Goal: Communication & Community: Answer question/provide support

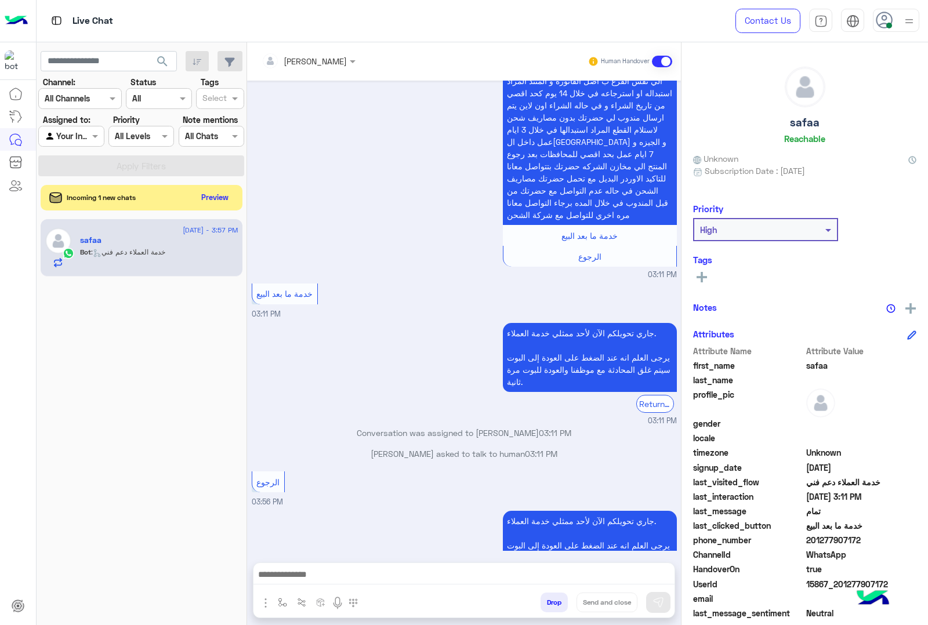
scroll to position [1926, 0]
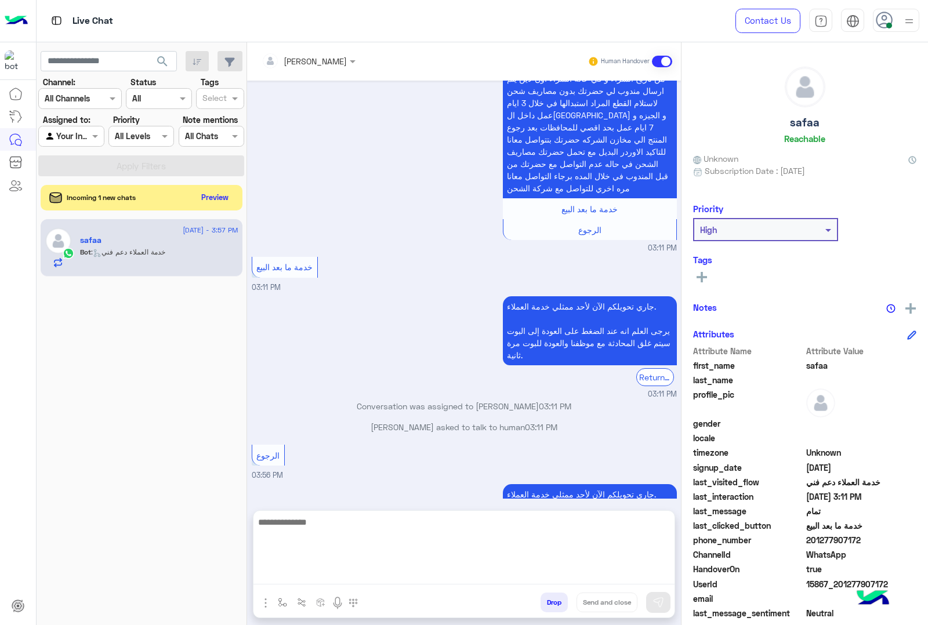
click at [451, 578] on textarea at bounding box center [463, 550] width 421 height 70
type textarea "**********"
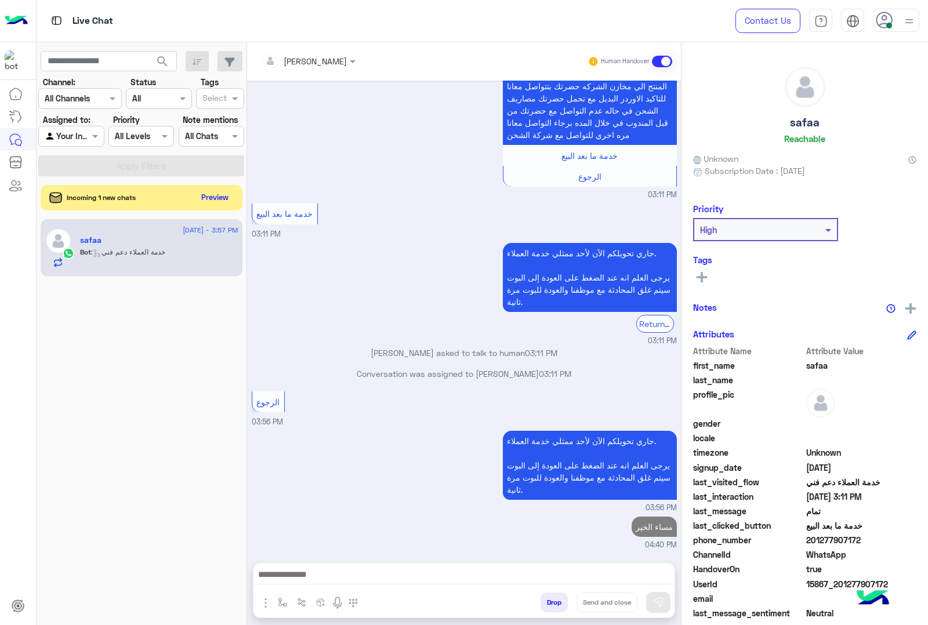
scroll to position [1964, 0]
click at [220, 186] on div "Incoming 1 new chats Preview" at bounding box center [142, 198] width 202 height 26
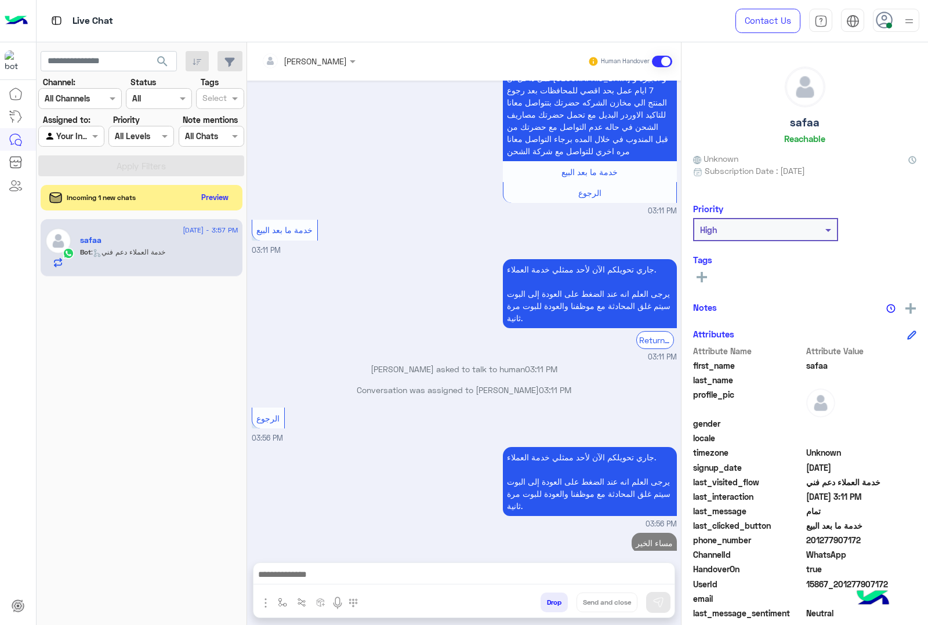
click at [215, 209] on div "Incoming 1 new chats Preview" at bounding box center [142, 198] width 202 height 26
click at [215, 201] on button "Preview" at bounding box center [216, 197] width 36 height 16
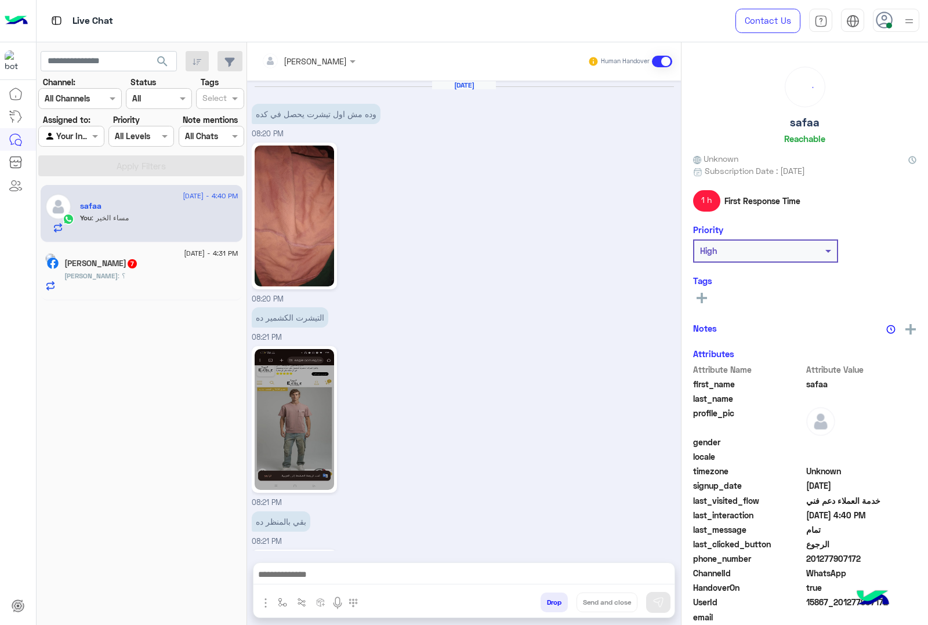
scroll to position [1850, 0]
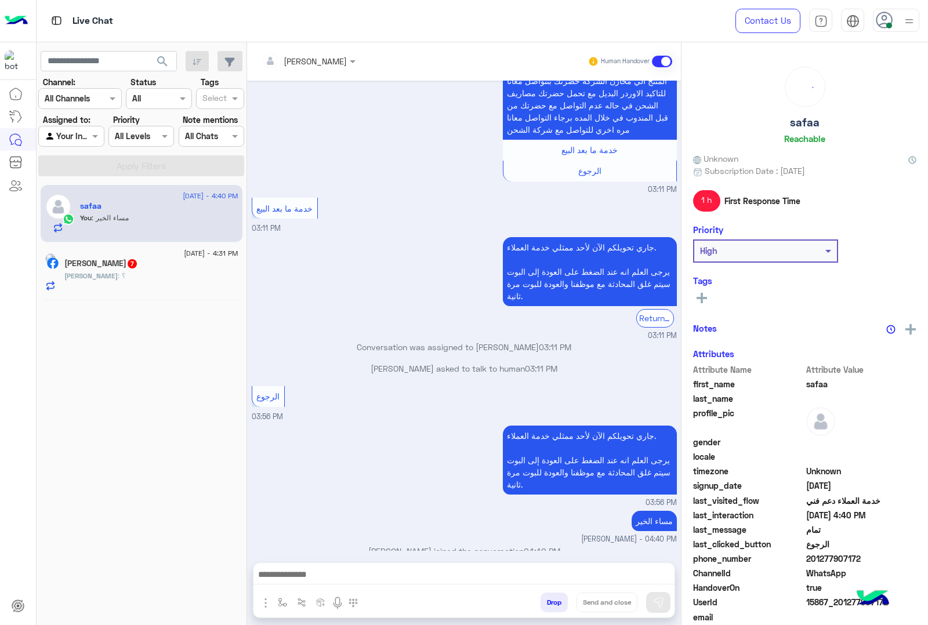
click at [157, 270] on div "عبدالرحمن ربيع 7" at bounding box center [151, 265] width 174 height 12
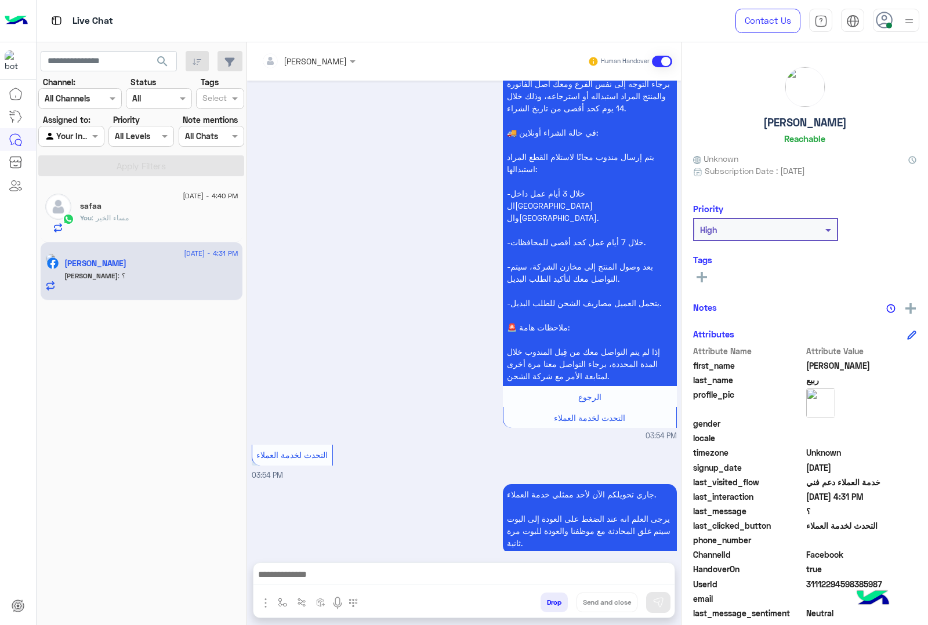
scroll to position [1386, 0]
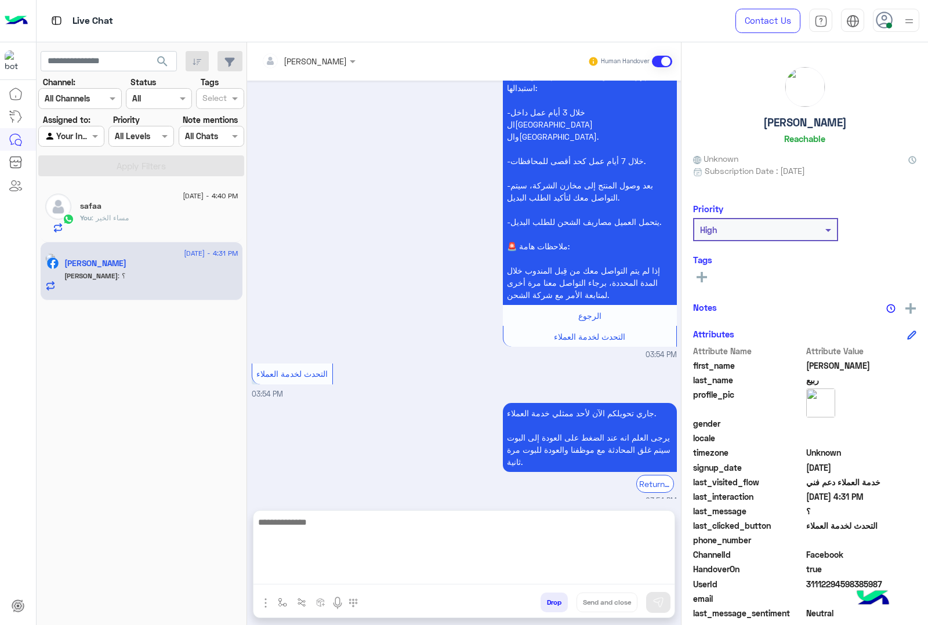
click at [361, 579] on textarea at bounding box center [463, 550] width 421 height 70
type textarea "**********"
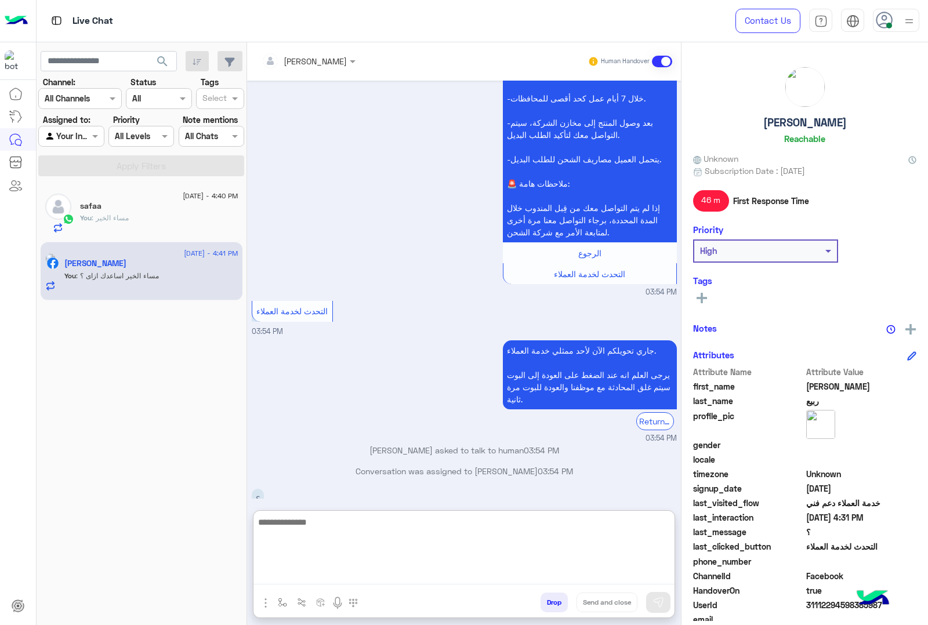
scroll to position [1474, 0]
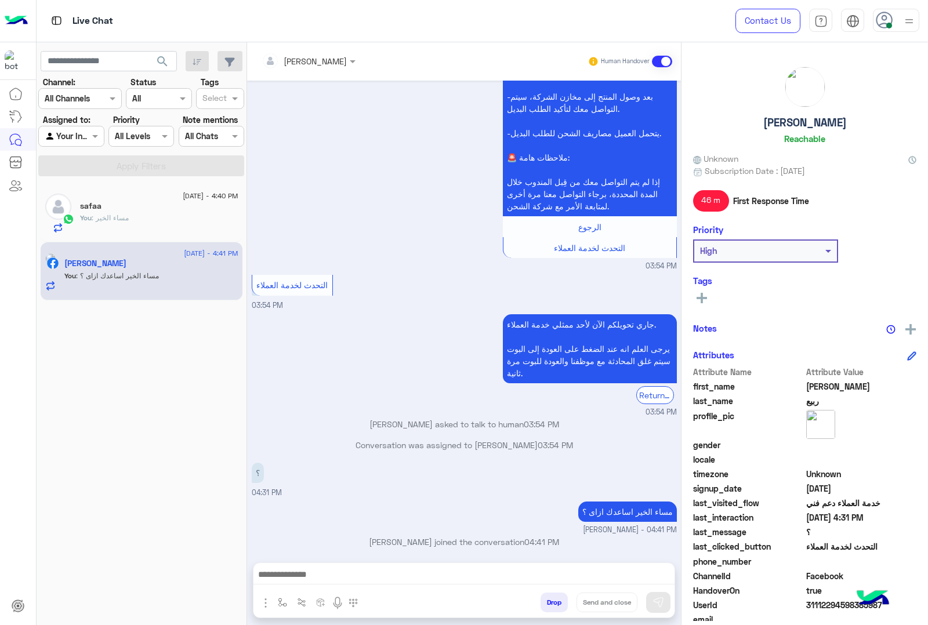
click at [125, 223] on p "You : مساء الخير" at bounding box center [104, 218] width 49 height 10
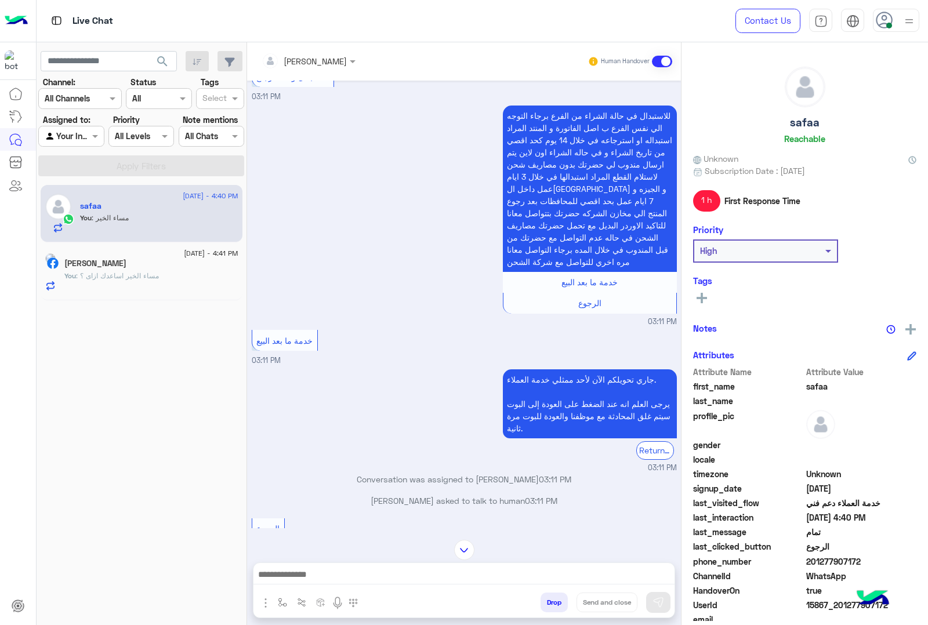
scroll to position [1850, 0]
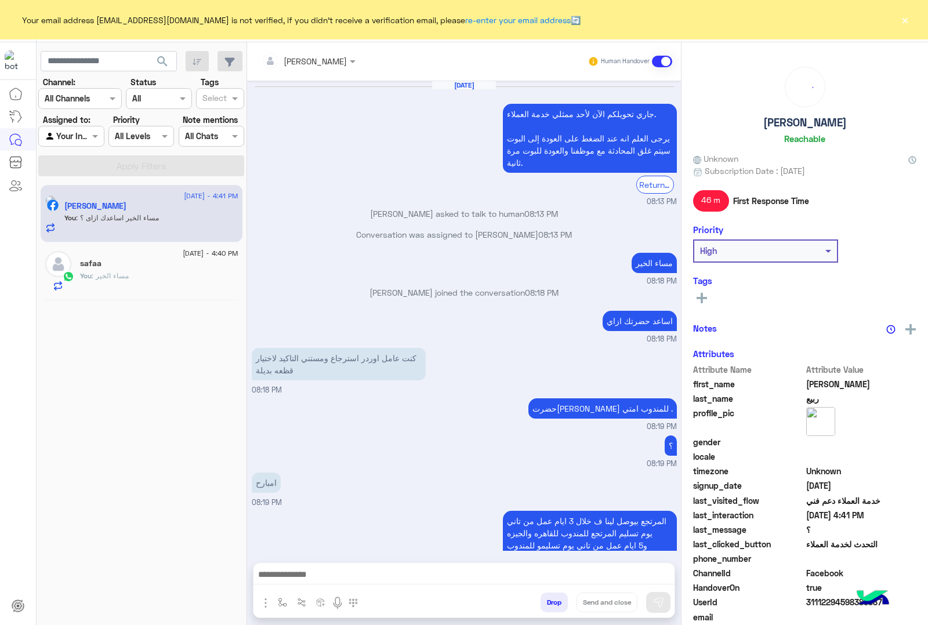
scroll to position [1335, 0]
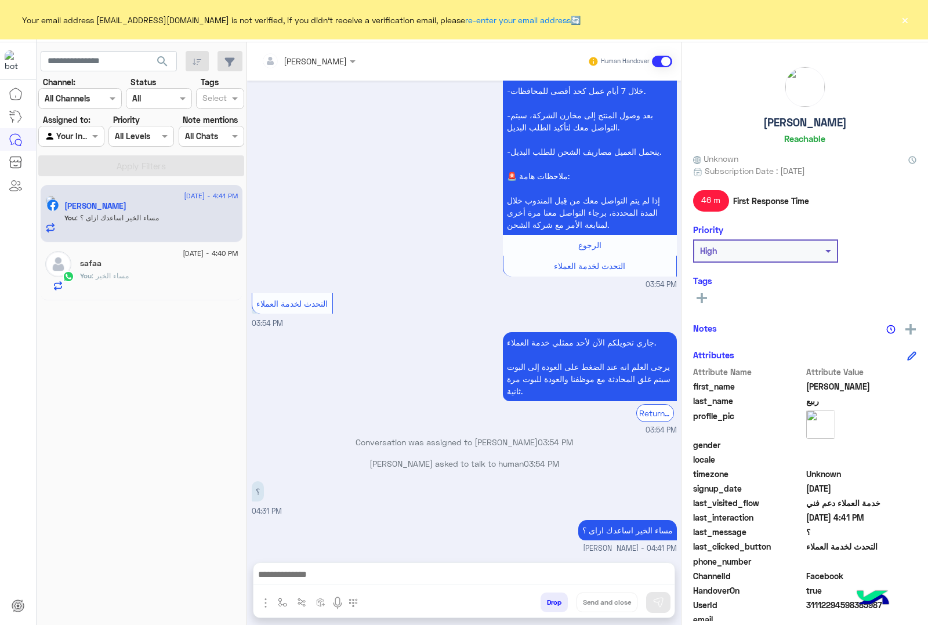
click at [902, 20] on button "×" at bounding box center [905, 20] width 12 height 12
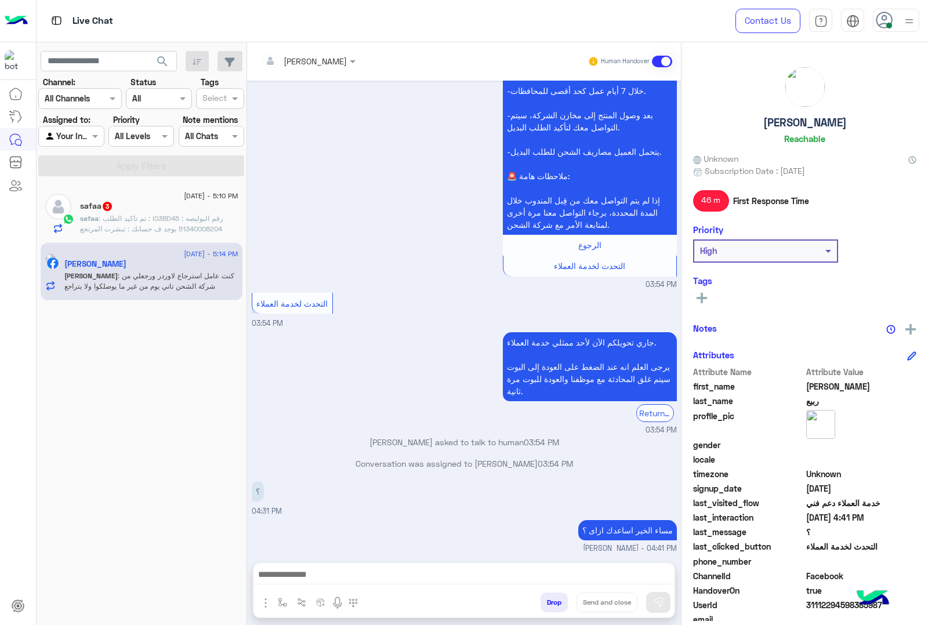
scroll to position [1386, 0]
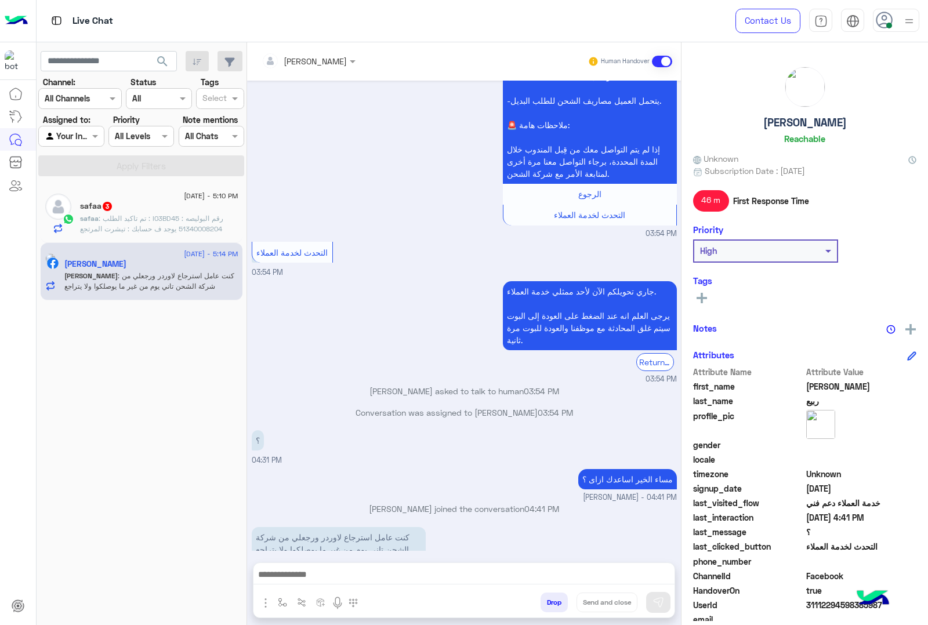
click at [186, 219] on span ": تم تاكيد الطلب : I03BD45 رقم البوليصه : 51340008204 يوجد ف حسابك : تيشرت المر…" at bounding box center [158, 275] width 156 height 123
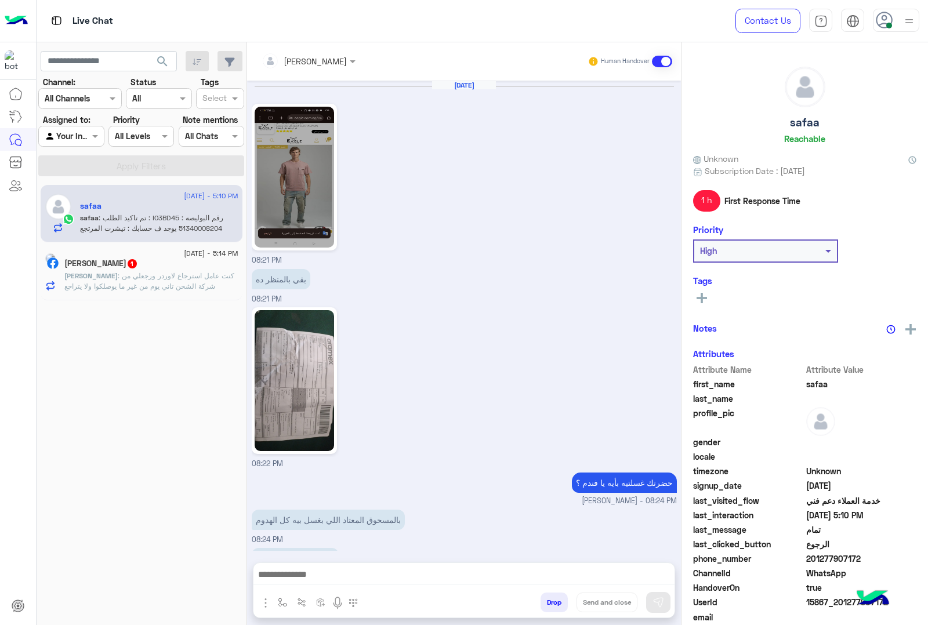
scroll to position [1894, 0]
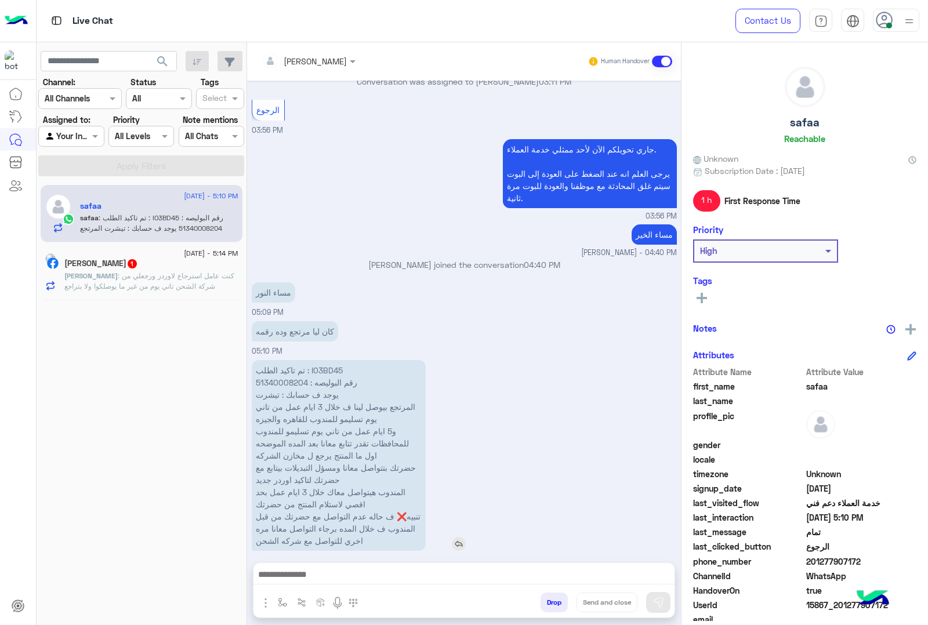
click at [326, 360] on p "تم تاكيد الطلب : I03BD45 رقم البوليصه : 51340008204 يوجد ف حسابك : تيشرت المرتج…" at bounding box center [339, 455] width 174 height 191
copy p "I03BD45"
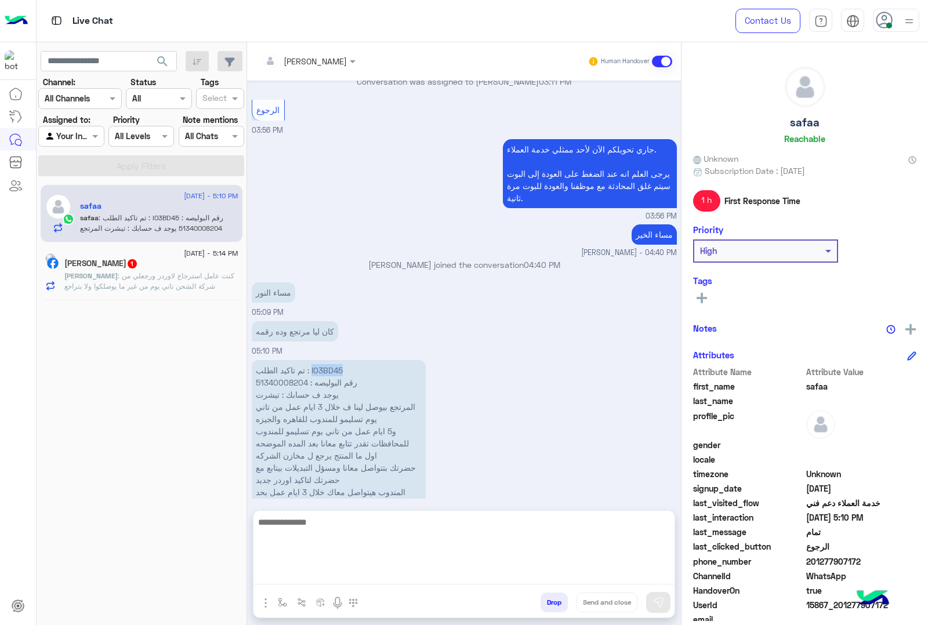
click at [410, 577] on textarea at bounding box center [463, 550] width 421 height 70
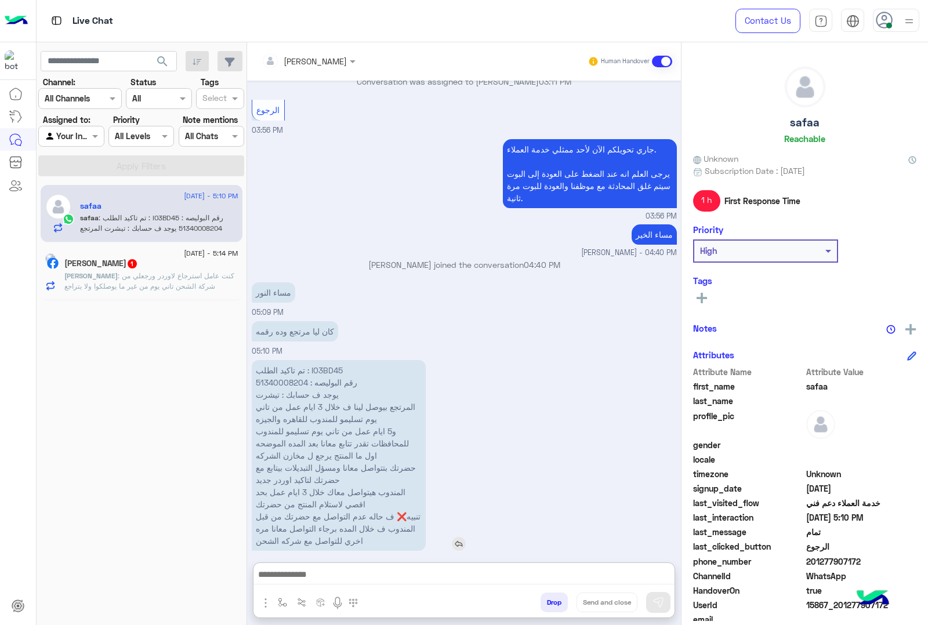
click at [328, 360] on p "تم تاكيد الطلب : I03BD45 رقم البوليصه : 51340008204 يوجد ف حسابك : تيشرت المرتج…" at bounding box center [339, 455] width 174 height 191
copy p "I03BD45"
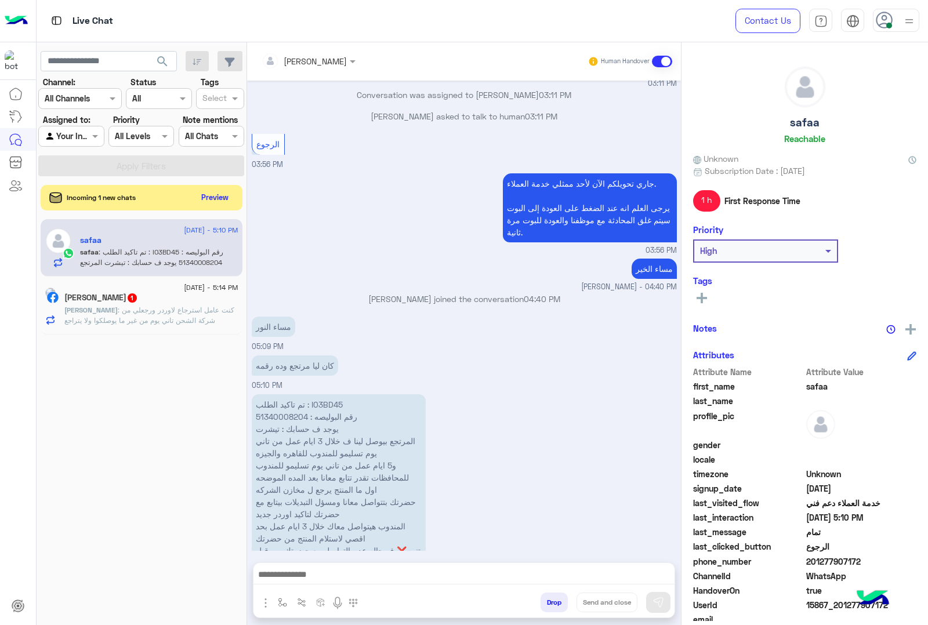
scroll to position [3267, 0]
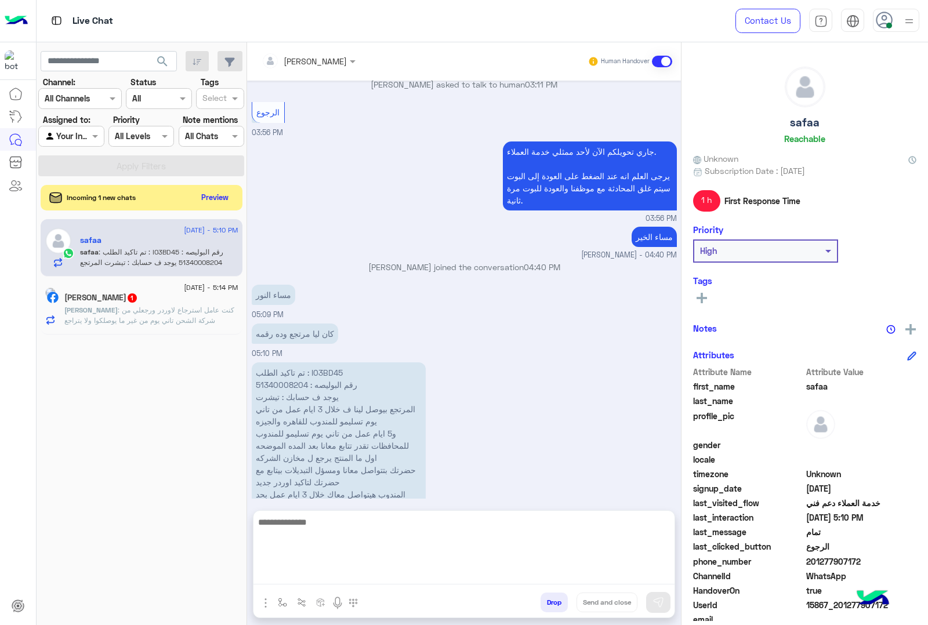
click at [397, 577] on textarea at bounding box center [463, 550] width 421 height 70
paste textarea "**********"
type textarea "**********"
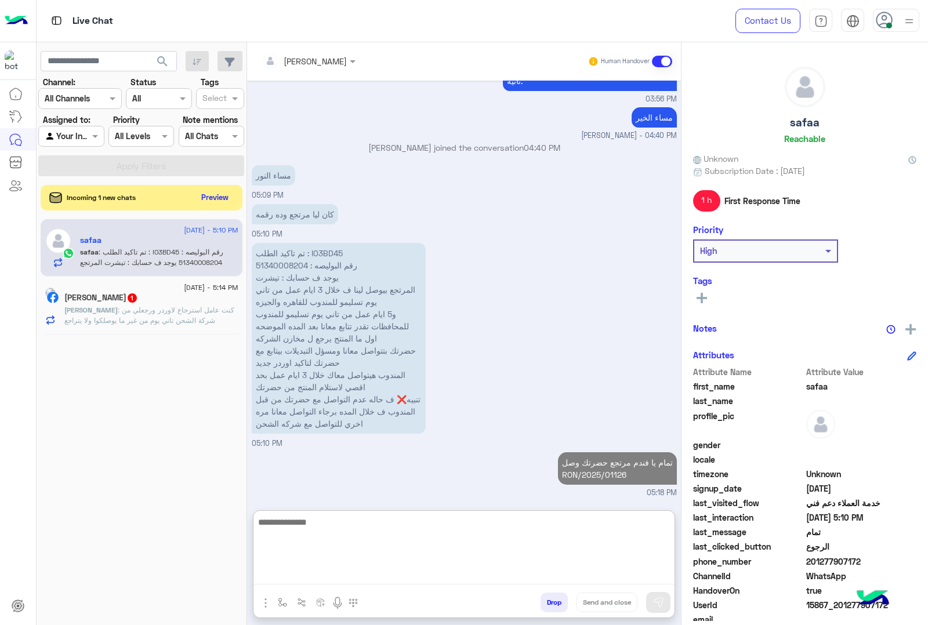
scroll to position [3369, 0]
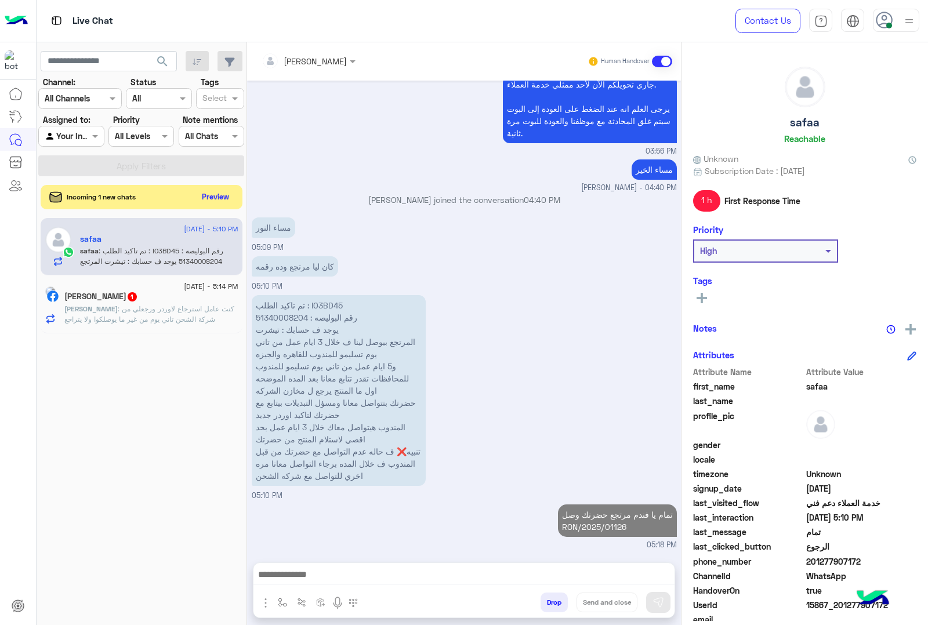
click at [230, 191] on button "Preview" at bounding box center [216, 197] width 36 height 16
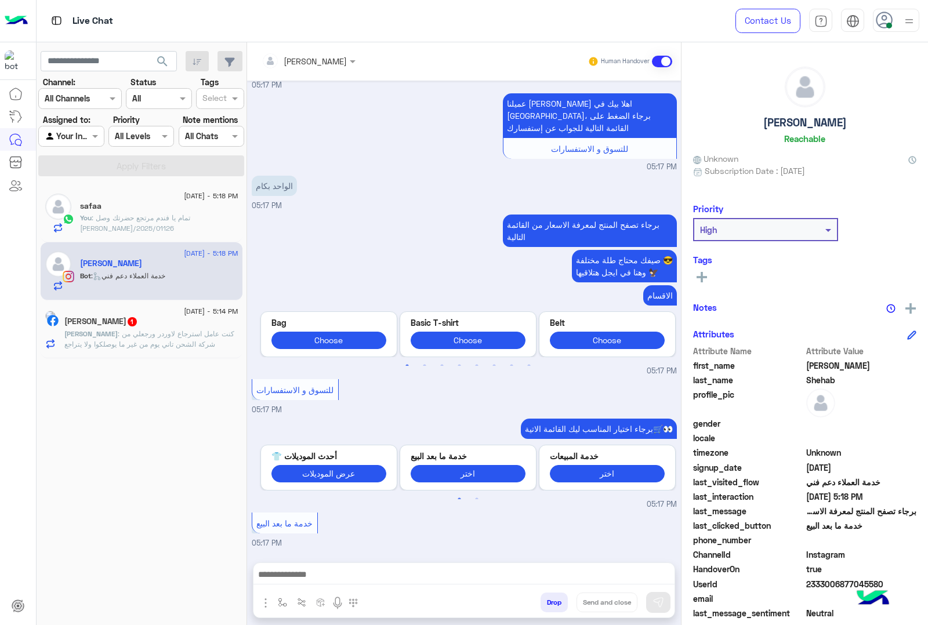
scroll to position [1789, 0]
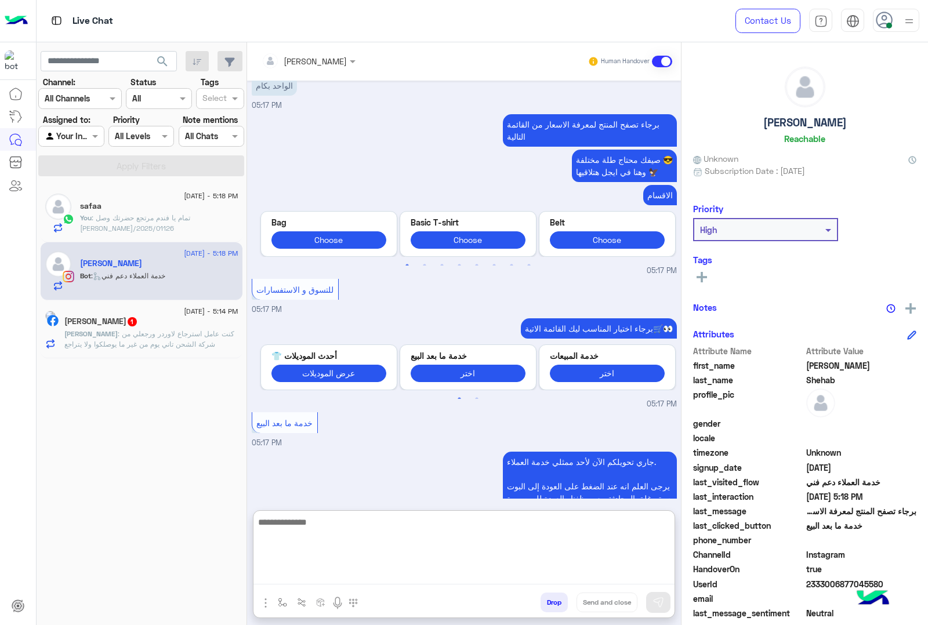
click at [451, 572] on textarea at bounding box center [463, 550] width 421 height 70
type textarea "**********"
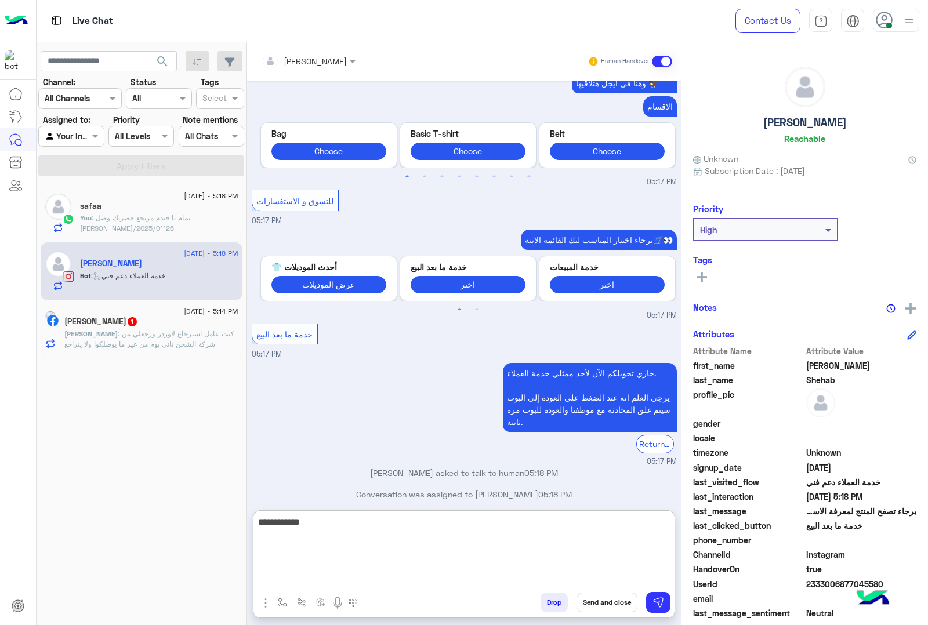
type textarea "**********"
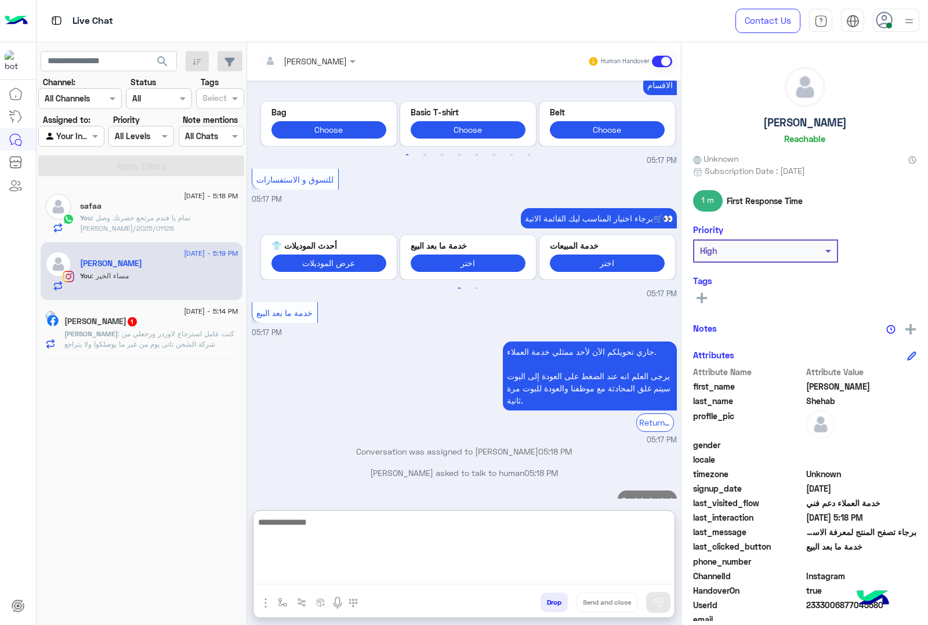
scroll to position [1935, 0]
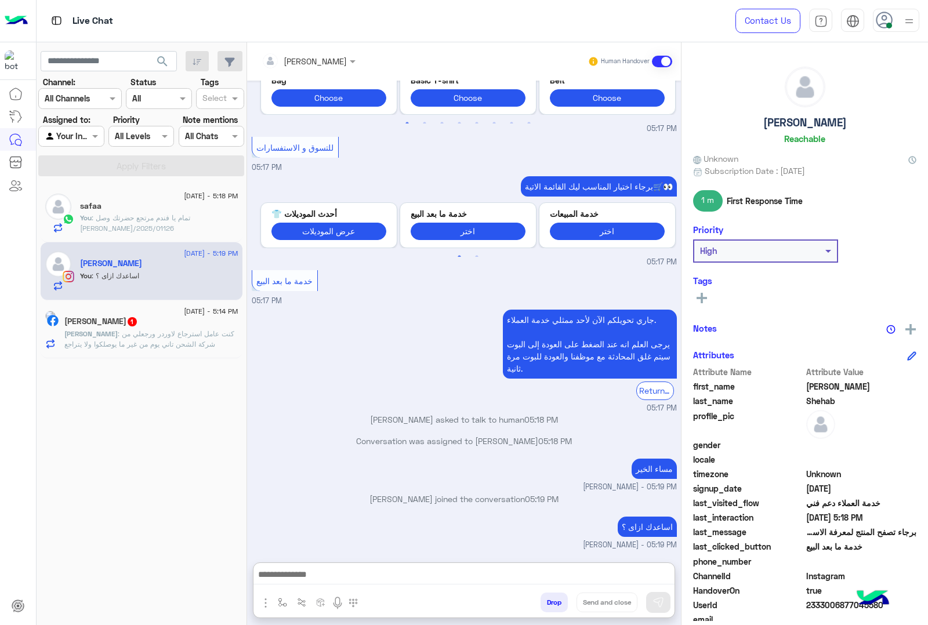
click at [137, 329] on div "[PERSON_NAME] 1" at bounding box center [151, 323] width 174 height 12
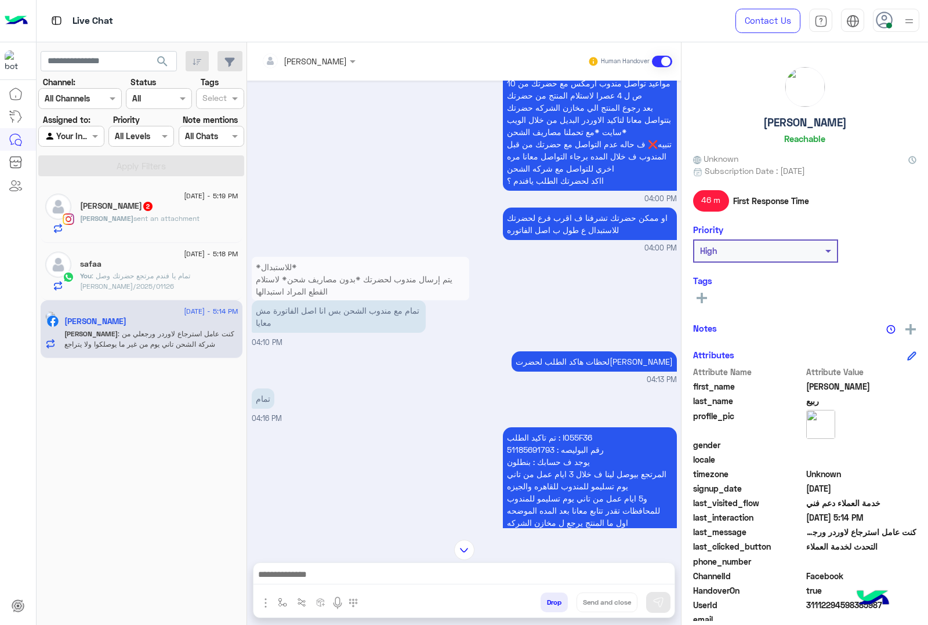
scroll to position [1121, 0]
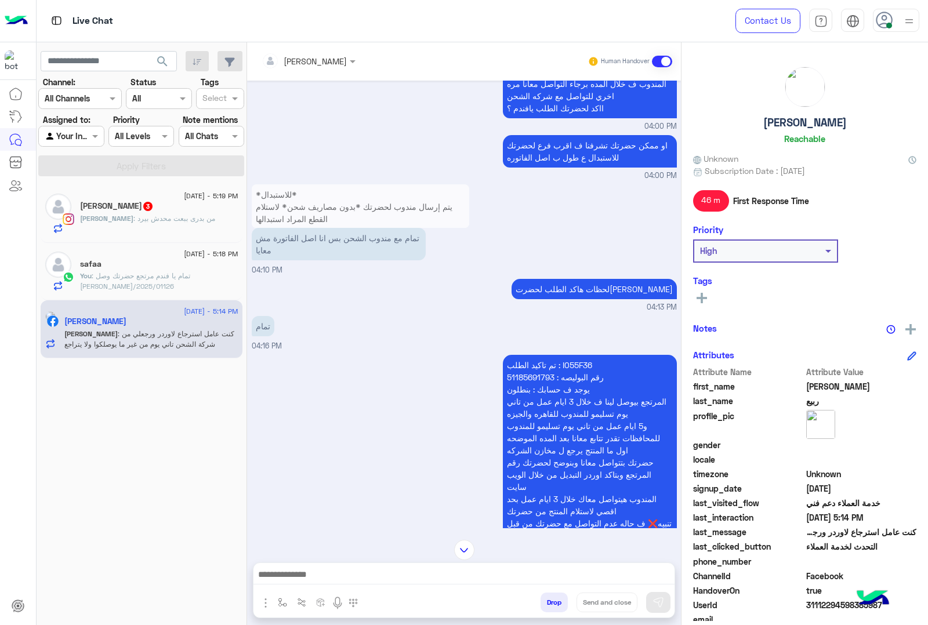
click at [584, 357] on p "تم تاكيد الطلب : I055F36 رقم البوليصه : 51185691793 يوجد ف حسابك : بنطلون المرت…" at bounding box center [590, 456] width 174 height 203
copy p "I055F36"
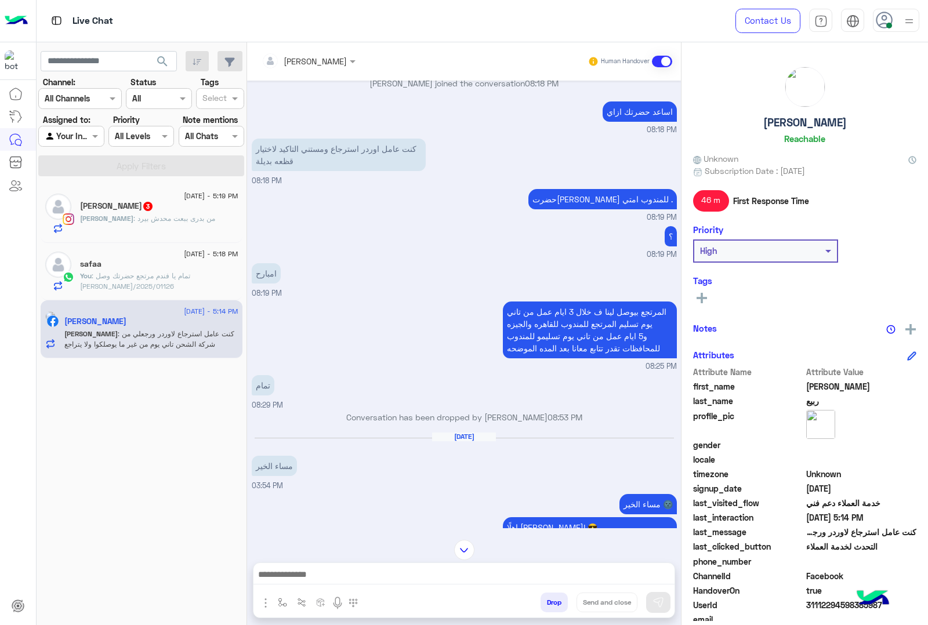
scroll to position [2280, 0]
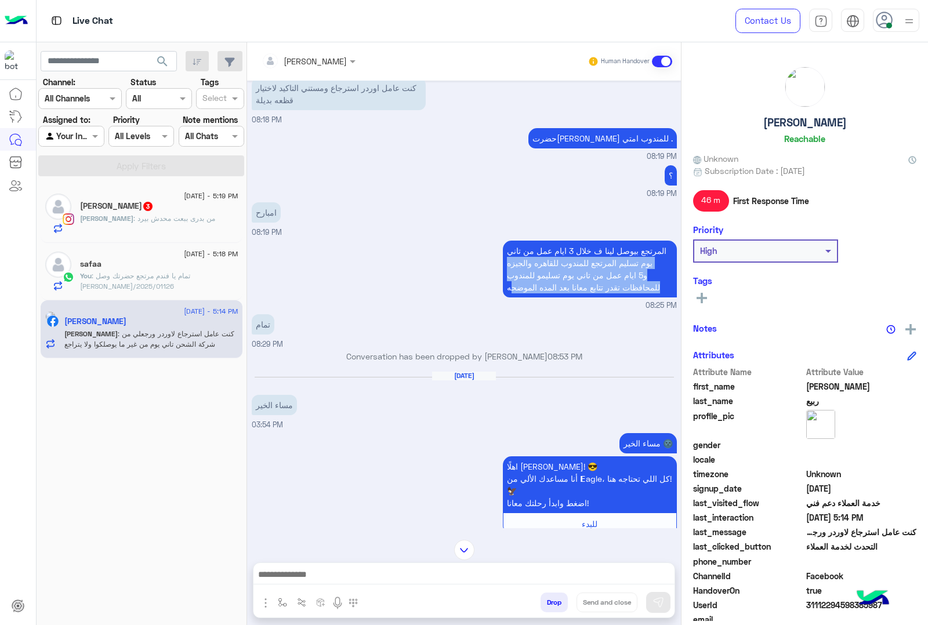
drag, startPoint x: 667, startPoint y: 218, endPoint x: 507, endPoint y: 270, distance: 167.8
click at [507, 270] on div "المرتجع بيوصل لينا ف خلال 3 ايام عمل من تاني يوم تسليم المرتجع للمندوب للقاهره …" at bounding box center [590, 269] width 174 height 63
copy p "يوم تسليم المرتجع للمندوب للقاهره والجيزه و5 ايام عمل من تاني يوم تسليمو للمندو…"
click at [598, 199] on div "امبارح 08:19 PM" at bounding box center [464, 218] width 425 height 39
click at [519, 241] on p "المرتجع بيوصل لينا ف خلال 3 ايام عمل من تاني يوم تسليم المرتجع للمندوب للقاهره …" at bounding box center [590, 269] width 174 height 57
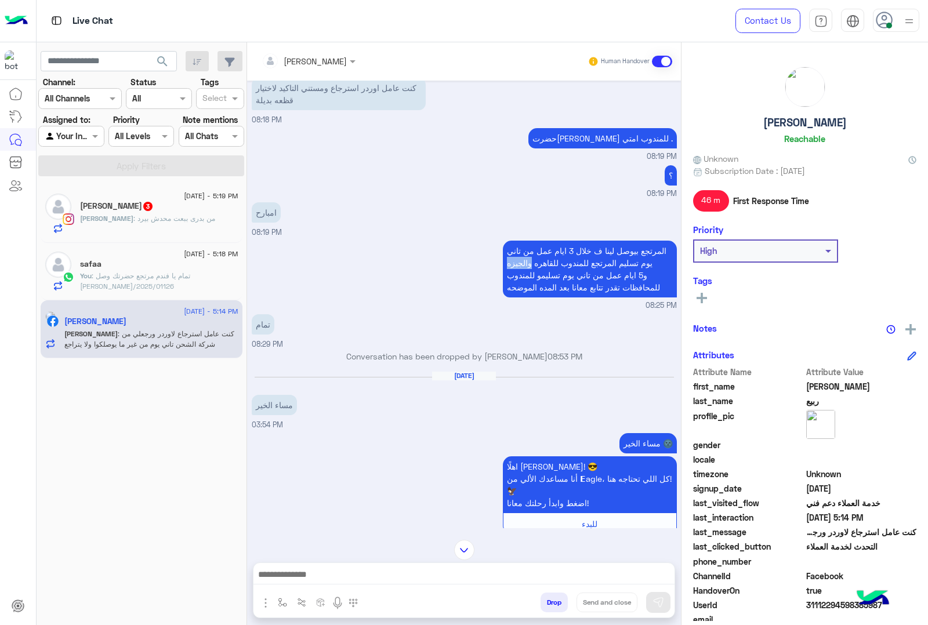
click at [519, 241] on p "المرتجع بيوصل لينا ف خلال 3 ايام عمل من تاني يوم تسليم المرتجع للمندوب للقاهره …" at bounding box center [590, 269] width 174 height 57
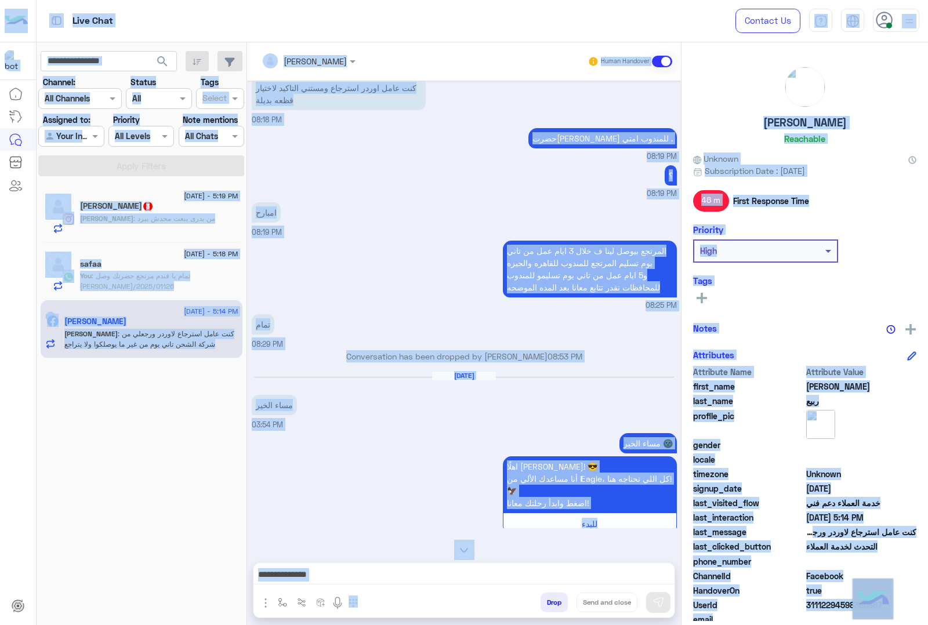
click at [533, 199] on div "امبارح 08:19 PM" at bounding box center [464, 218] width 425 height 39
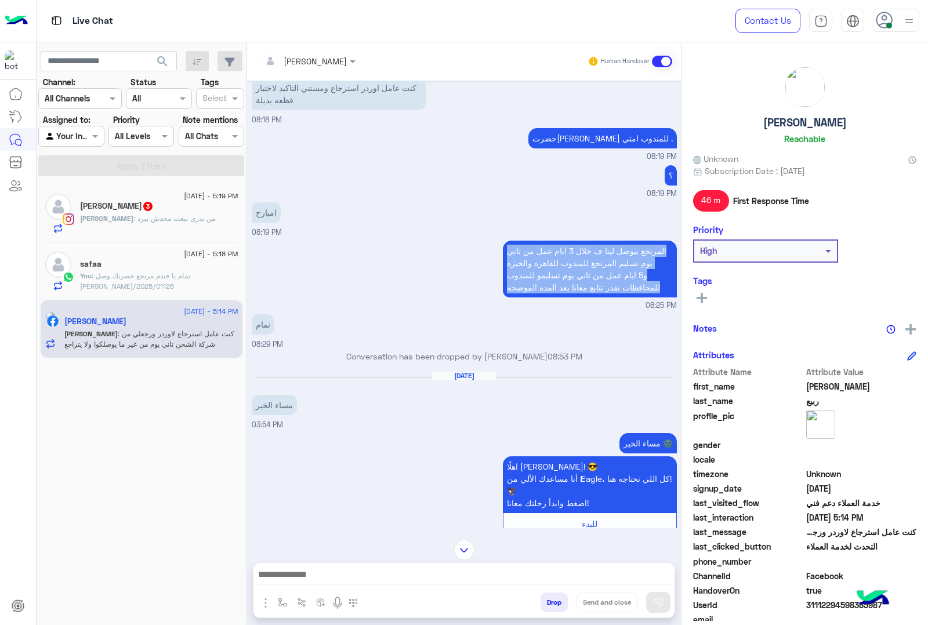
drag, startPoint x: 500, startPoint y: 218, endPoint x: 506, endPoint y: 272, distance: 54.8
click at [506, 272] on div "المرتجع بيوصل لينا ف خلال 3 ايام عمل من تاني يوم تسليم المرتجع للمندوب للقاهره …" at bounding box center [464, 275] width 425 height 74
copy app-message "المرتجع بيوصل لينا ف خلال 3 ايام عمل من تاني يوم تسليم المرتجع للمندوب للقاهره …"
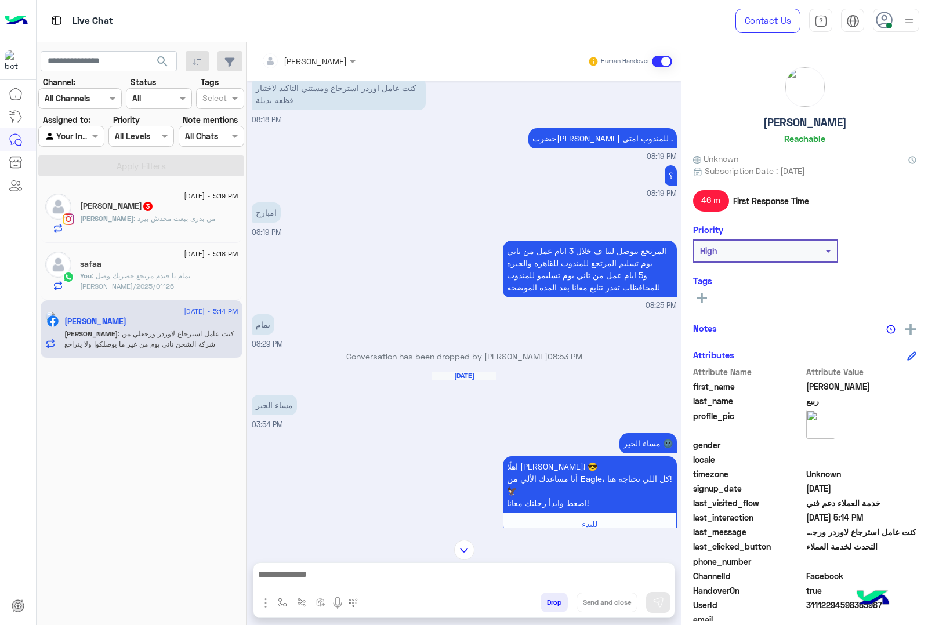
click at [136, 224] on p "[DEMOGRAPHIC_DATA] : من بدرى ببعت محدش بيرد" at bounding box center [147, 218] width 135 height 10
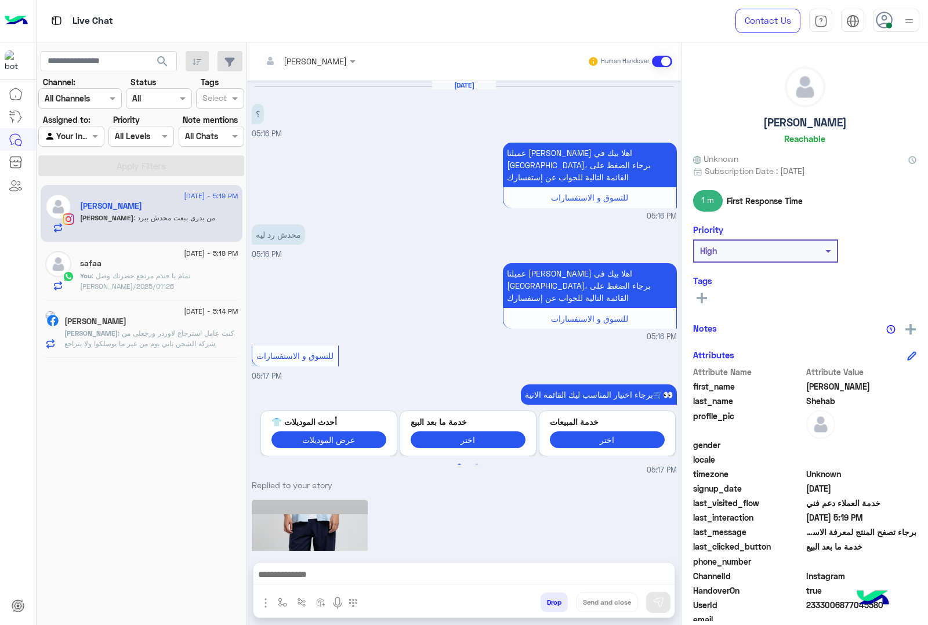
scroll to position [1819, 0]
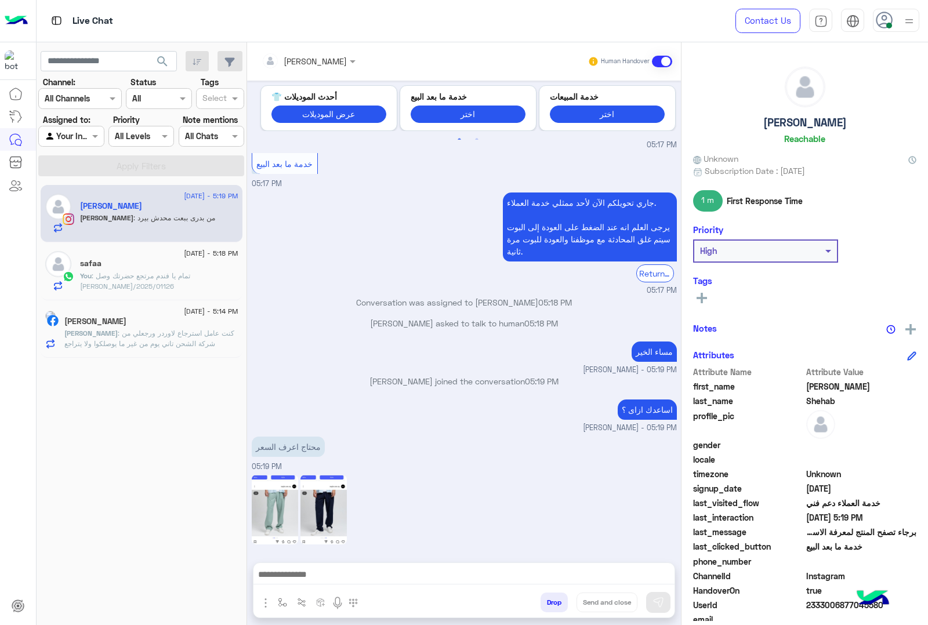
click at [137, 332] on span ": كنت عامل استرجاع لاوردر ورجعلي من شركة الشحن تاني يوم من غير ما يوصلكوا ولا ي…" at bounding box center [149, 338] width 170 height 19
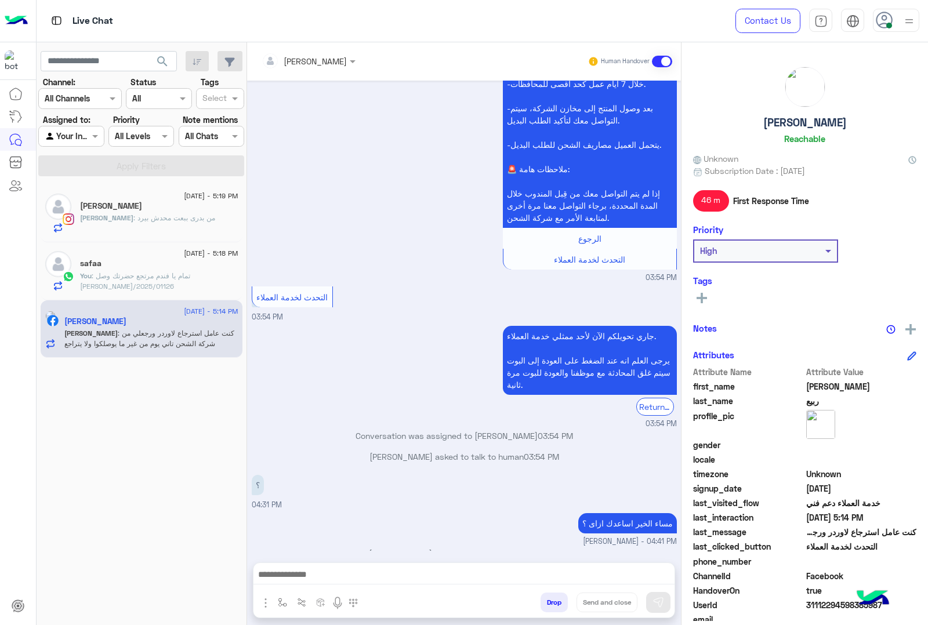
scroll to position [4415, 0]
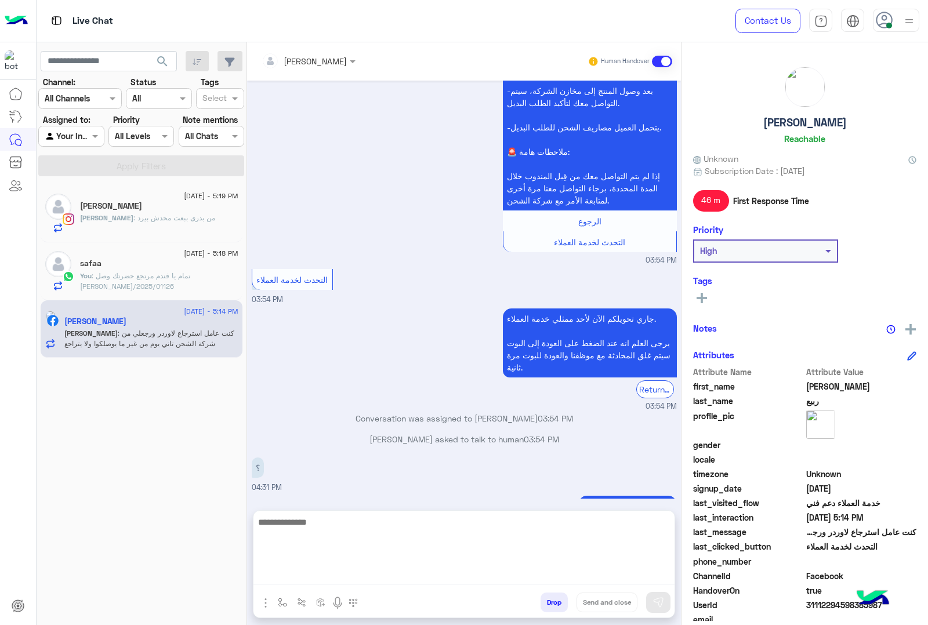
click at [436, 575] on textarea at bounding box center [463, 550] width 421 height 70
type textarea "*"
type textarea "**********"
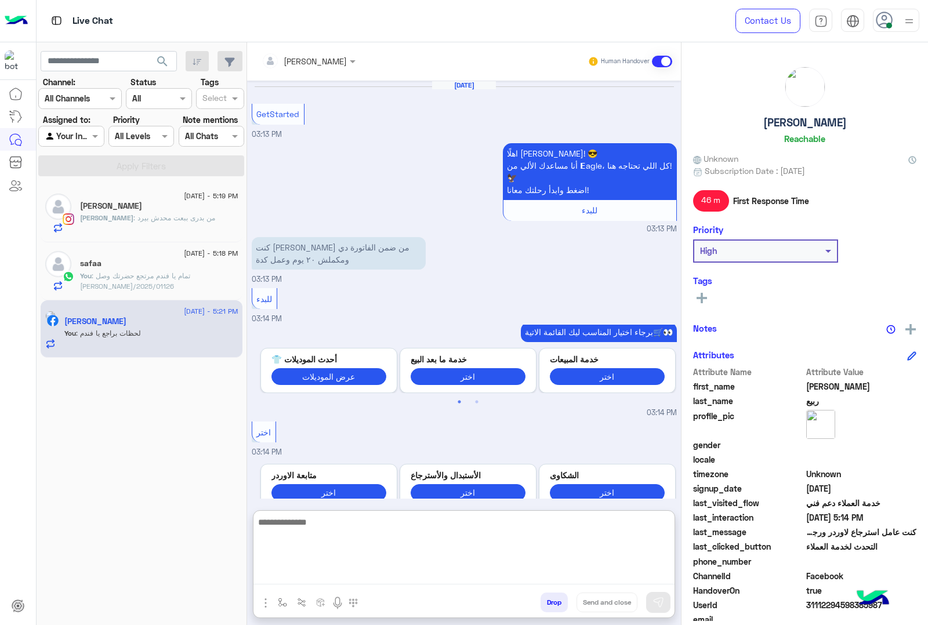
scroll to position [4505, 0]
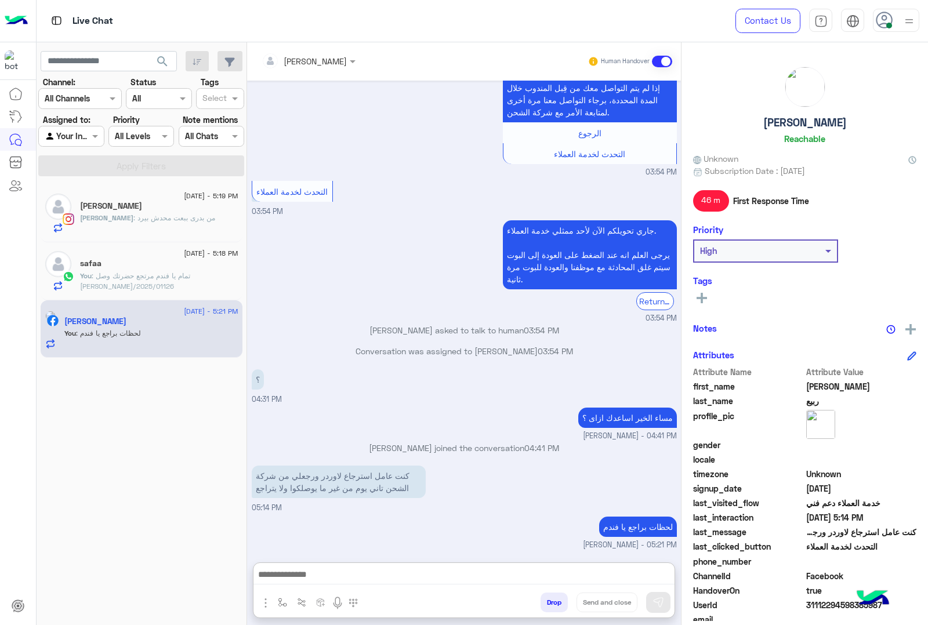
click at [129, 212] on div "[PERSON_NAME]" at bounding box center [159, 207] width 158 height 12
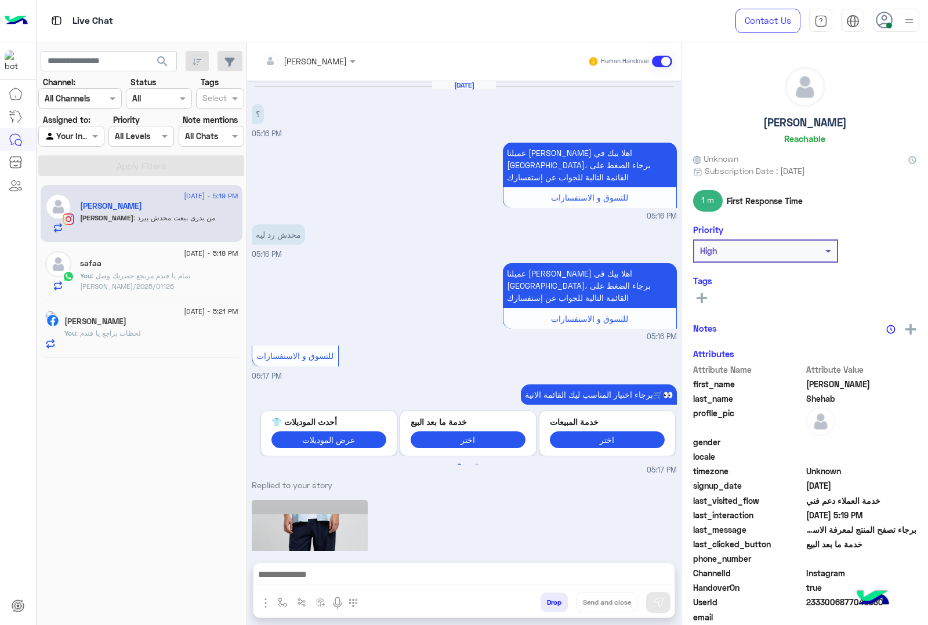
scroll to position [1819, 0]
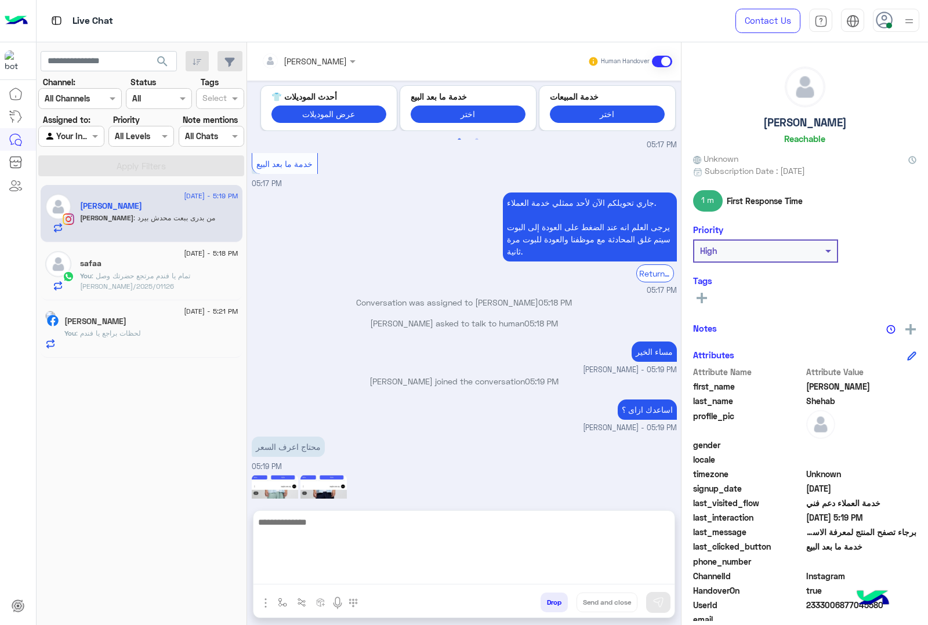
click at [415, 573] on textarea at bounding box center [463, 550] width 421 height 70
type textarea "**********"
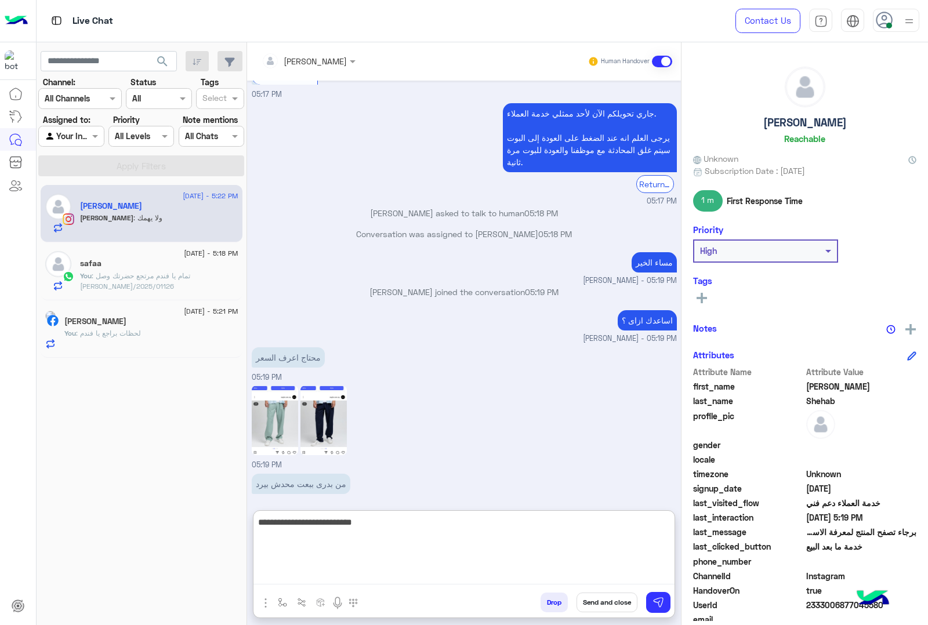
scroll to position [1948, 0]
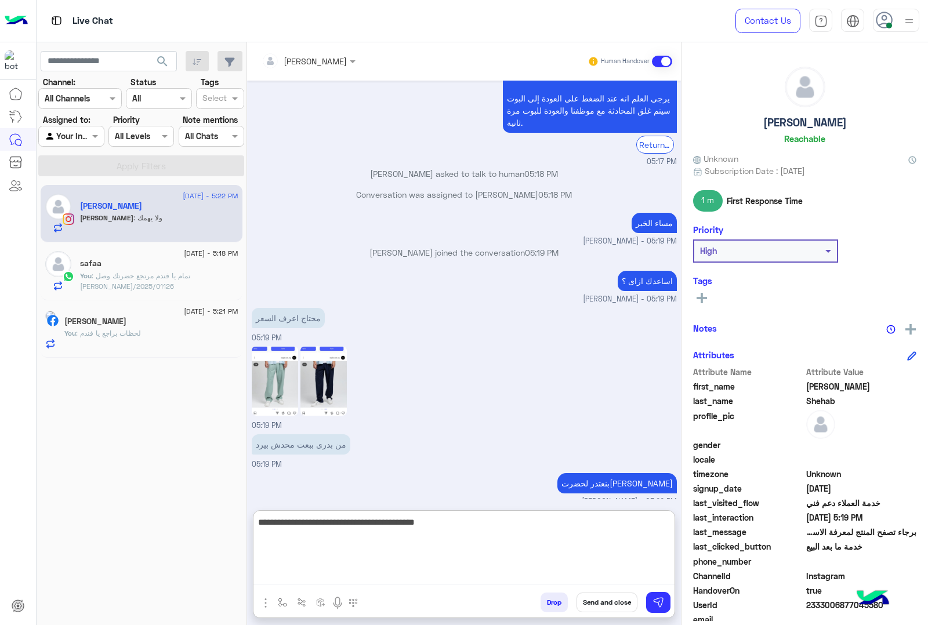
type textarea "**********"
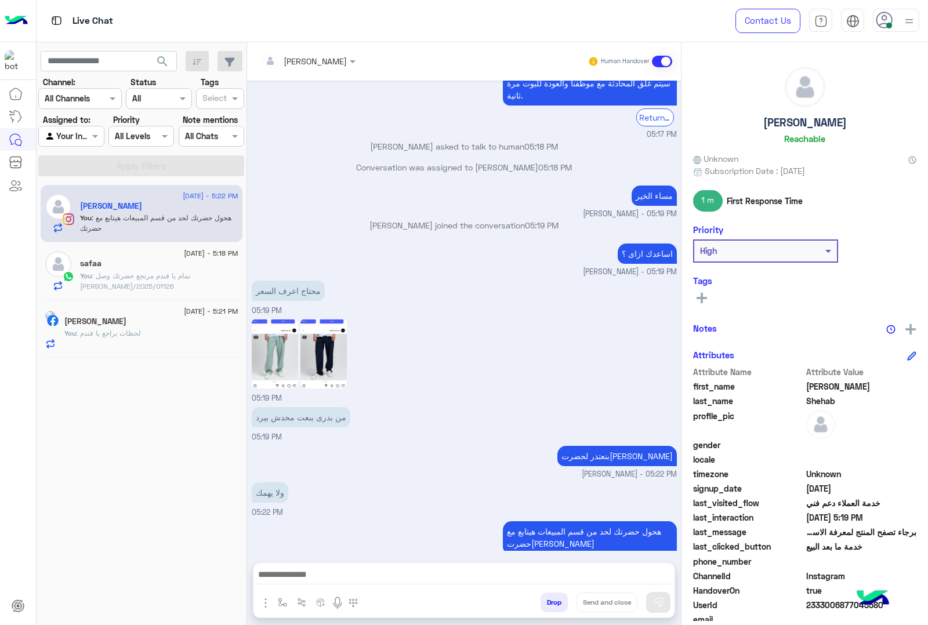
scroll to position [1944, 0]
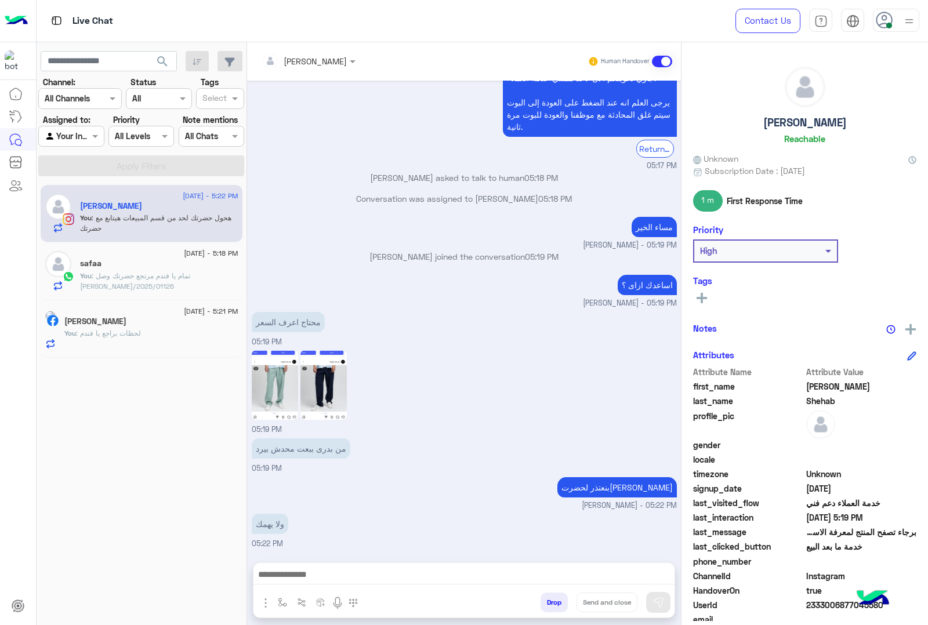
drag, startPoint x: 754, startPoint y: 119, endPoint x: 853, endPoint y: 113, distance: 99.3
click at [853, 113] on div "[PERSON_NAME]" at bounding box center [804, 108] width 223 height 82
copy h5 "[PERSON_NAME]"
click at [822, 607] on span "2333006877045580" at bounding box center [861, 605] width 111 height 12
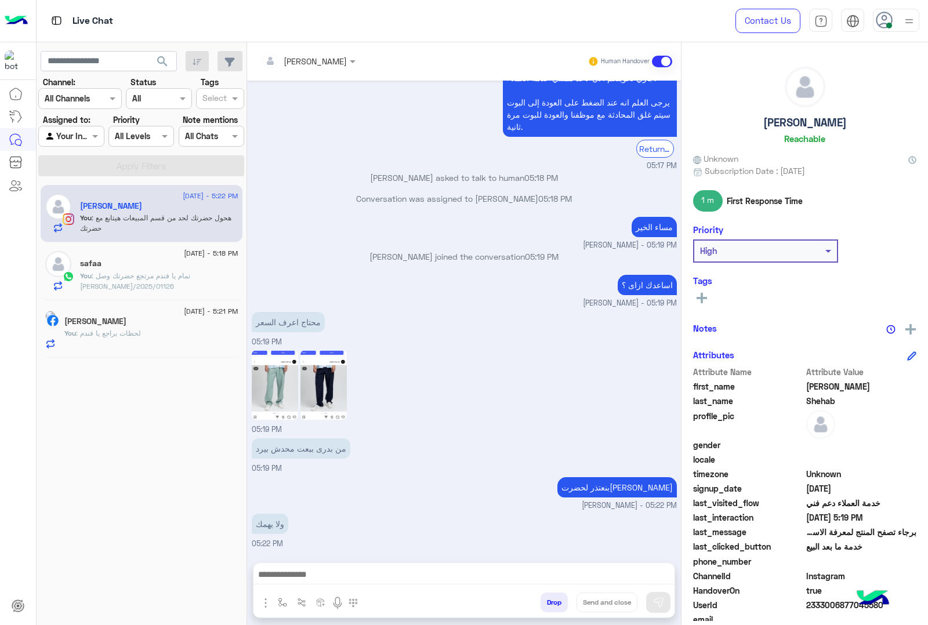
copy span "2333006877045580"
click at [322, 70] on div "[PERSON_NAME]" at bounding box center [303, 60] width 85 height 23
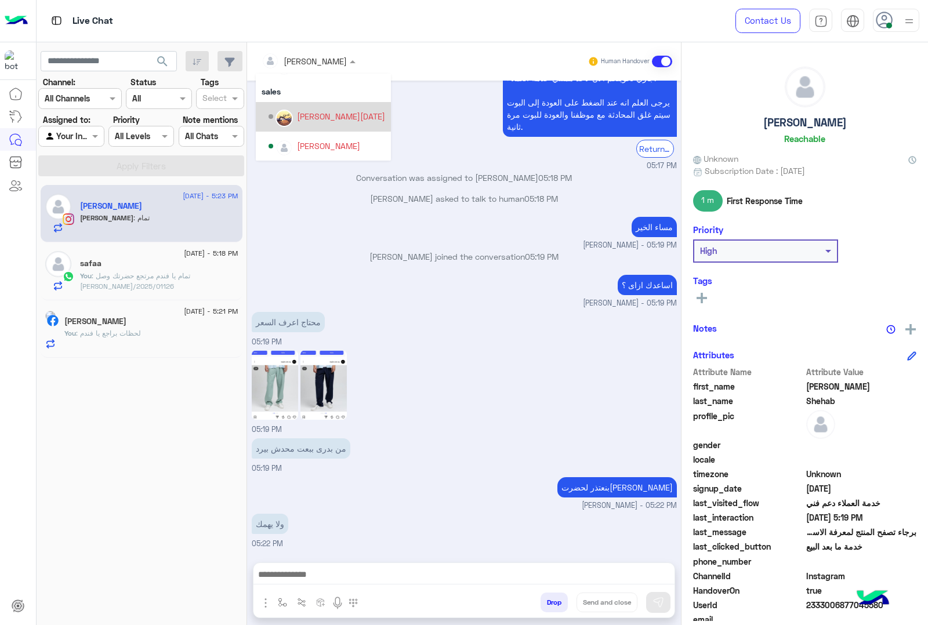
scroll to position [1983, 0]
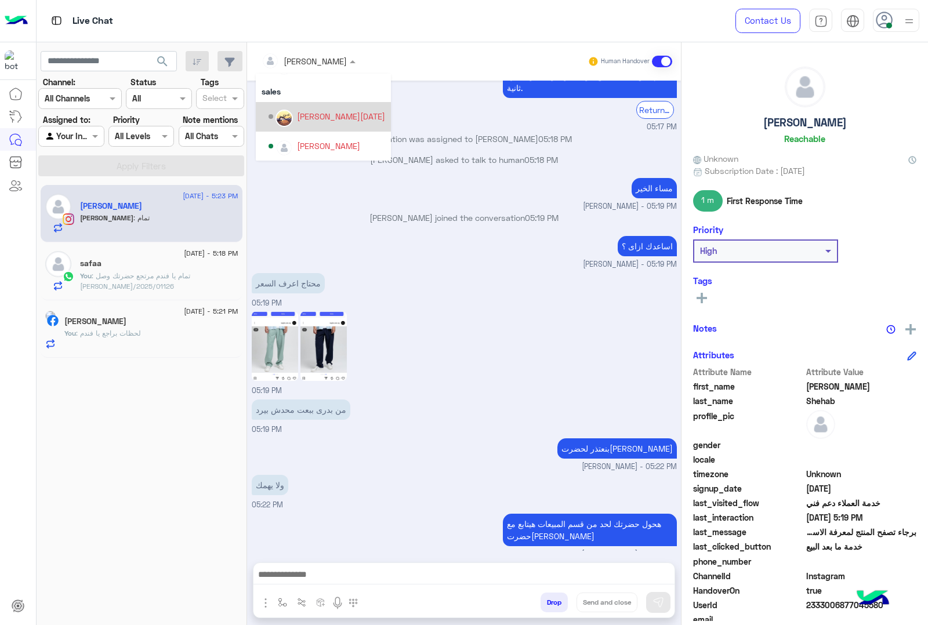
click at [307, 119] on div "[PERSON_NAME][DATE]" at bounding box center [341, 116] width 88 height 12
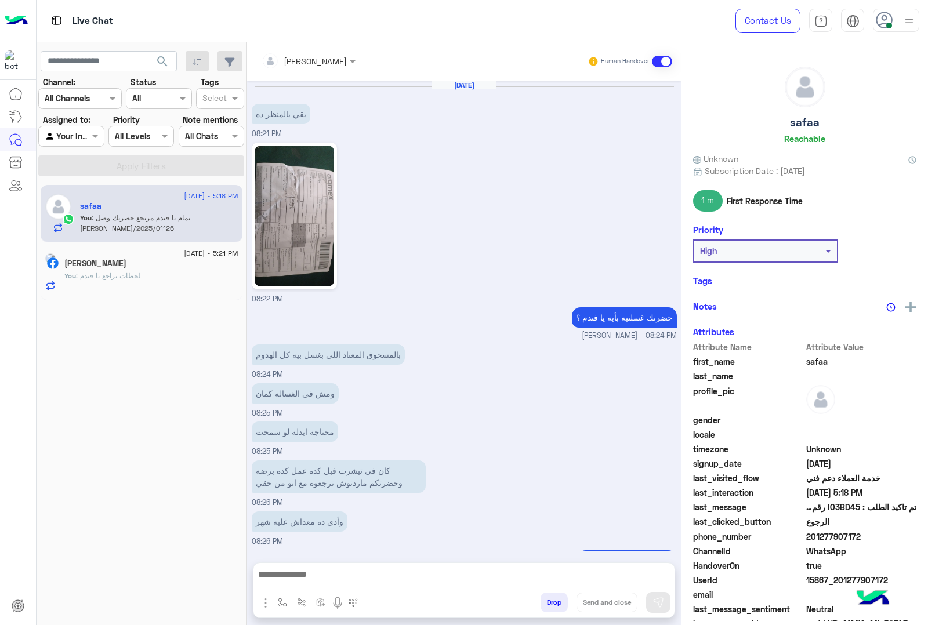
scroll to position [1778, 0]
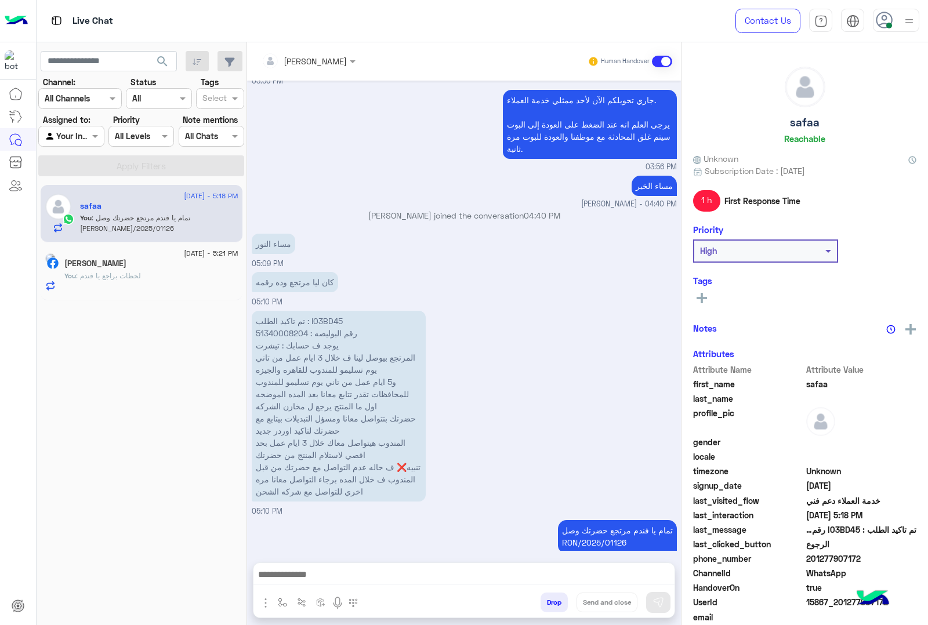
click at [163, 261] on div "[PERSON_NAME]" at bounding box center [151, 265] width 174 height 12
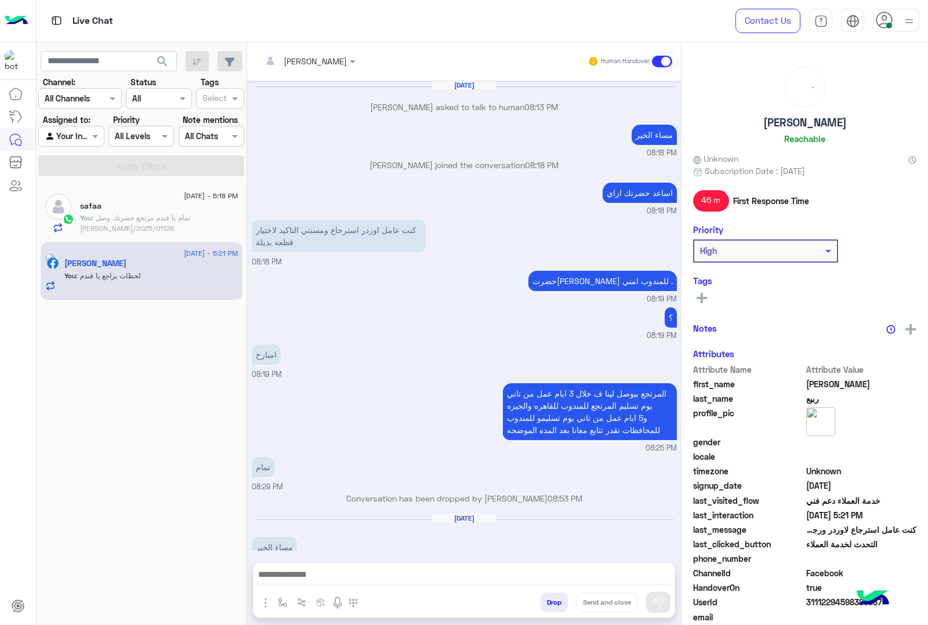
scroll to position [1294, 0]
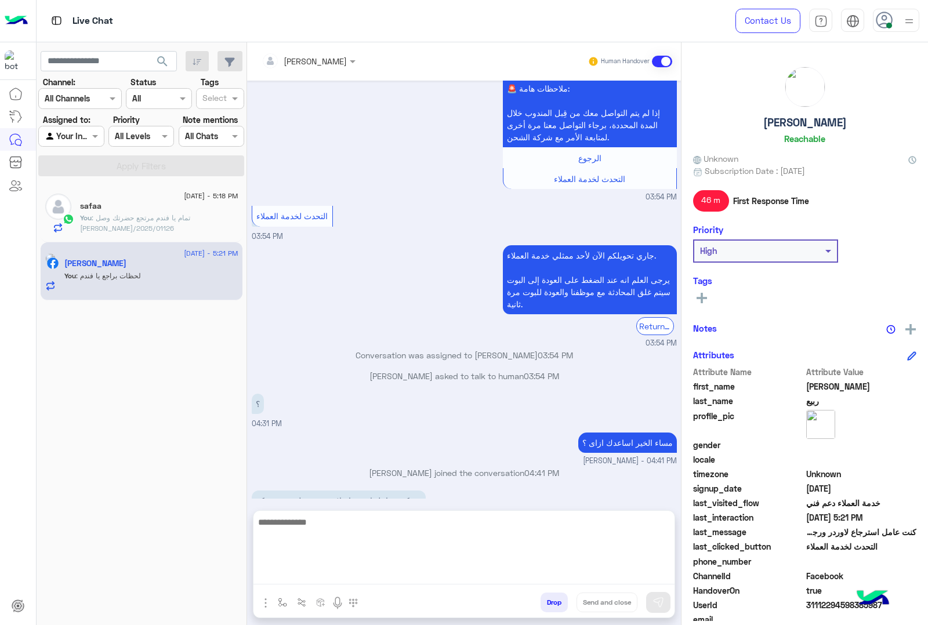
click at [456, 577] on textarea at bounding box center [463, 550] width 421 height 70
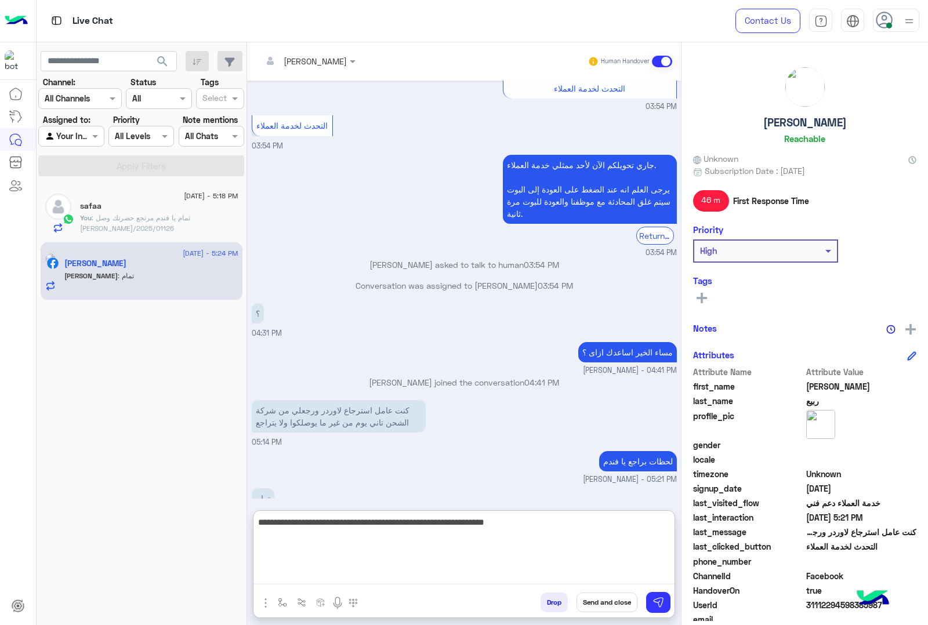
type textarea "**********"
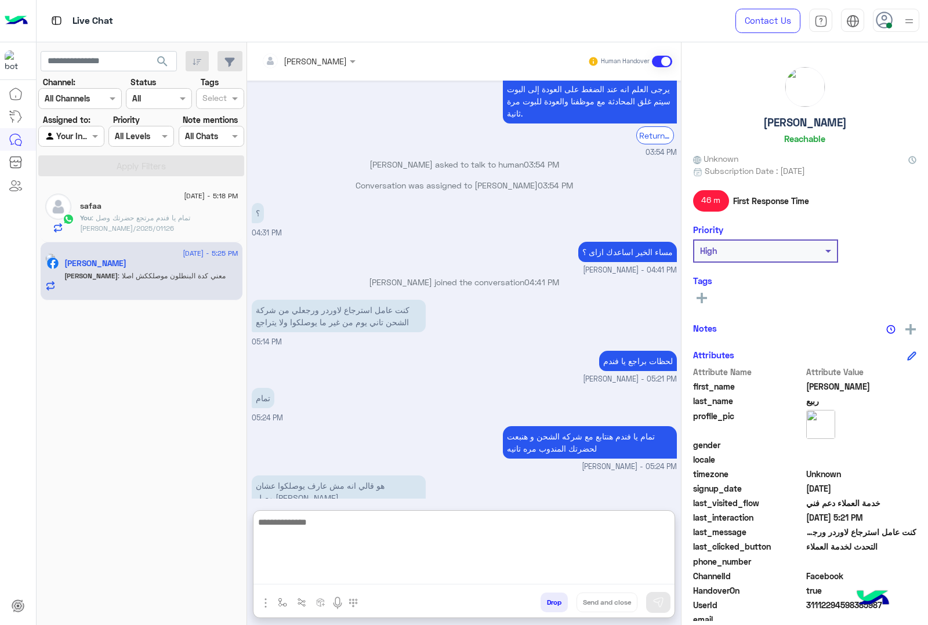
scroll to position [1523, 0]
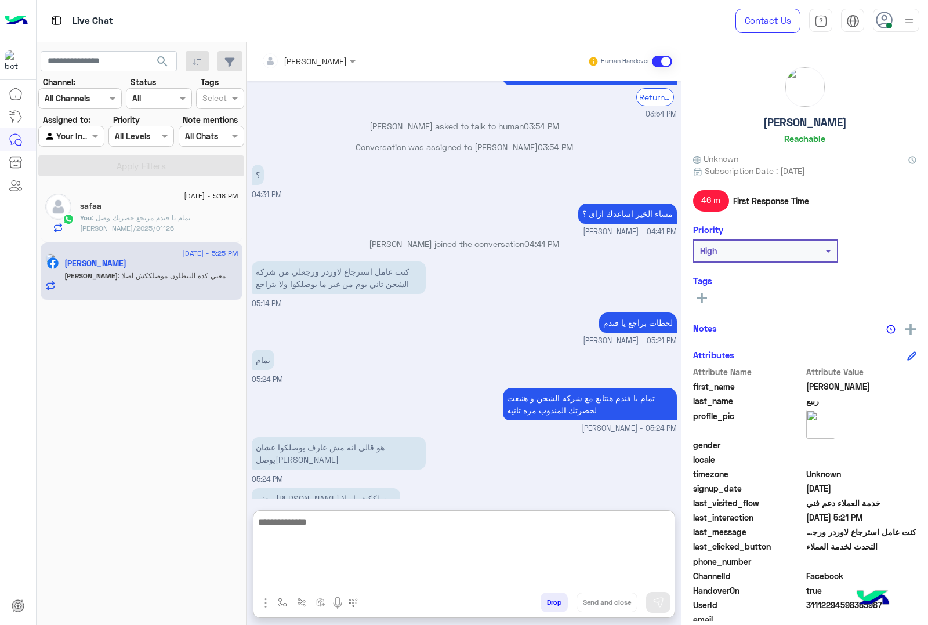
click at [438, 542] on textarea at bounding box center [463, 550] width 421 height 70
type textarea "**********"
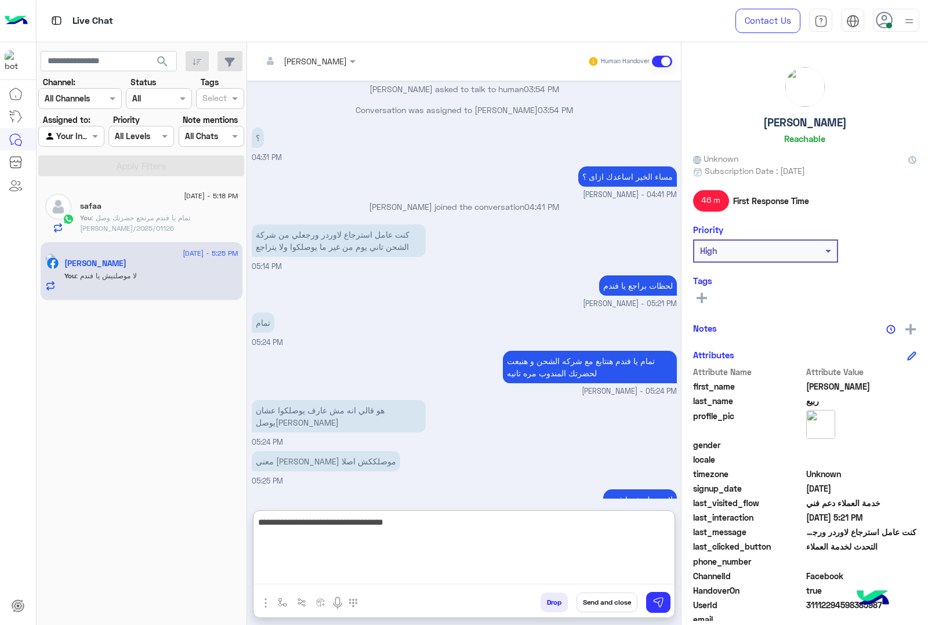
type textarea "**********"
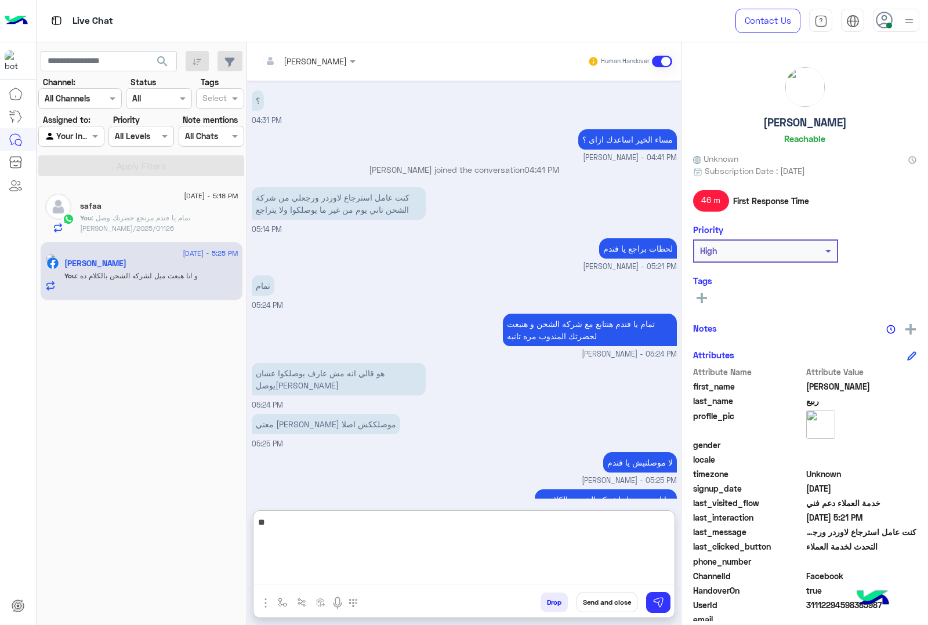
type textarea "*"
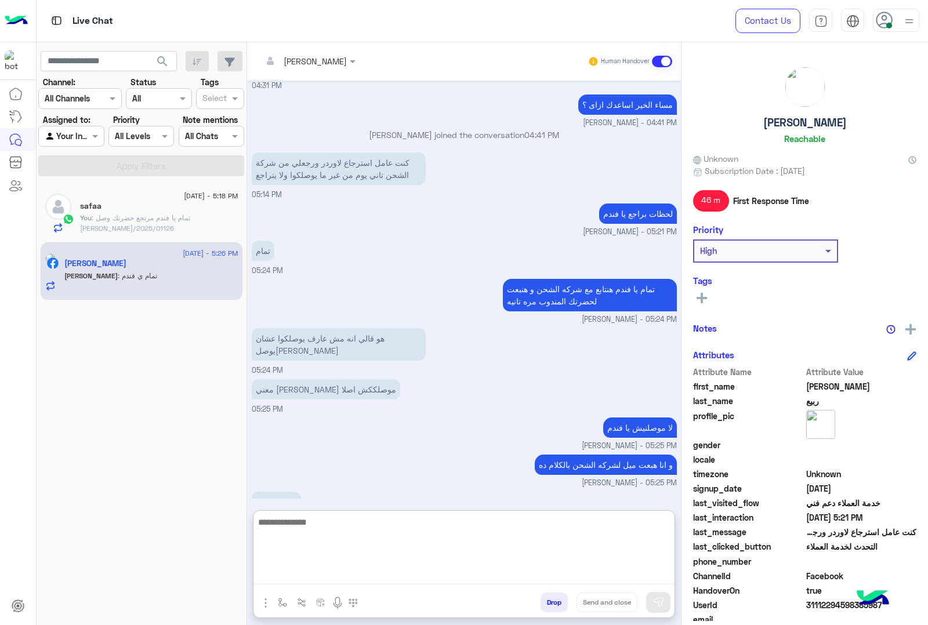
scroll to position [1635, 0]
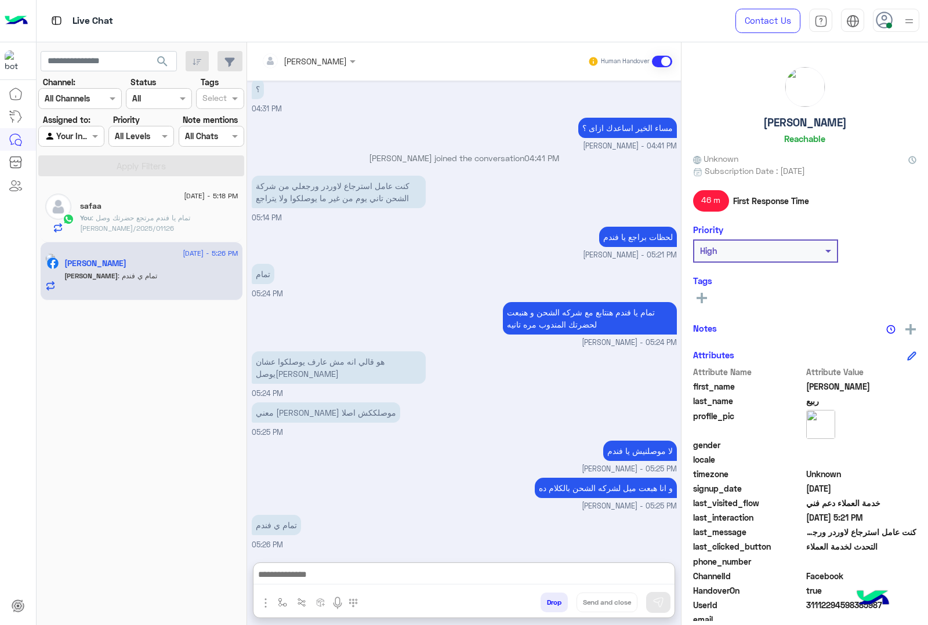
click at [787, 123] on h5 "[PERSON_NAME]" at bounding box center [804, 122] width 83 height 13
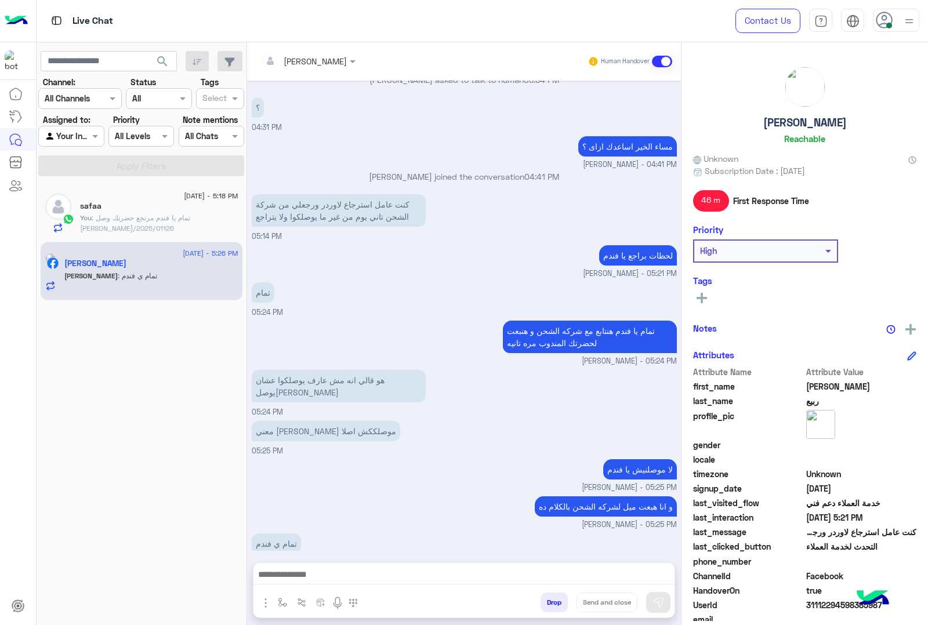
click at [787, 123] on h5 "[PERSON_NAME]" at bounding box center [804, 122] width 83 height 13
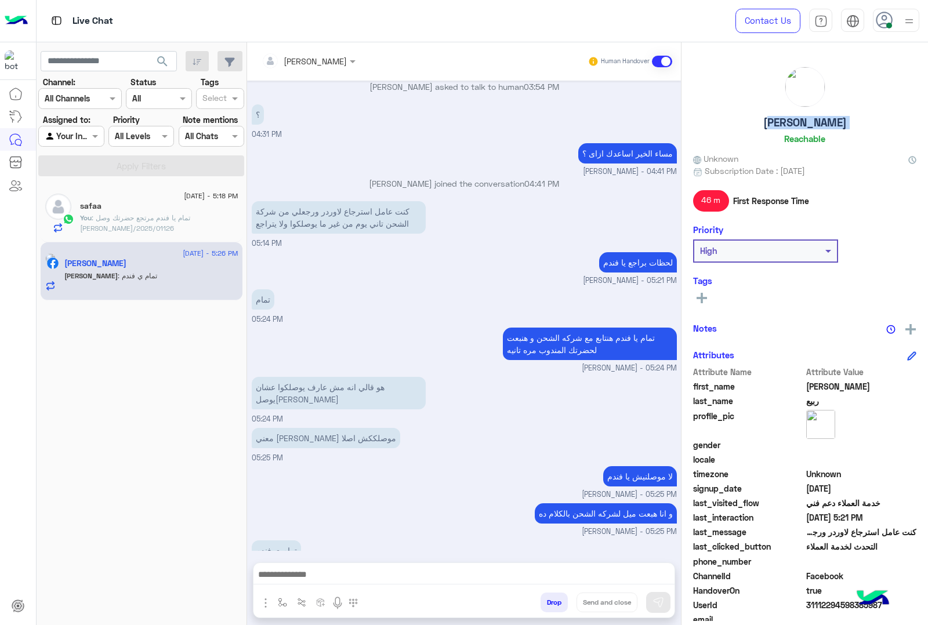
click at [787, 123] on h5 "[PERSON_NAME]" at bounding box center [804, 122] width 83 height 13
copy h5 "[PERSON_NAME]"
click at [830, 607] on span "31112294598385987" at bounding box center [861, 605] width 111 height 12
copy span "31112294598385987"
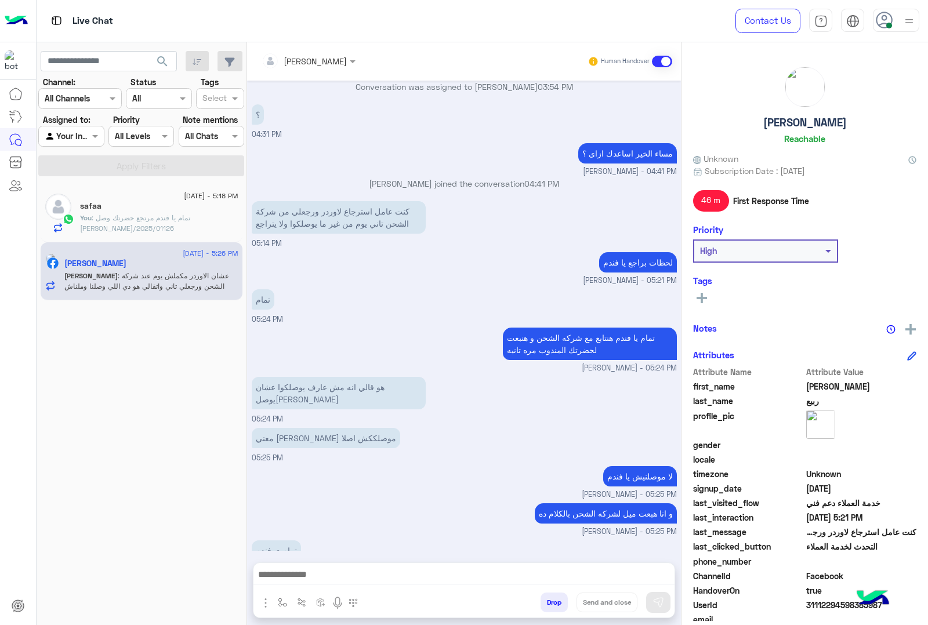
scroll to position [1646, 0]
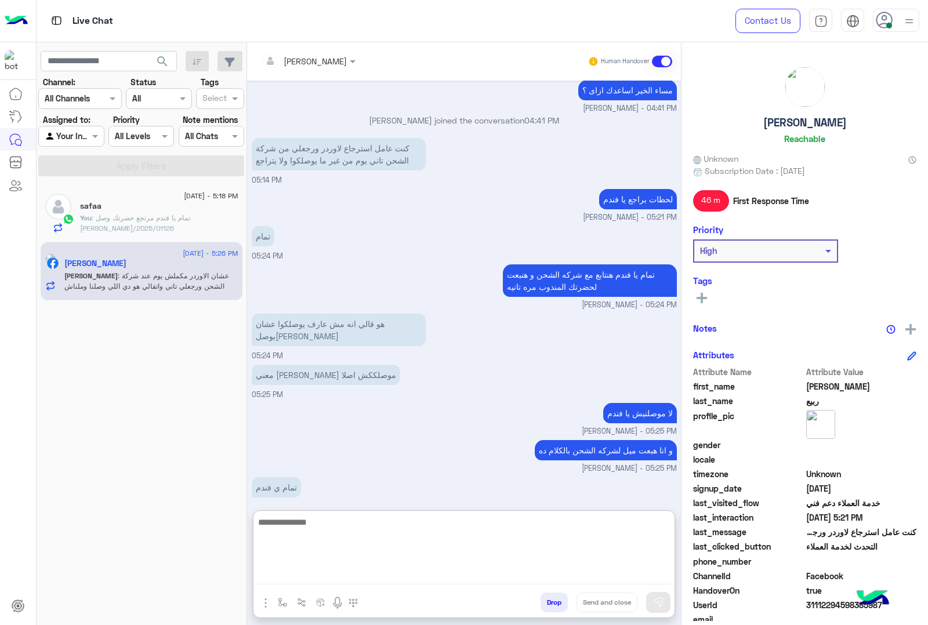
click at [427, 578] on textarea at bounding box center [463, 550] width 421 height 70
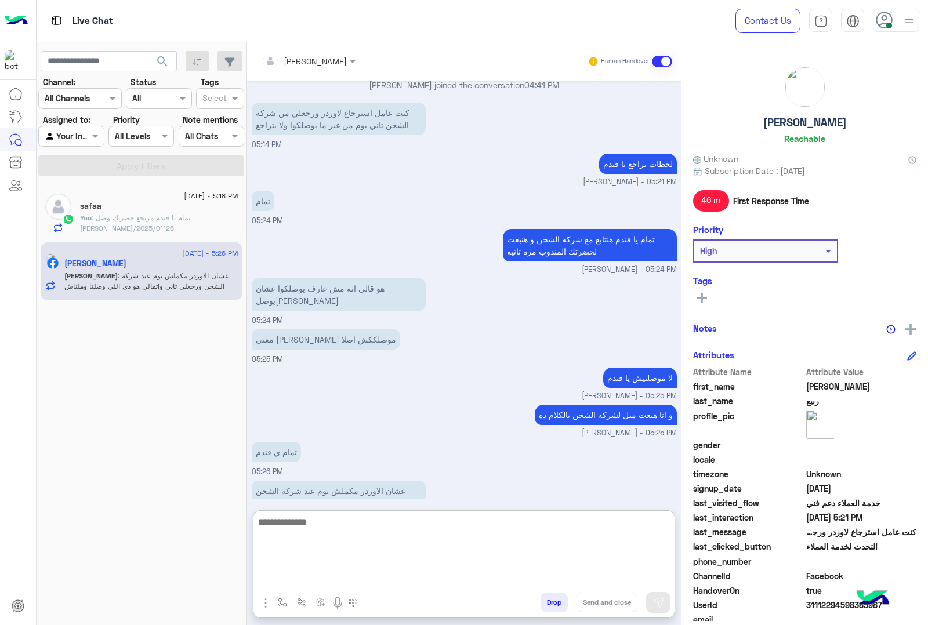
scroll to position [1697, 0]
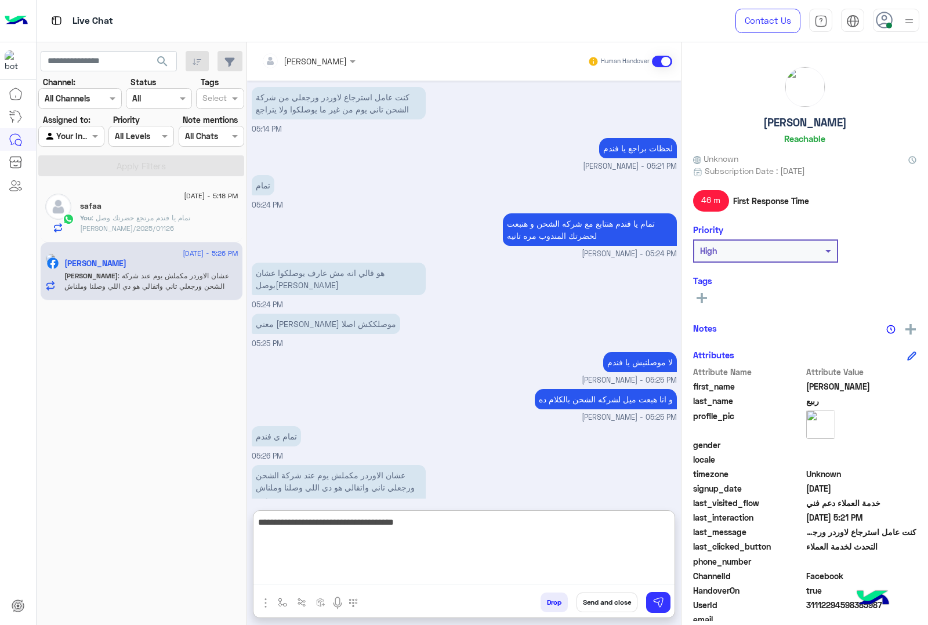
type textarea "**********"
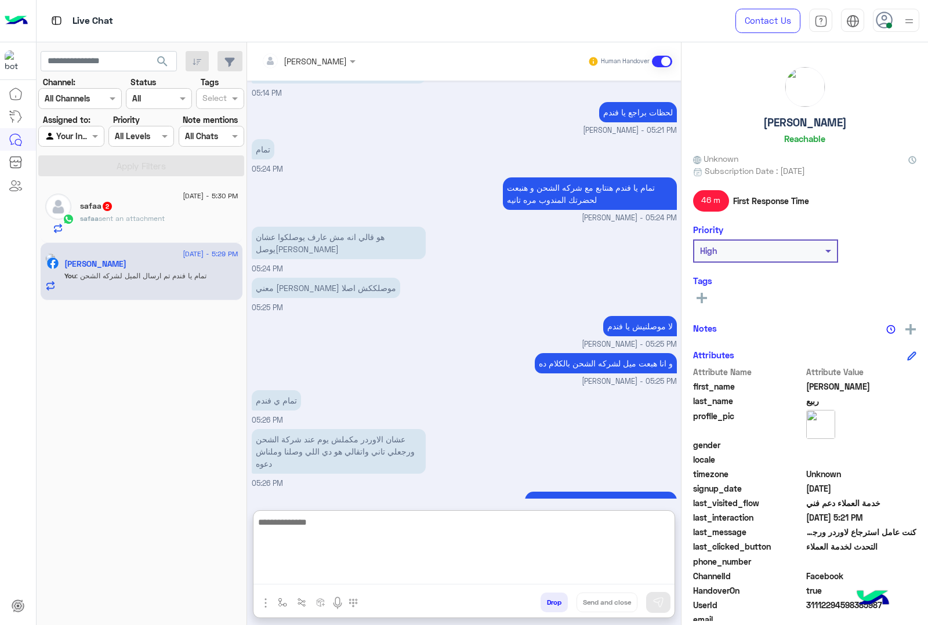
scroll to position [1735, 0]
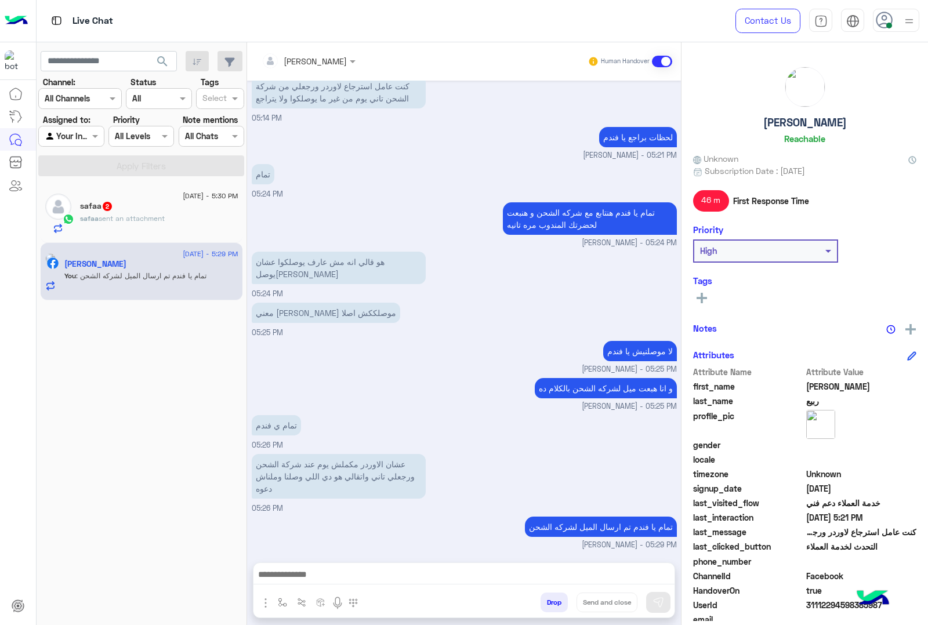
click at [207, 201] on span "[DATE] - 5:30 PM" at bounding box center [210, 196] width 55 height 10
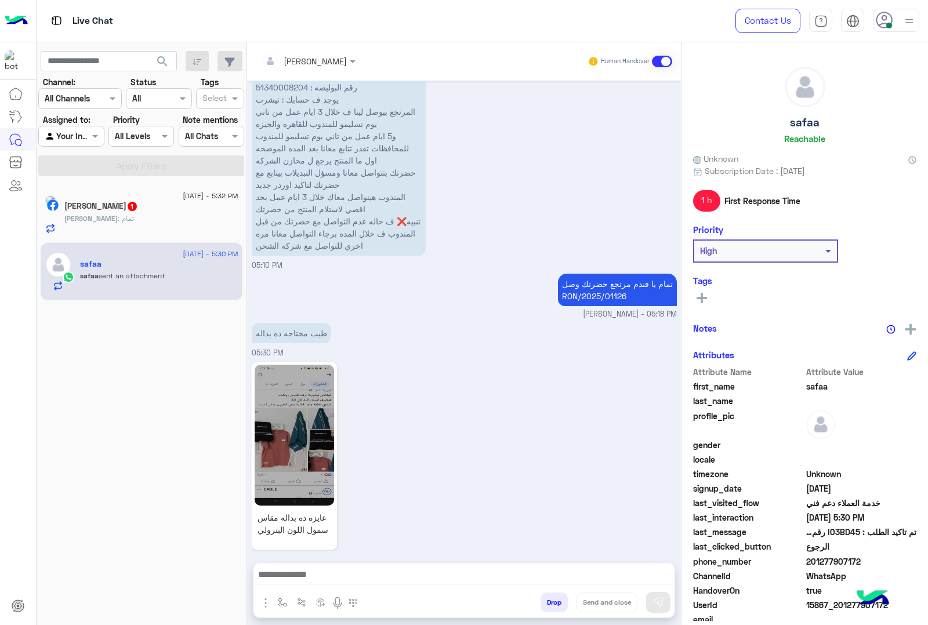
scroll to position [1820, 0]
click at [456, 571] on textarea at bounding box center [463, 575] width 421 height 17
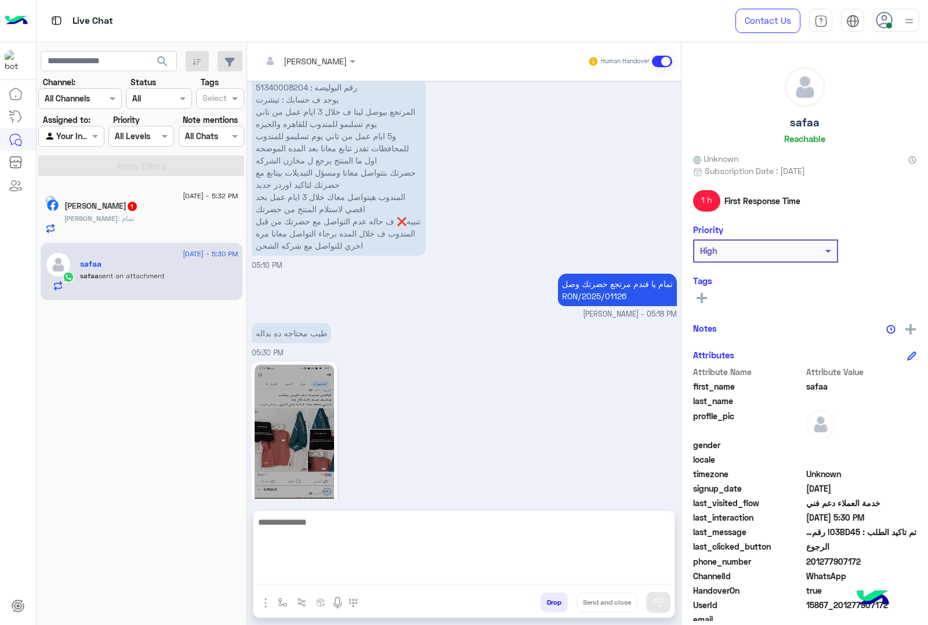
click at [453, 570] on textarea at bounding box center [463, 550] width 421 height 70
paste textarea "**********"
type textarea "**********"
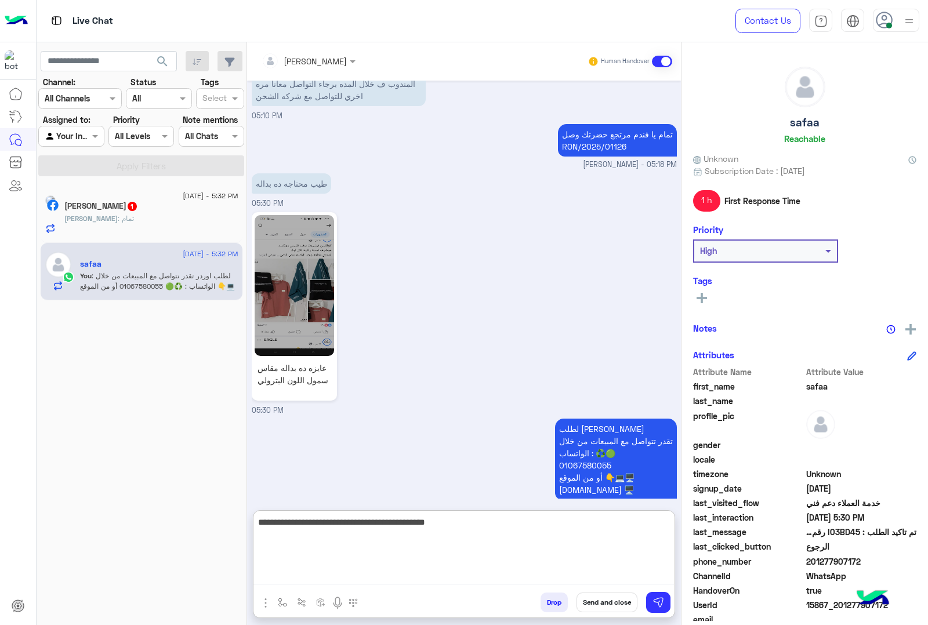
type textarea "**********"
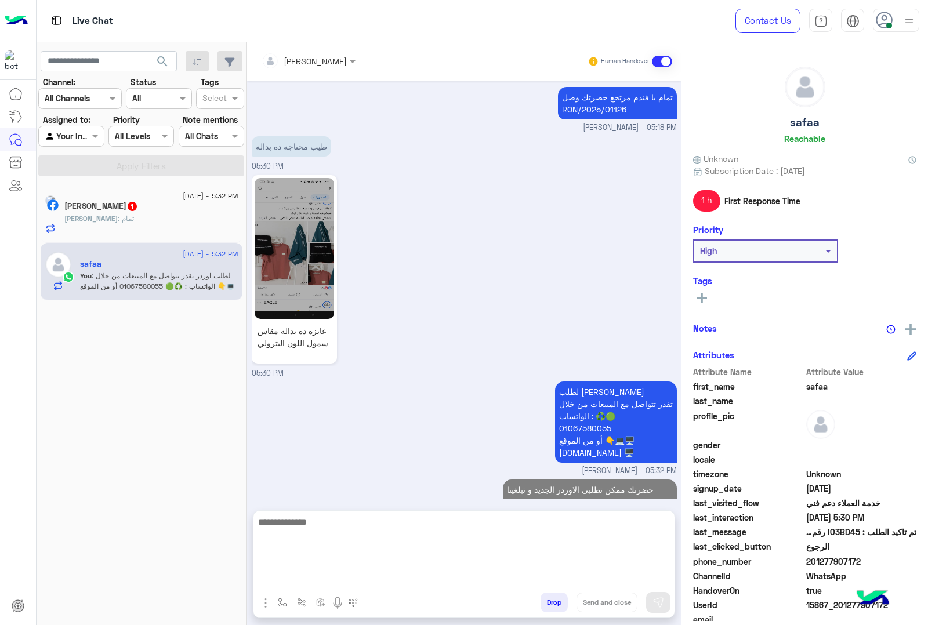
click at [128, 232] on div "[PERSON_NAME] : تمام" at bounding box center [151, 223] width 174 height 20
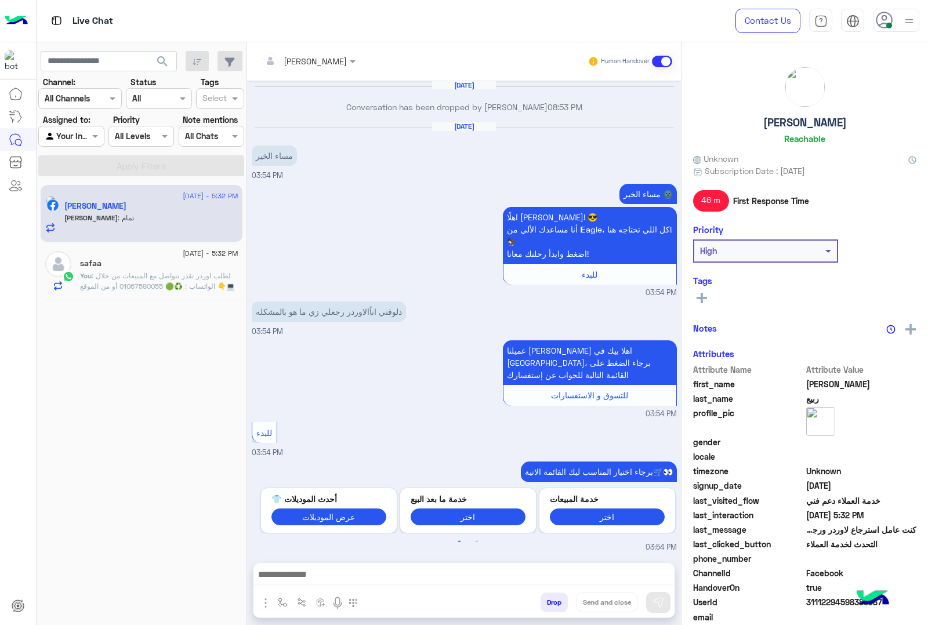
scroll to position [1331, 0]
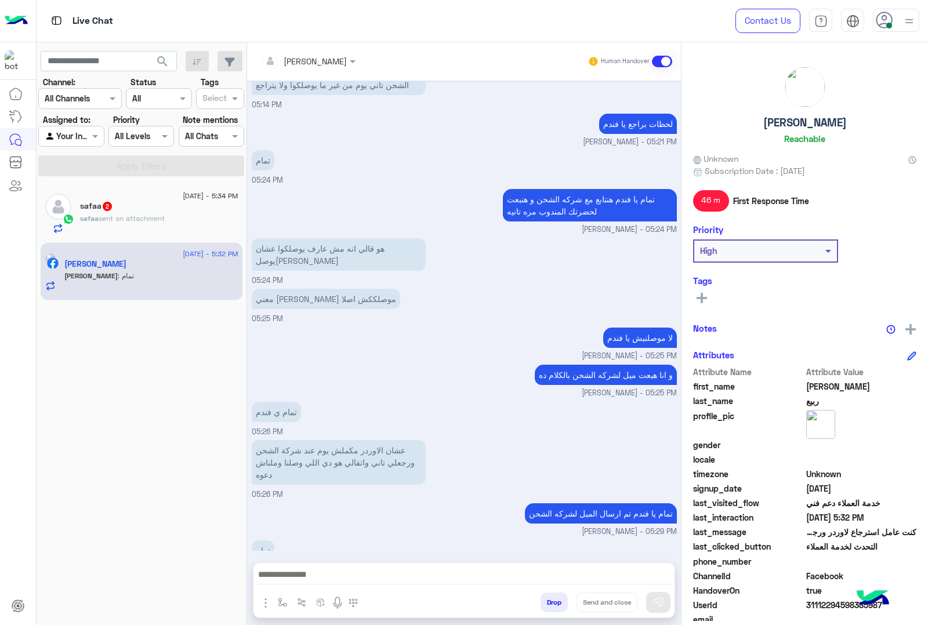
click at [134, 216] on span "sent an attachment" at bounding box center [132, 218] width 66 height 9
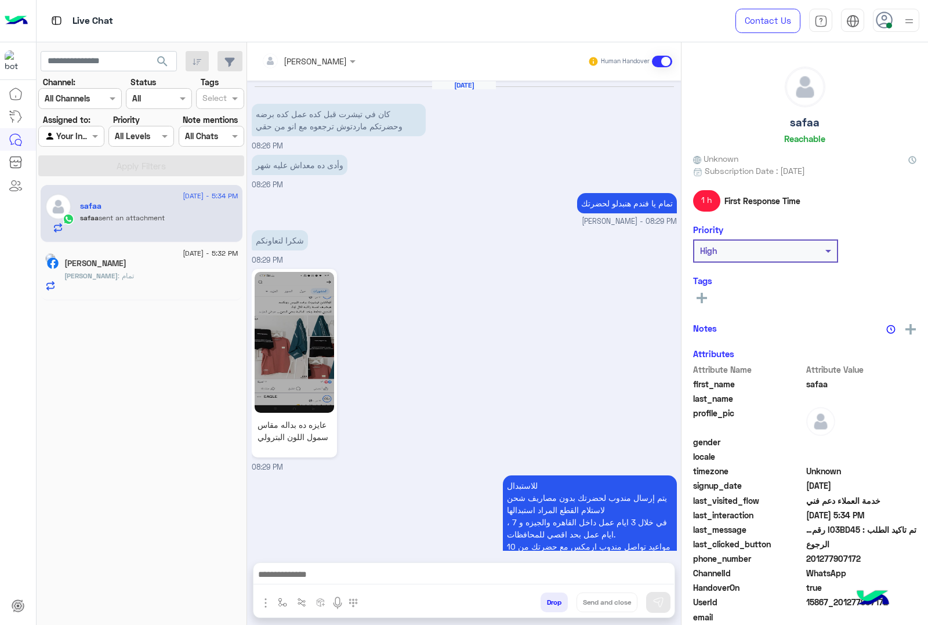
scroll to position [2006, 0]
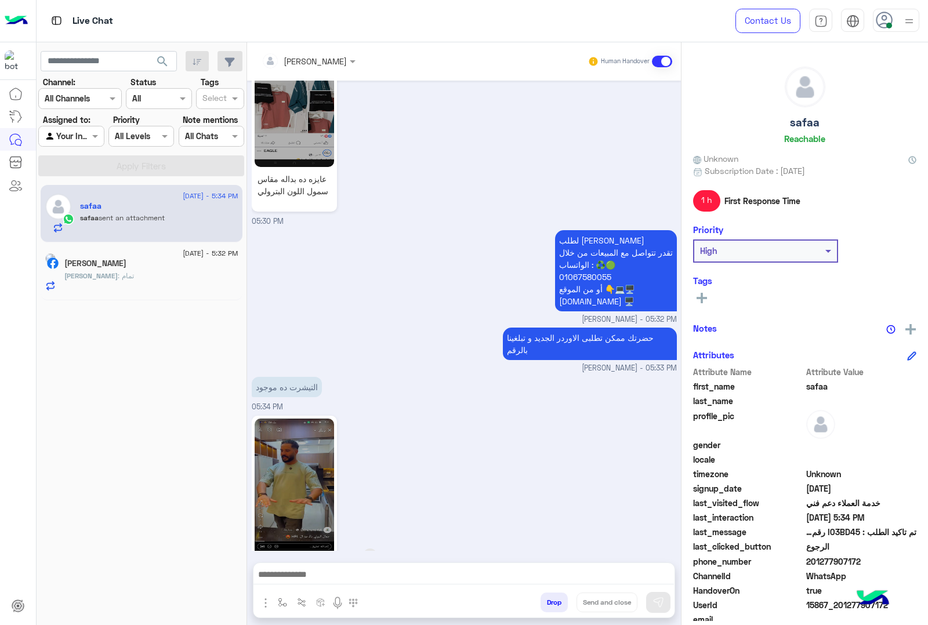
click at [304, 423] on img at bounding box center [294, 489] width 79 height 141
click at [323, 569] on textarea at bounding box center [463, 575] width 420 height 17
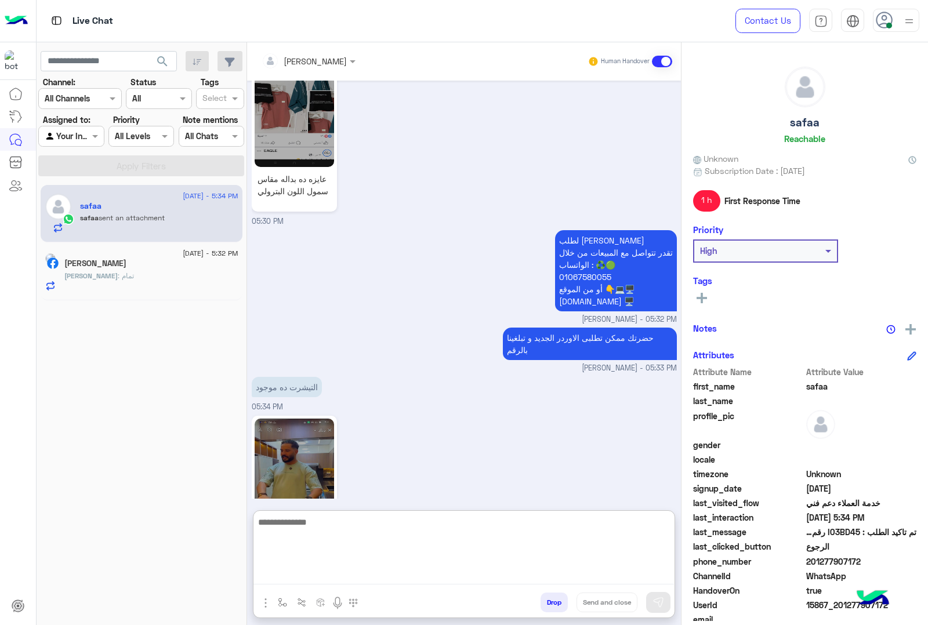
scroll to position [2058, 0]
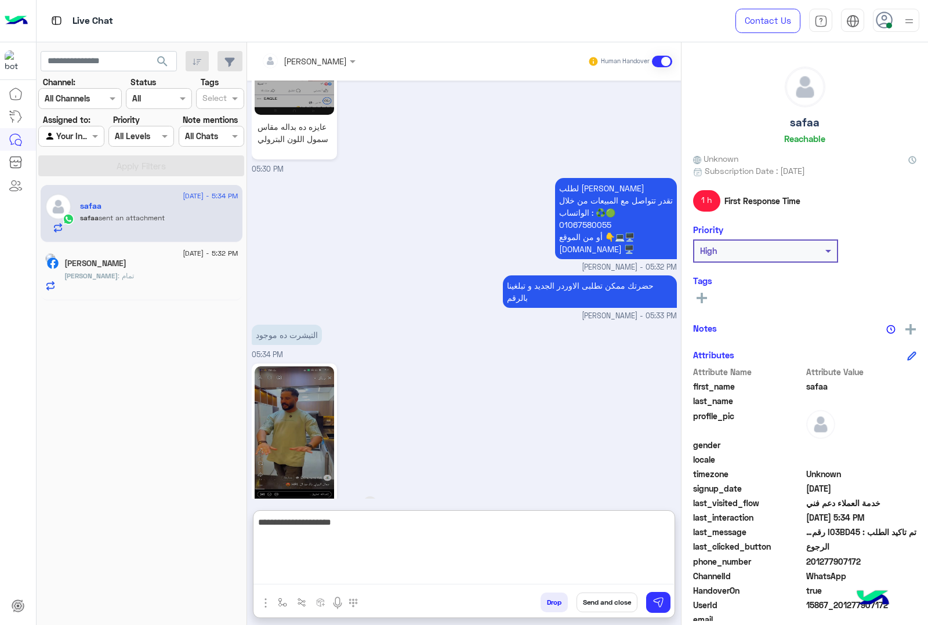
type textarea "**********"
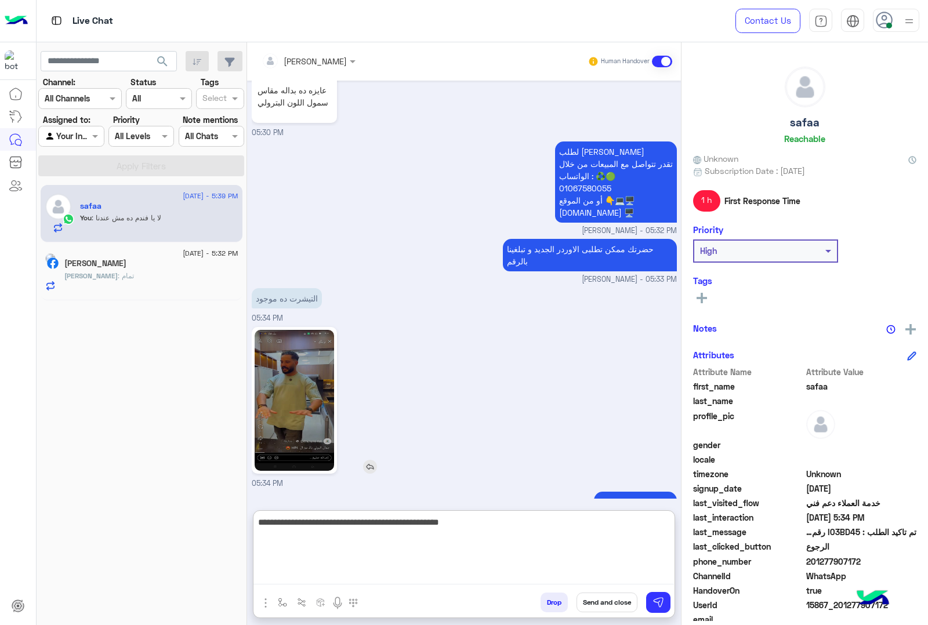
type textarea "**********"
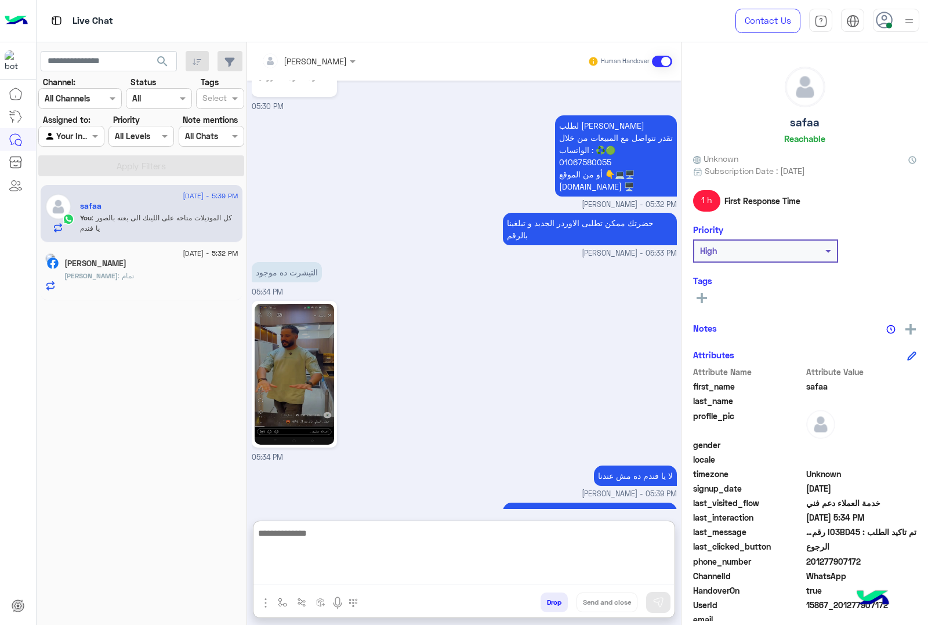
scroll to position [2144, 0]
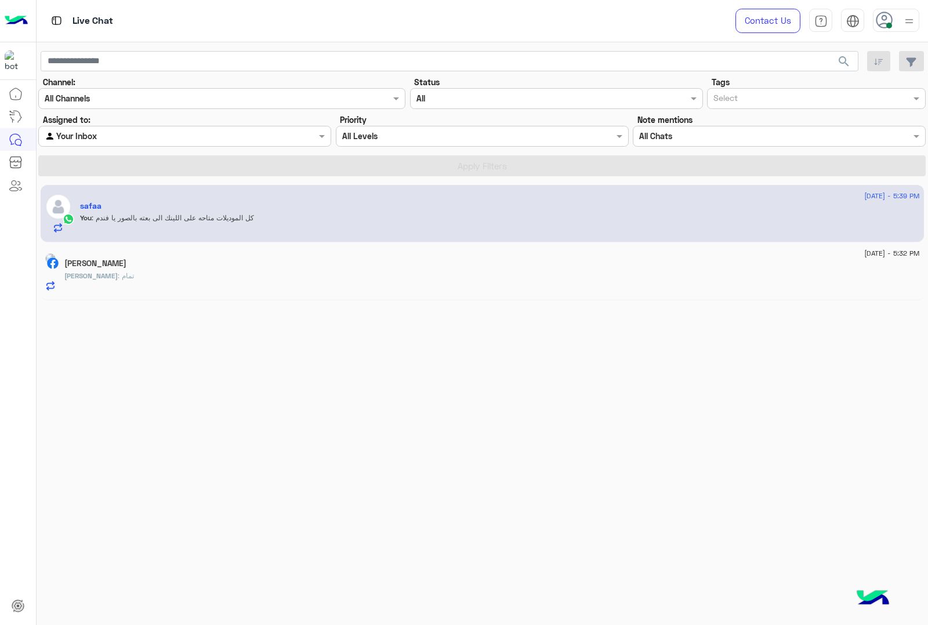
click at [195, 195] on div "[DATE] - 5:39 PM" at bounding box center [499, 198] width 839 height 8
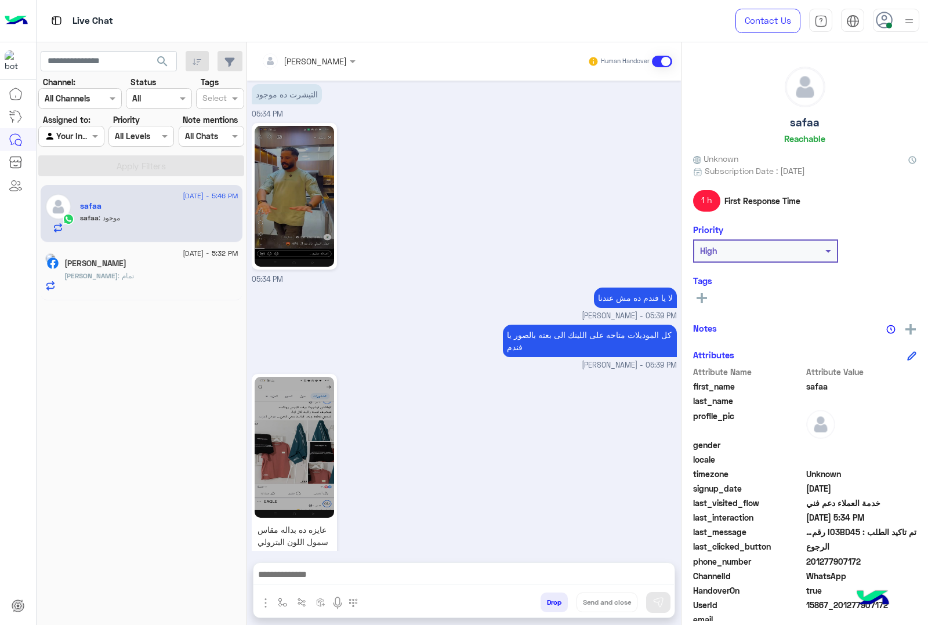
scroll to position [2337, 0]
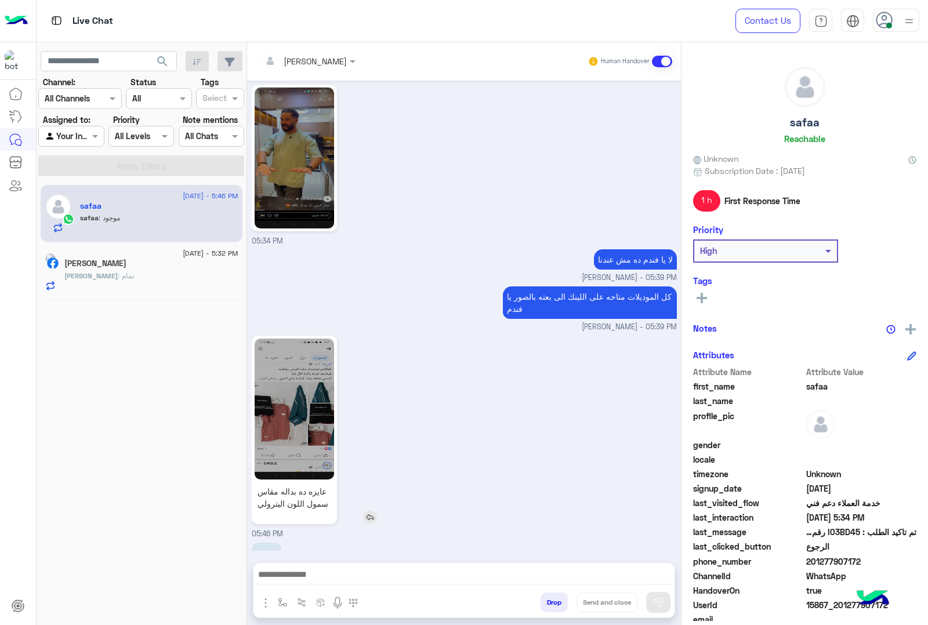
click at [300, 383] on img at bounding box center [294, 409] width 79 height 141
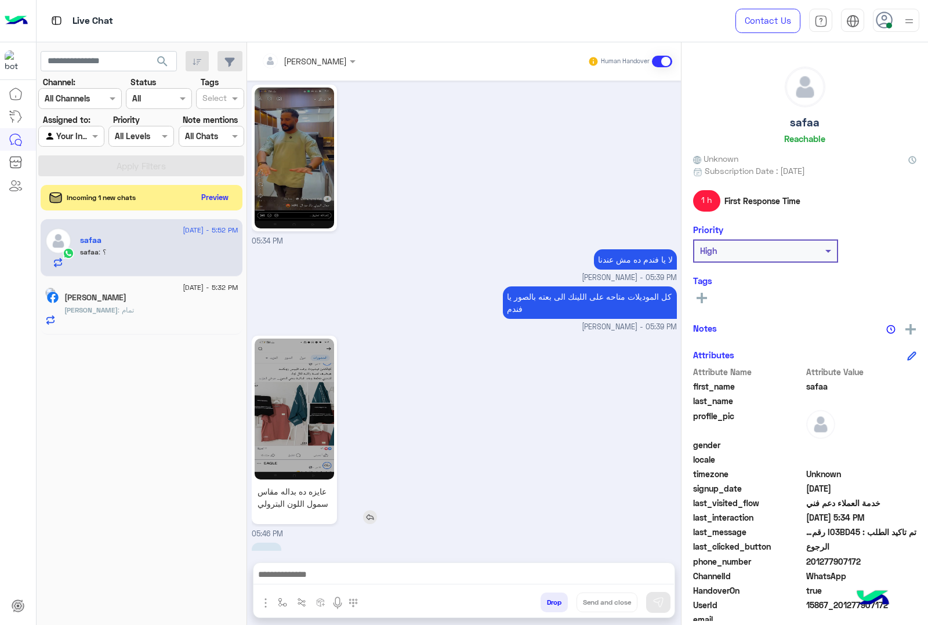
scroll to position [2375, 0]
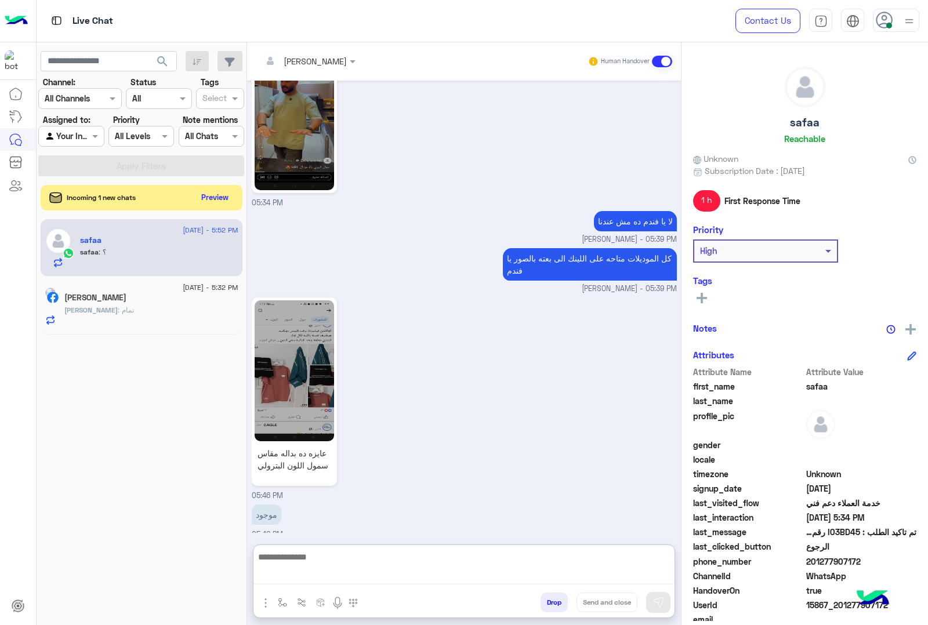
click at [361, 572] on textarea at bounding box center [463, 567] width 420 height 35
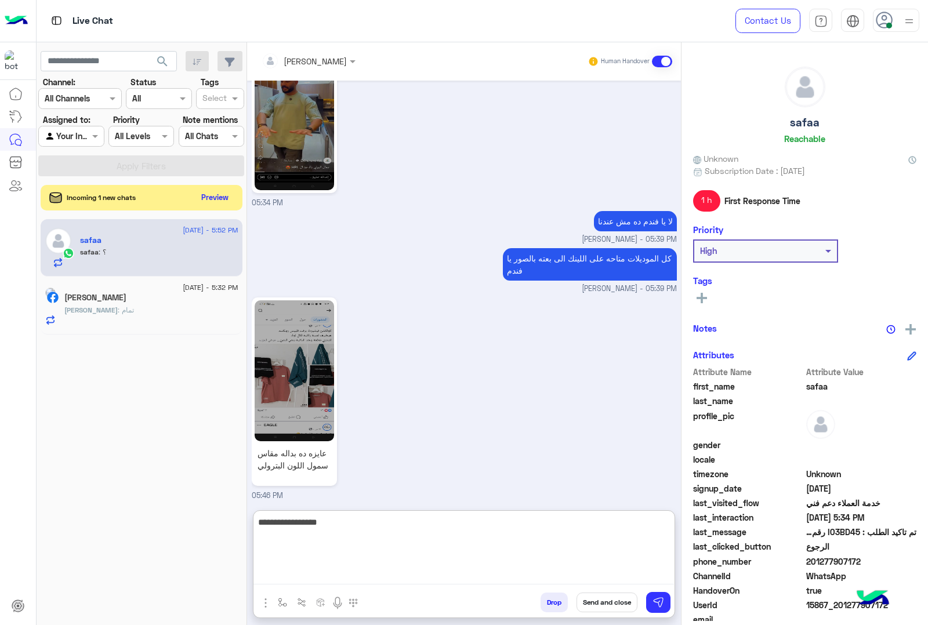
type textarea "**********"
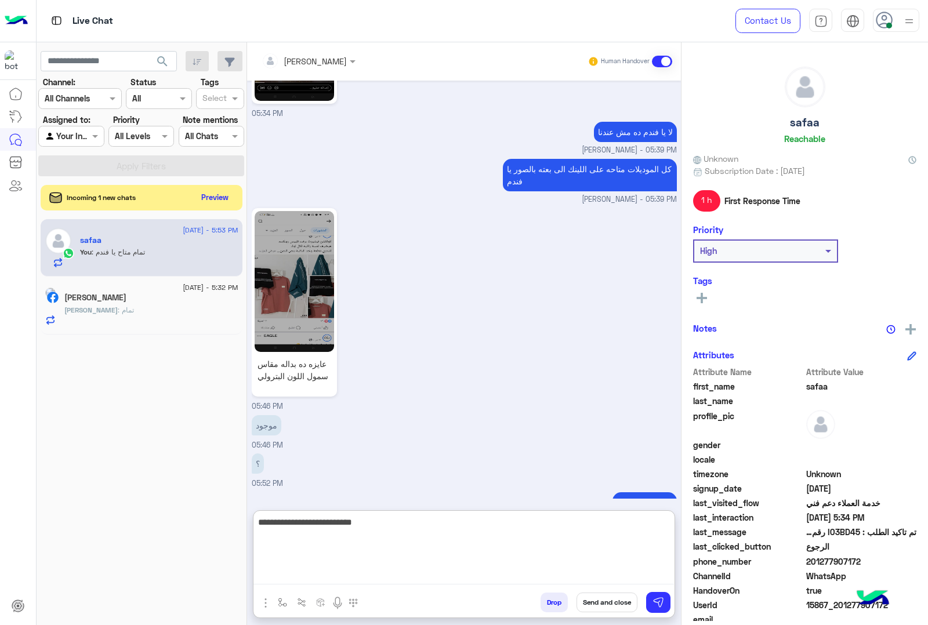
type textarea "**********"
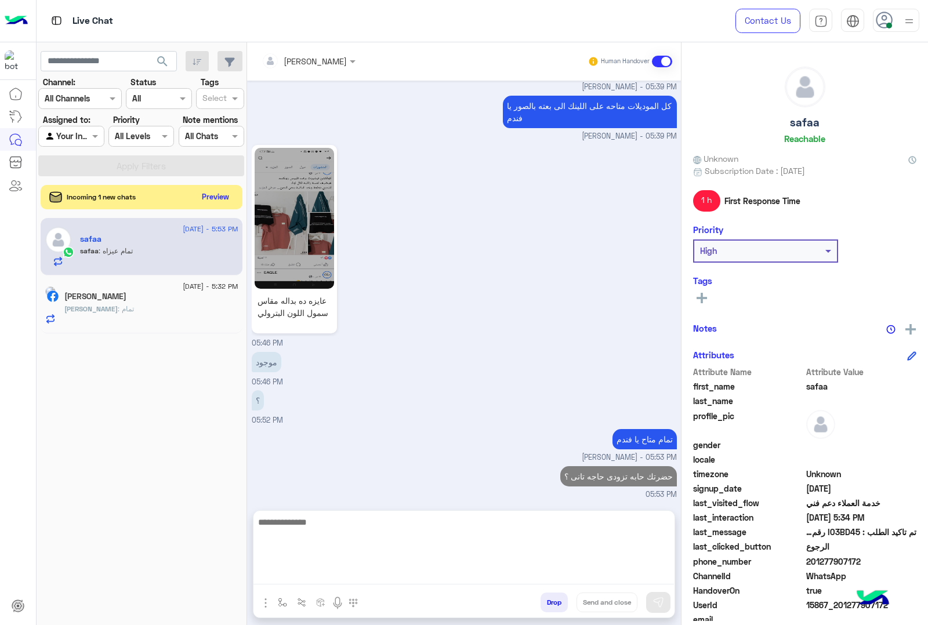
click at [219, 206] on div "Incoming 1 new chats Preview" at bounding box center [142, 197] width 202 height 24
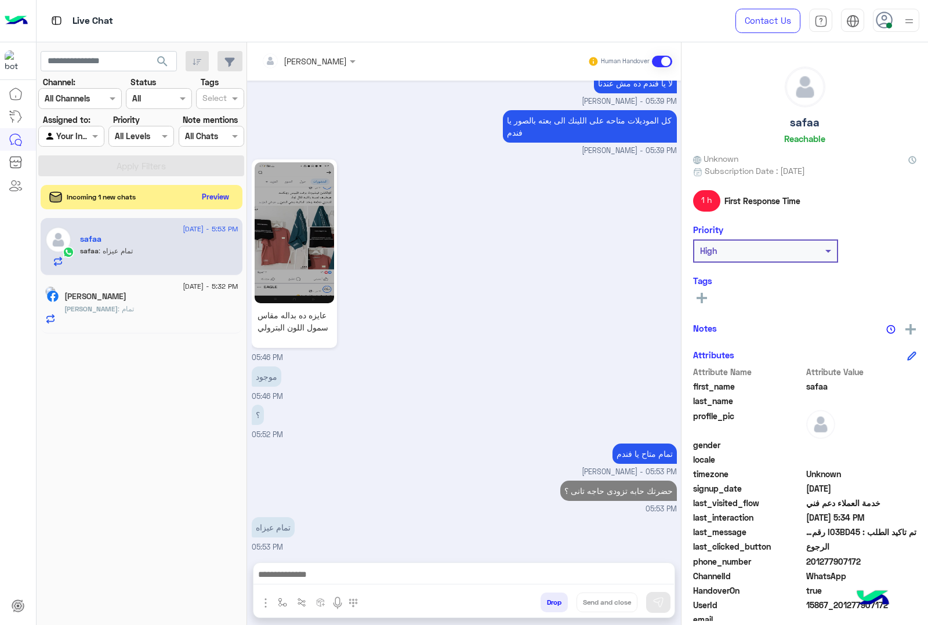
scroll to position [2488, 0]
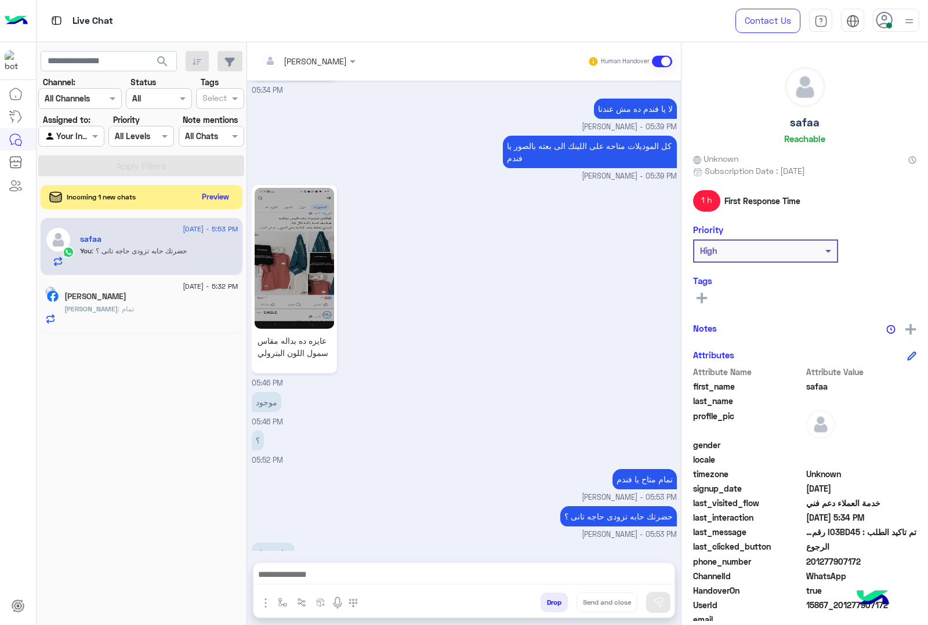
click at [219, 198] on button "Preview" at bounding box center [216, 197] width 36 height 16
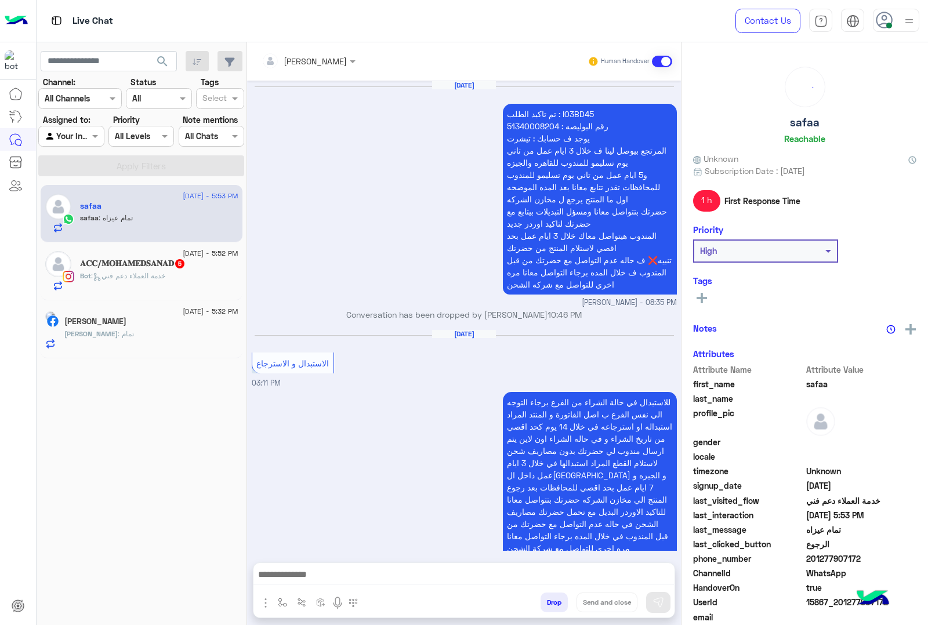
scroll to position [1834, 0]
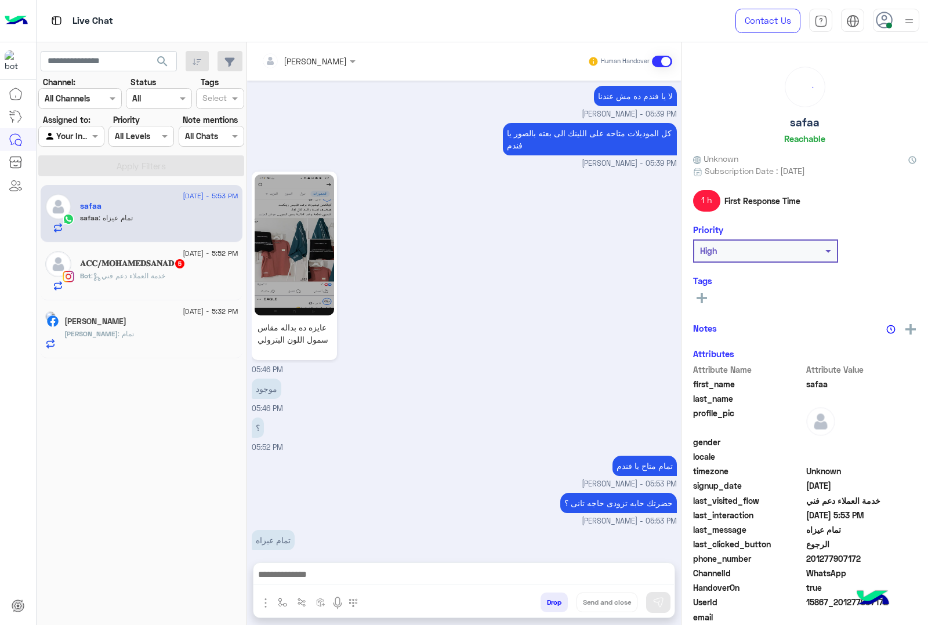
click at [174, 277] on div "Bot : خدمة العملاء دعم فني" at bounding box center [159, 281] width 158 height 20
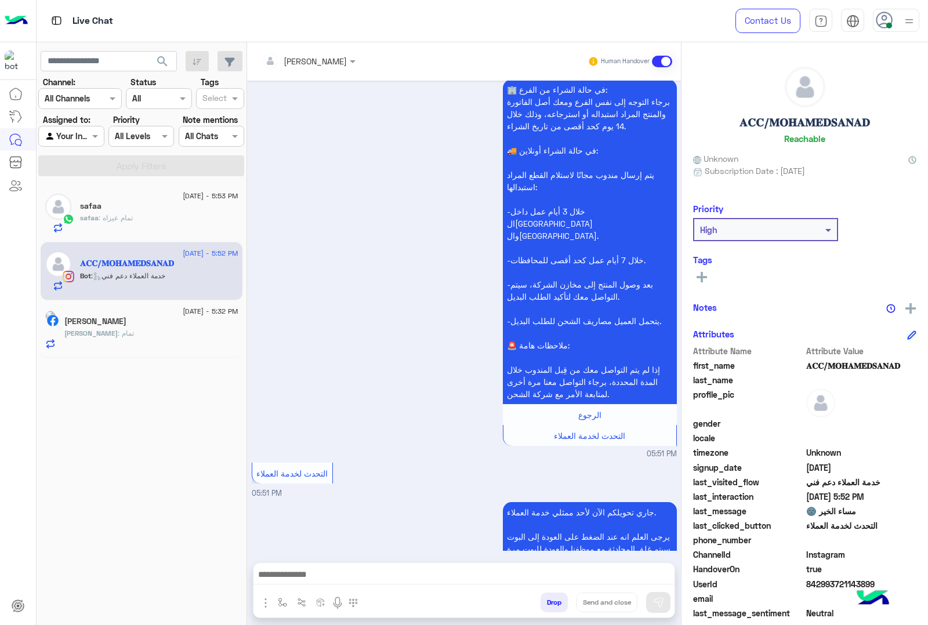
scroll to position [1751, 0]
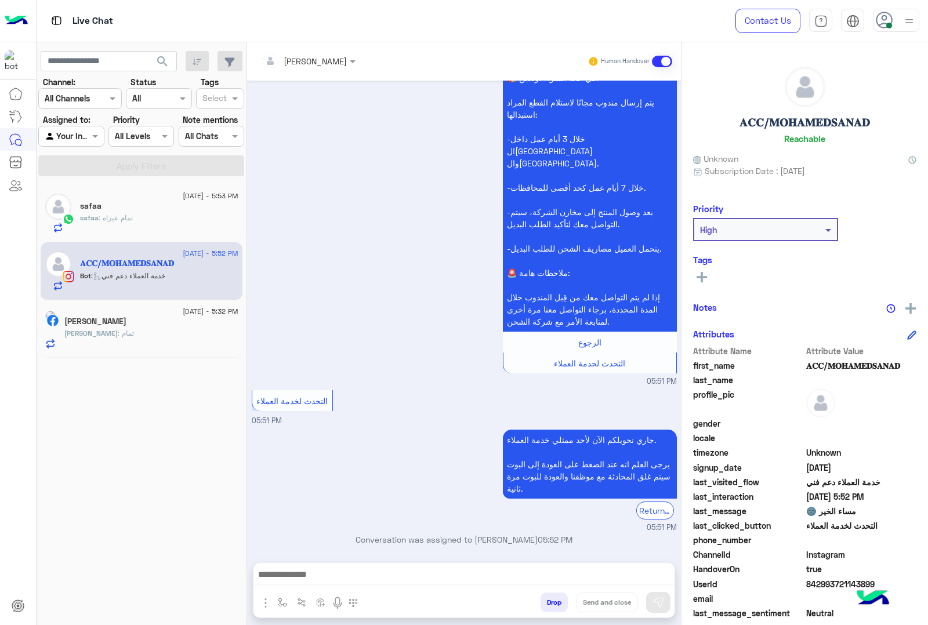
click at [359, 569] on textarea at bounding box center [463, 575] width 420 height 17
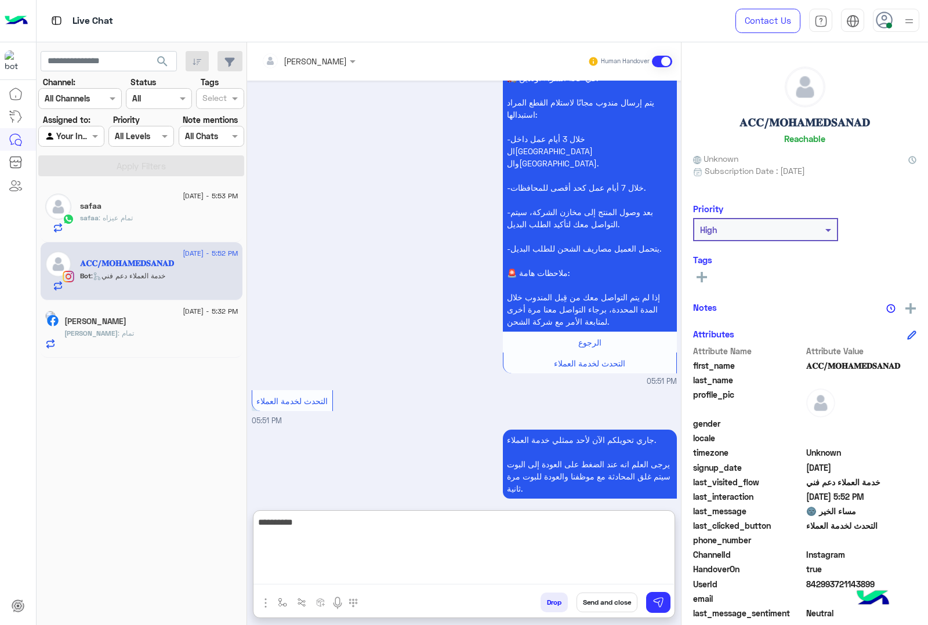
type textarea "**********"
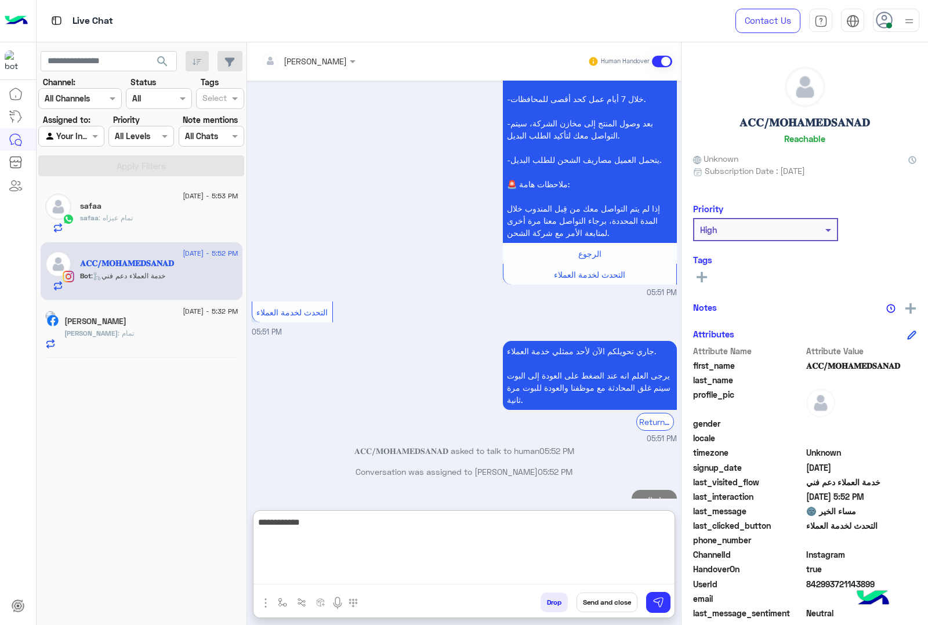
type textarea "**********"
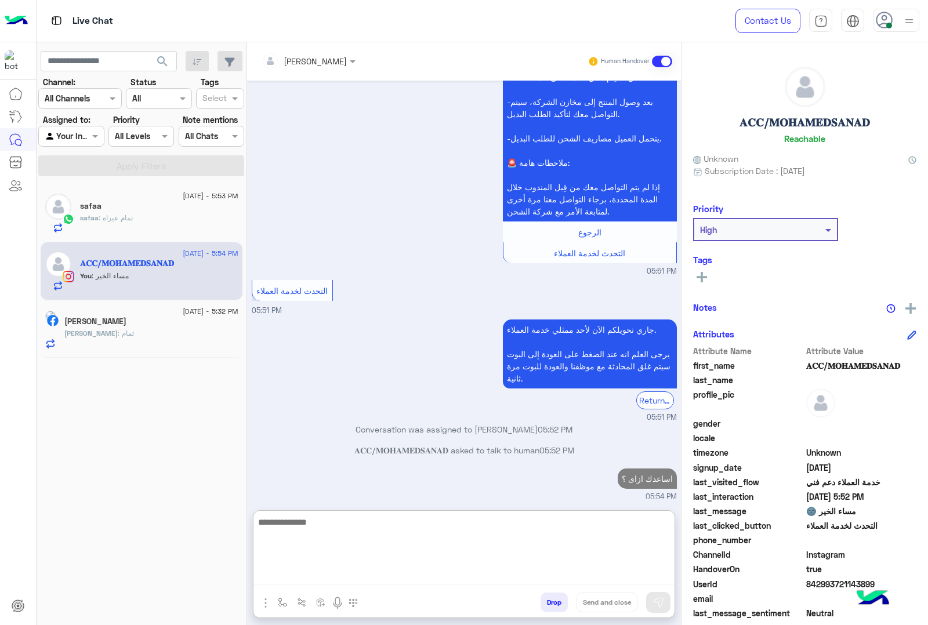
scroll to position [1898, 0]
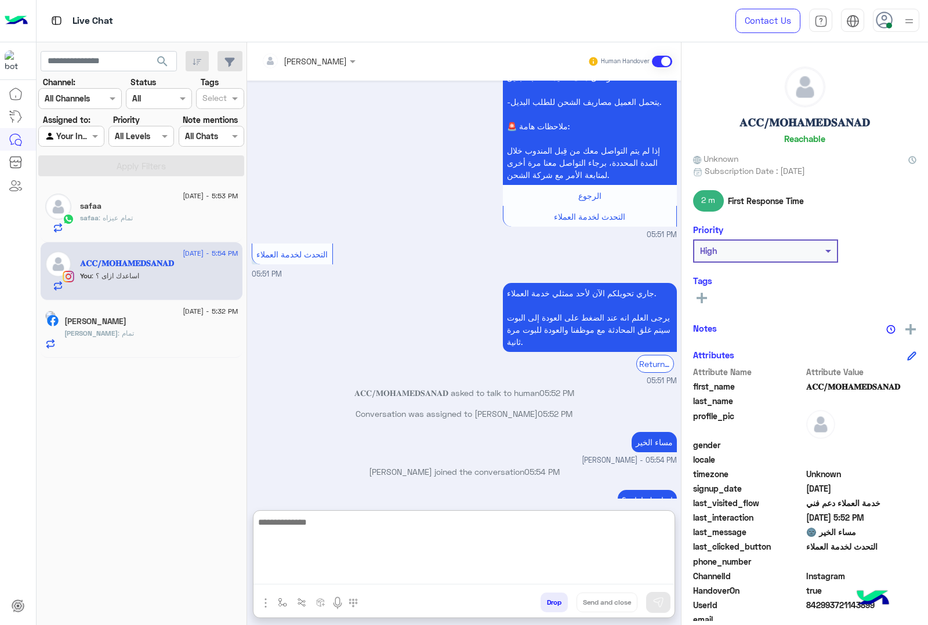
click at [129, 219] on span ": تمام عيزاه" at bounding box center [116, 217] width 34 height 9
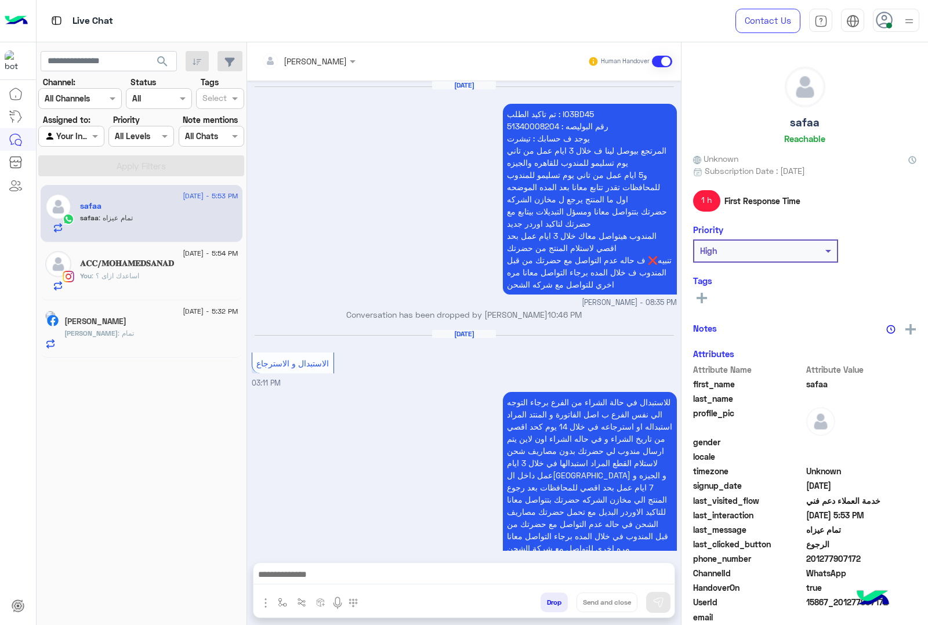
scroll to position [1834, 0]
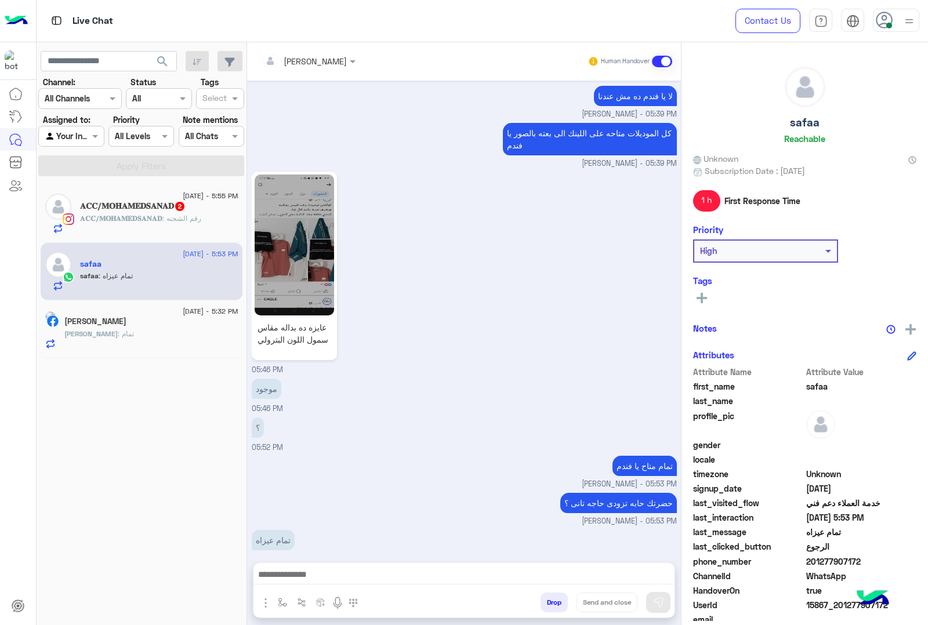
click at [424, 575] on textarea at bounding box center [463, 575] width 420 height 17
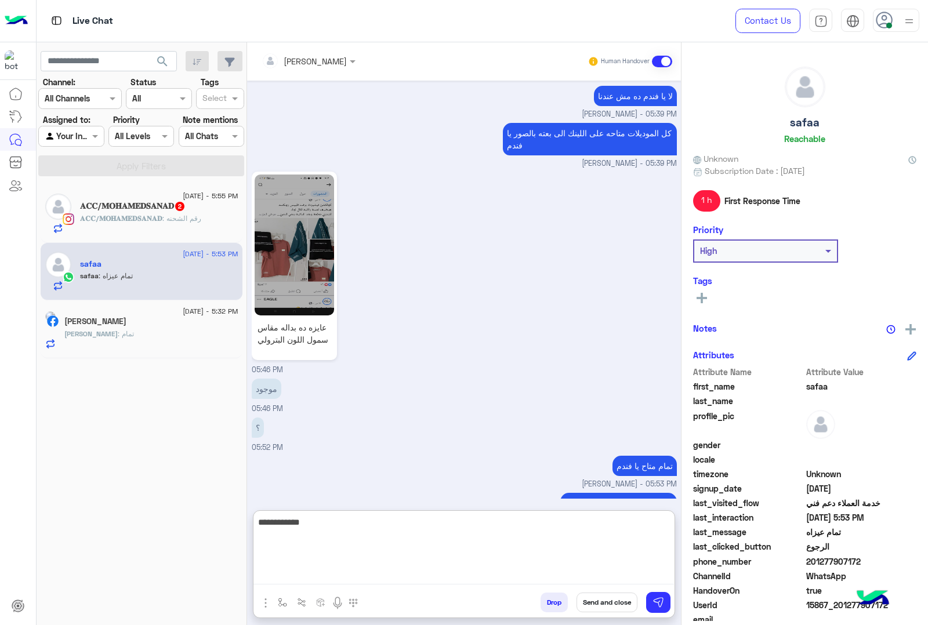
paste textarea "**********"
type textarea "**********"
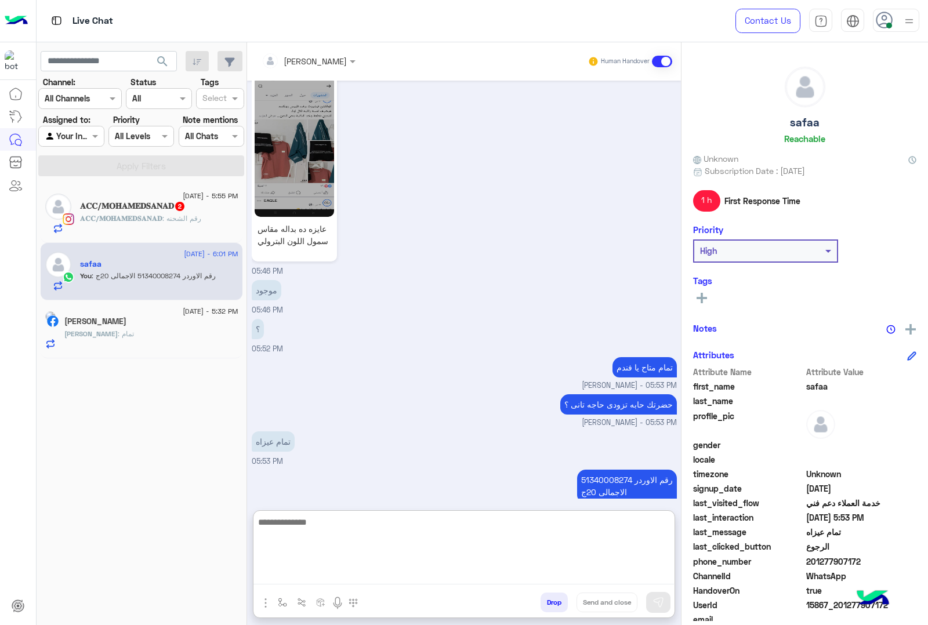
scroll to position [1935, 0]
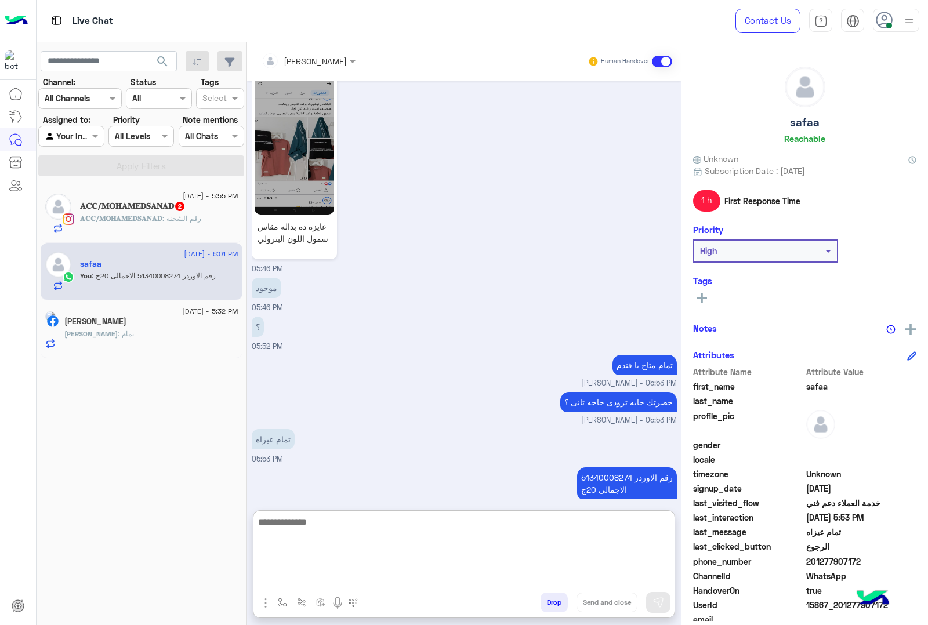
click at [812, 115] on div "safaa Reachable" at bounding box center [804, 108] width 223 height 82
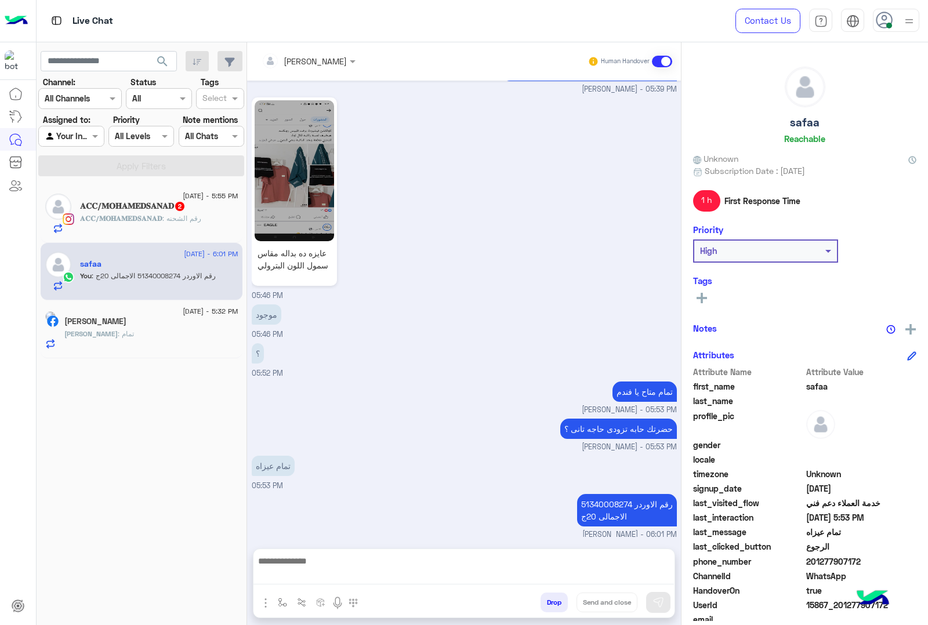
scroll to position [1882, 0]
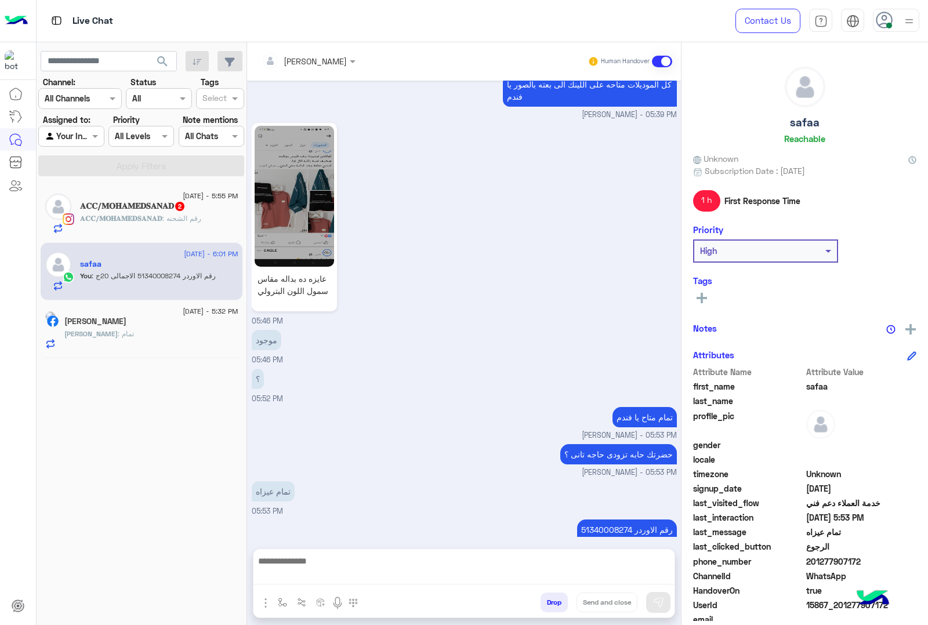
click at [812, 115] on div "safaa Reachable" at bounding box center [804, 108] width 223 height 82
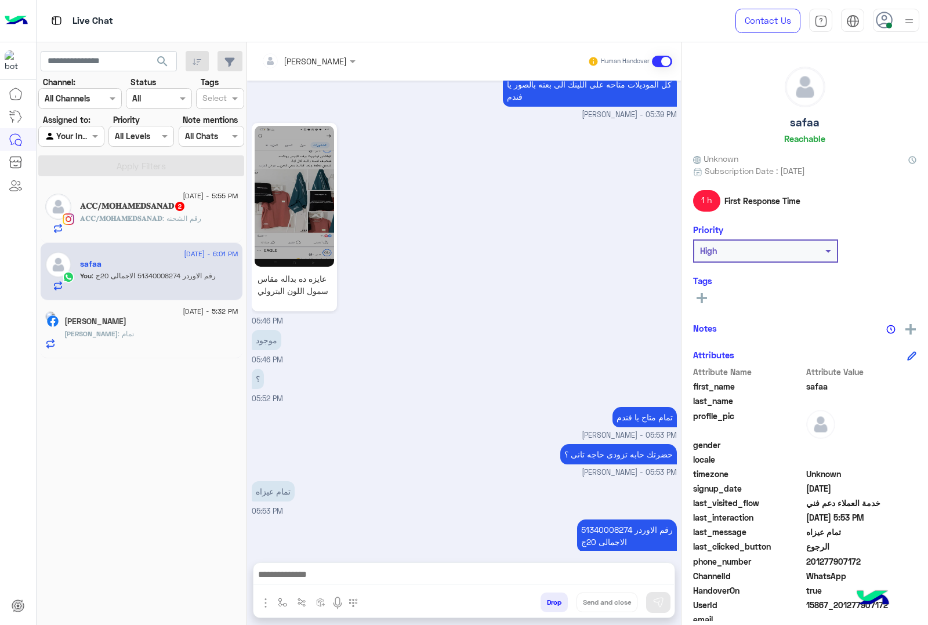
copy h5 "safaa"
click at [602, 519] on p "رقم الاوردر 51340008274 الاجمالى 20ج" at bounding box center [627, 535] width 100 height 32
click at [134, 221] on span "𝐀𝐂𝐂/𝐌𝐎𝐇𝐀𝐌𝐄𝐃𝐒𝐀𝐍𝐀𝐃" at bounding box center [121, 218] width 82 height 9
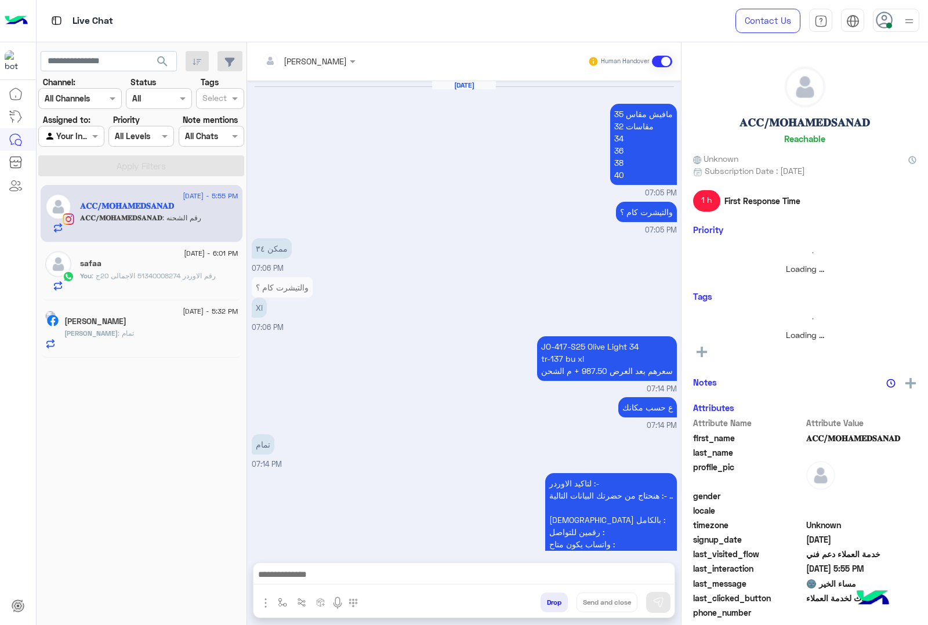
scroll to position [1602, 0]
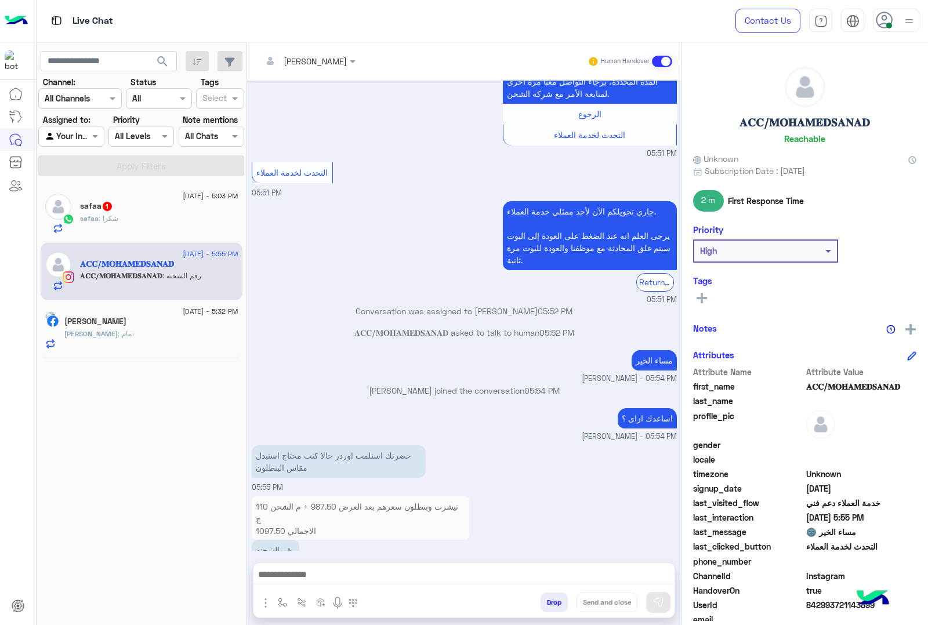
click at [178, 213] on div "safaa 1" at bounding box center [159, 207] width 158 height 12
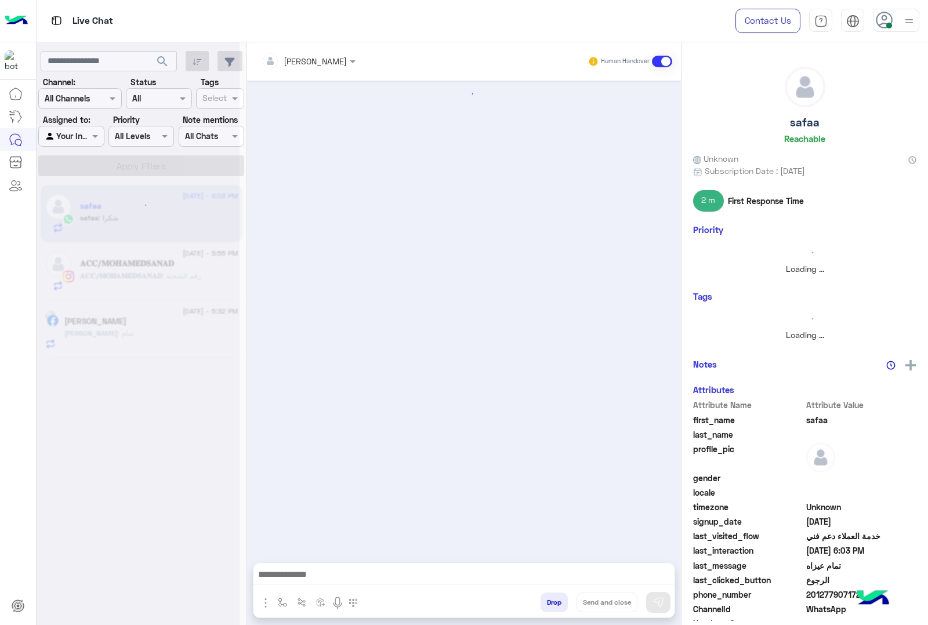
click at [400, 572] on textarea at bounding box center [463, 575] width 420 height 17
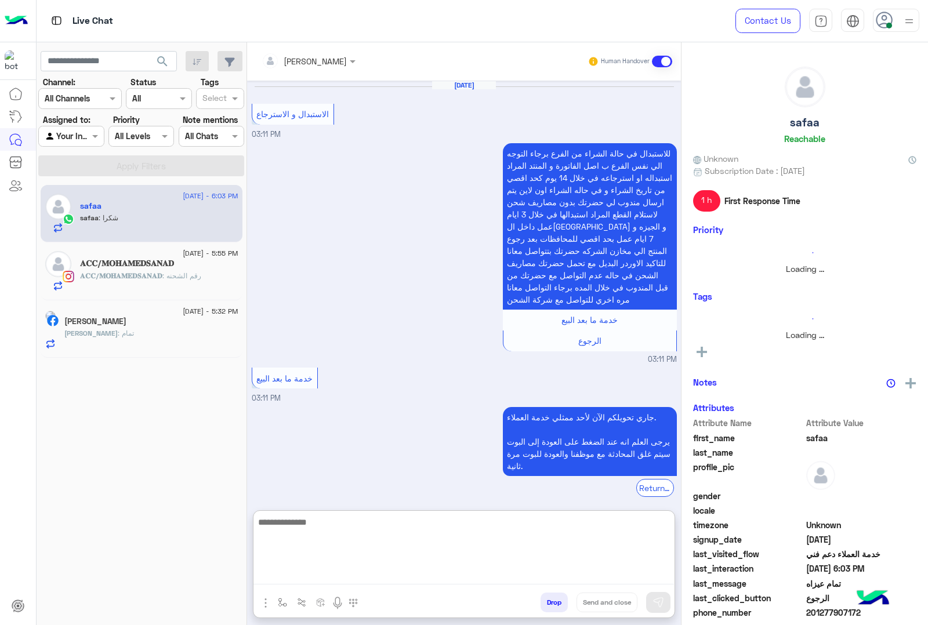
scroll to position [1711, 0]
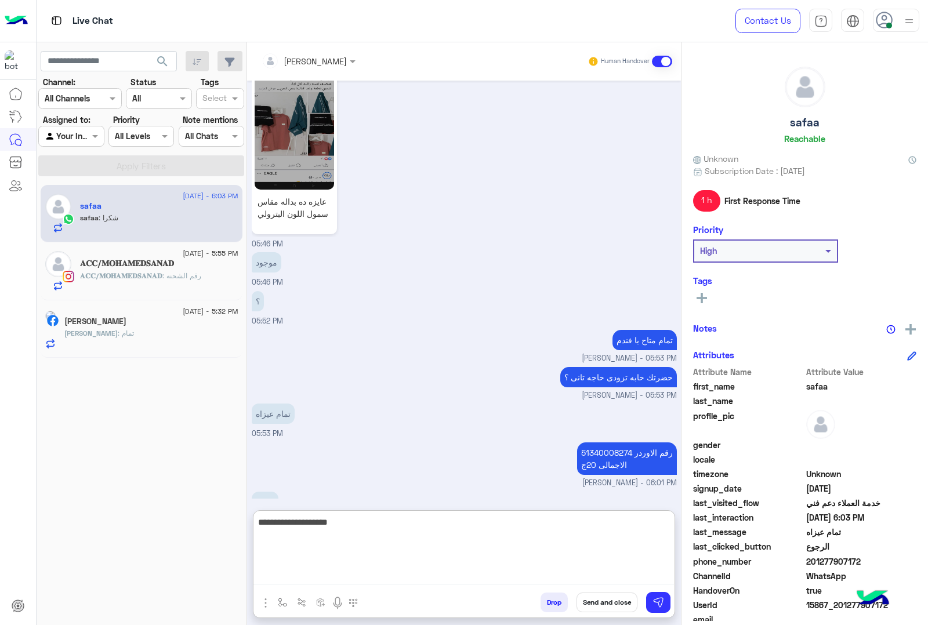
type textarea "**********"
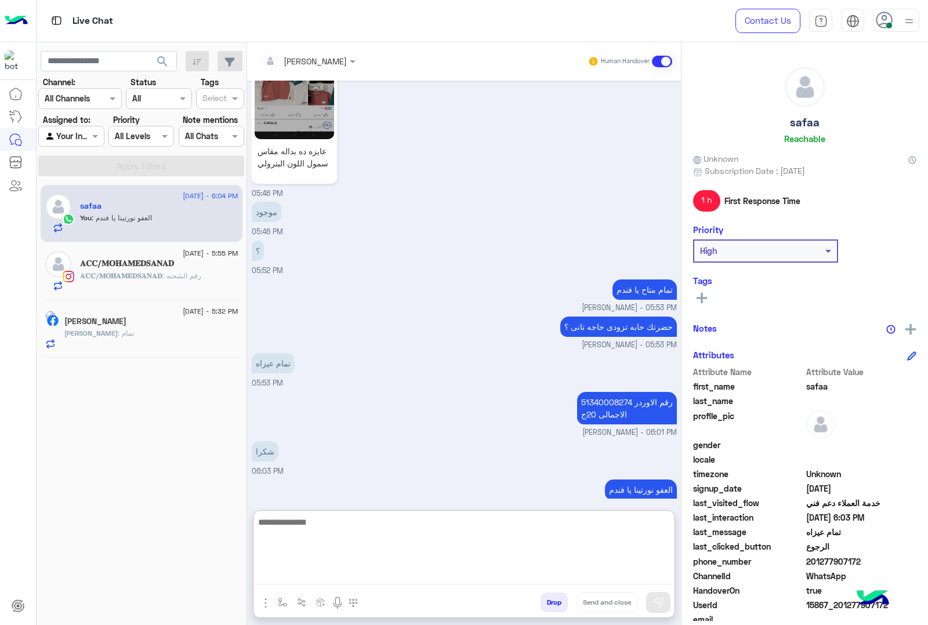
click at [546, 604] on button "Drop" at bounding box center [553, 603] width 27 height 20
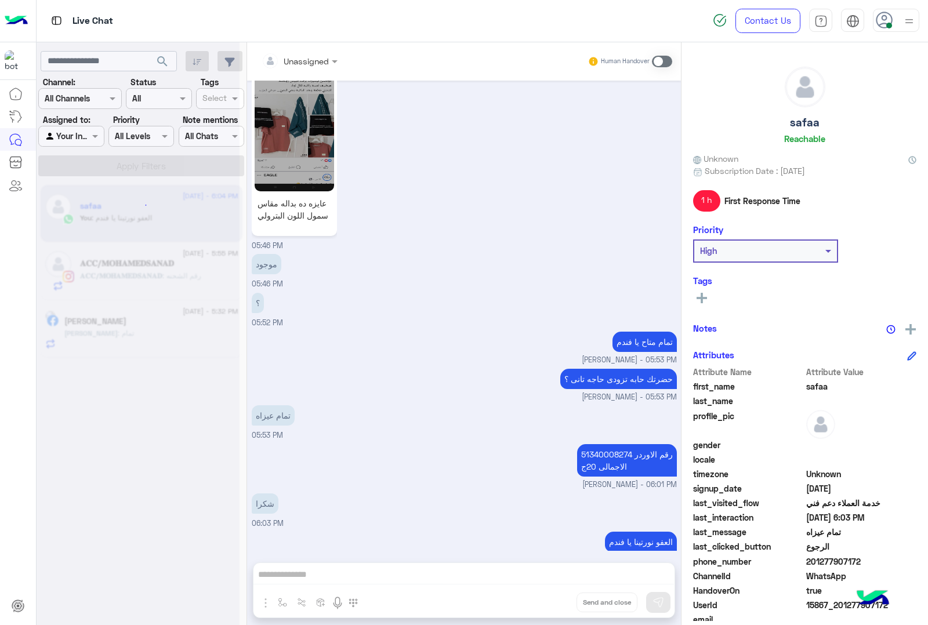
scroll to position [1731, 0]
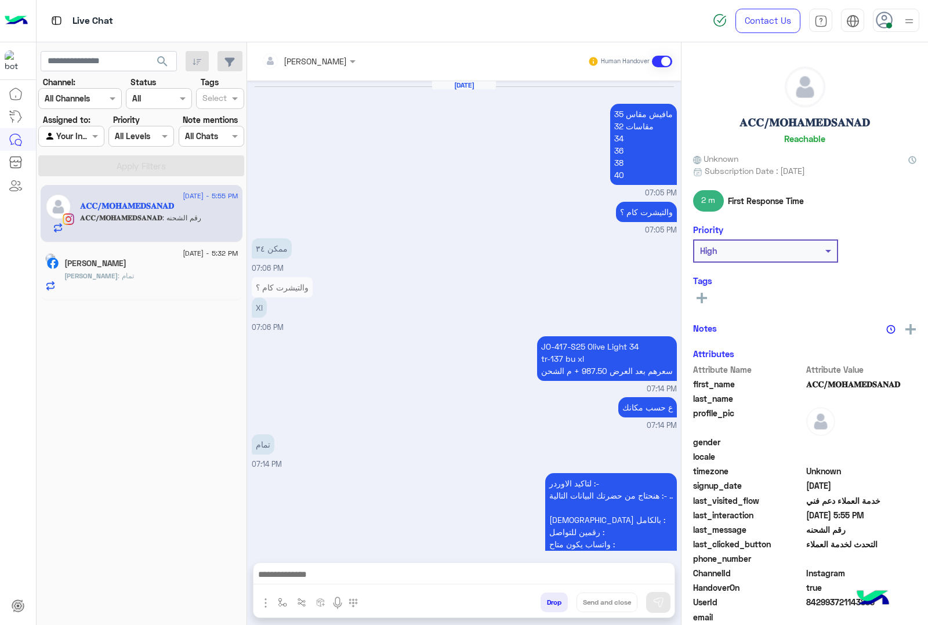
scroll to position [1602, 0]
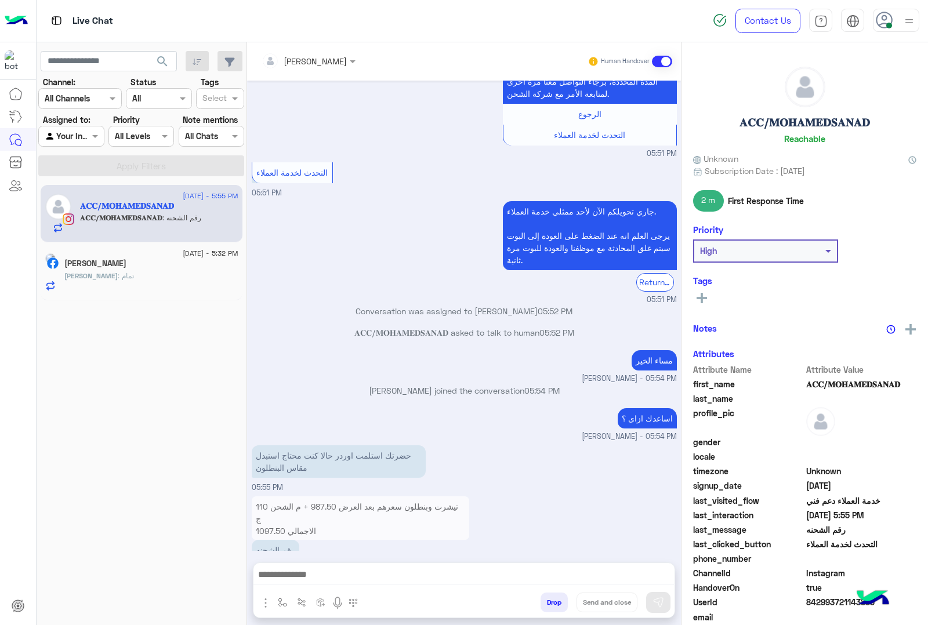
click at [114, 267] on h5 "[PERSON_NAME]" at bounding box center [95, 264] width 62 height 10
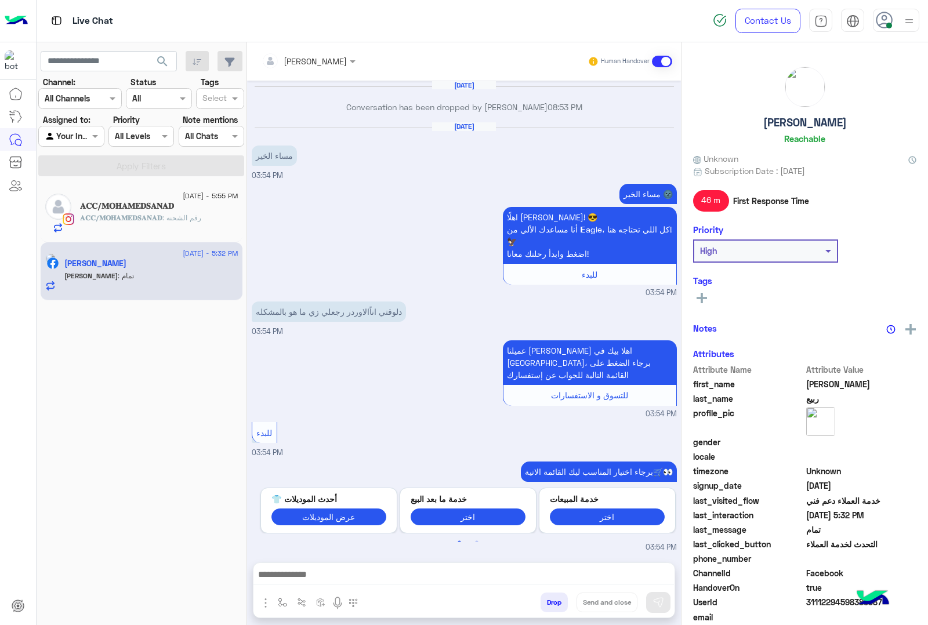
scroll to position [1331, 0]
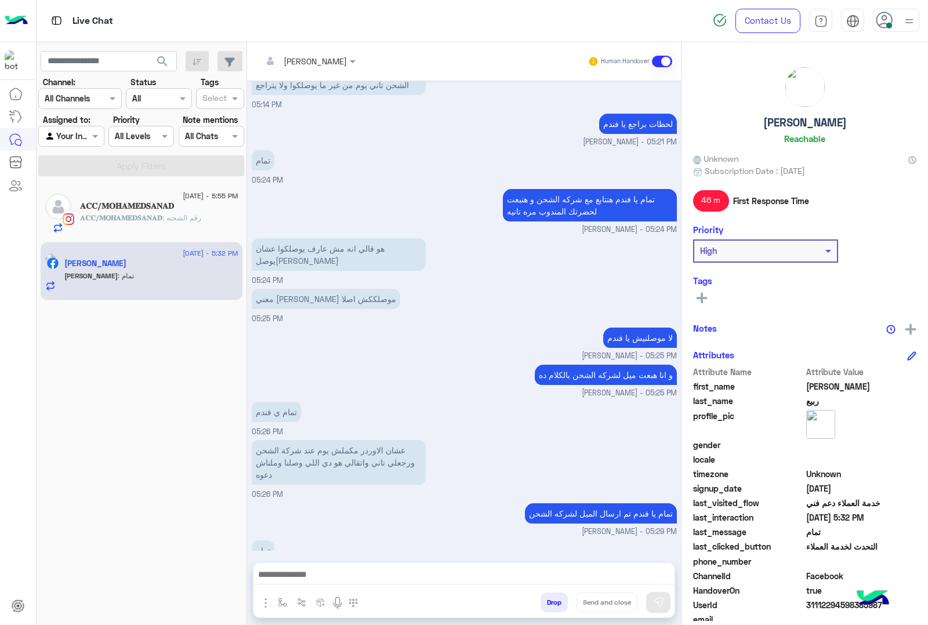
click at [546, 603] on button "Drop" at bounding box center [553, 603] width 27 height 20
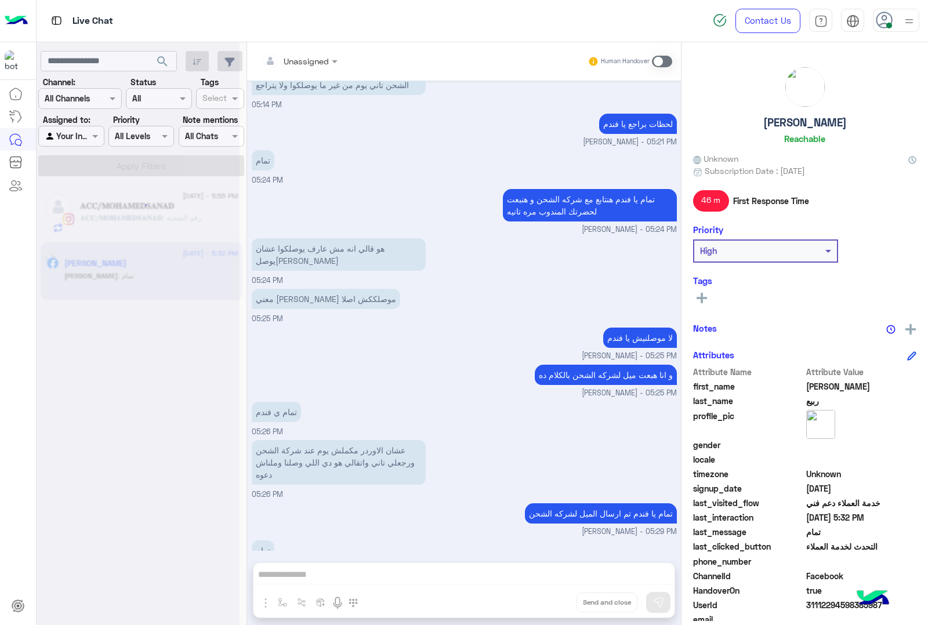
scroll to position [1351, 0]
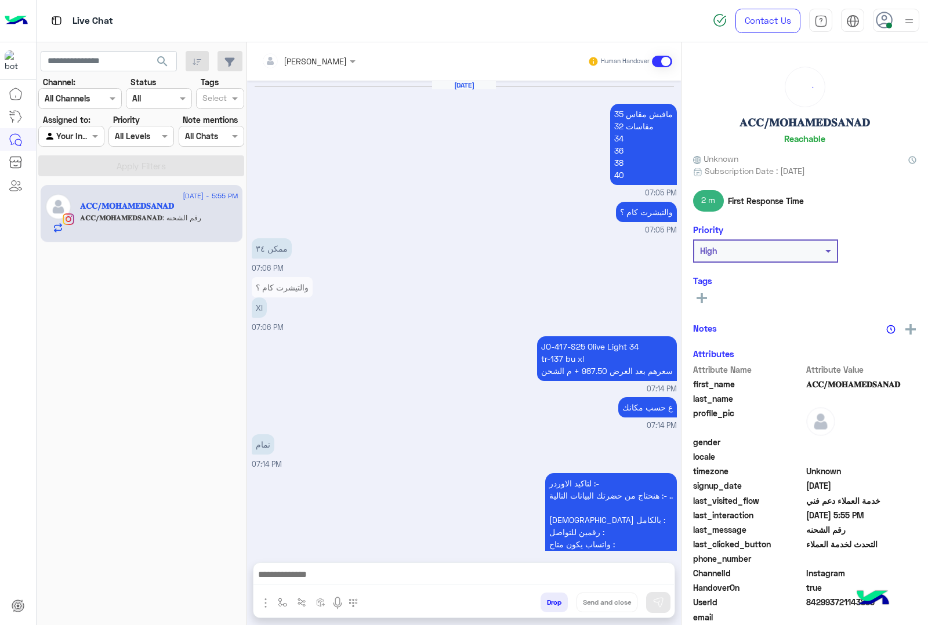
scroll to position [1602, 0]
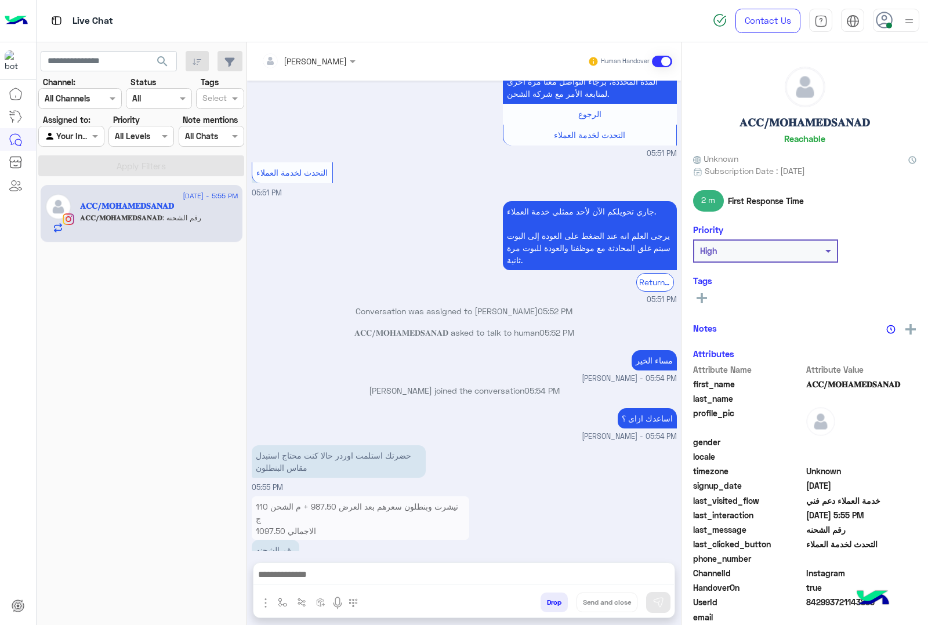
click at [282, 64] on input "text" at bounding box center [292, 61] width 63 height 12
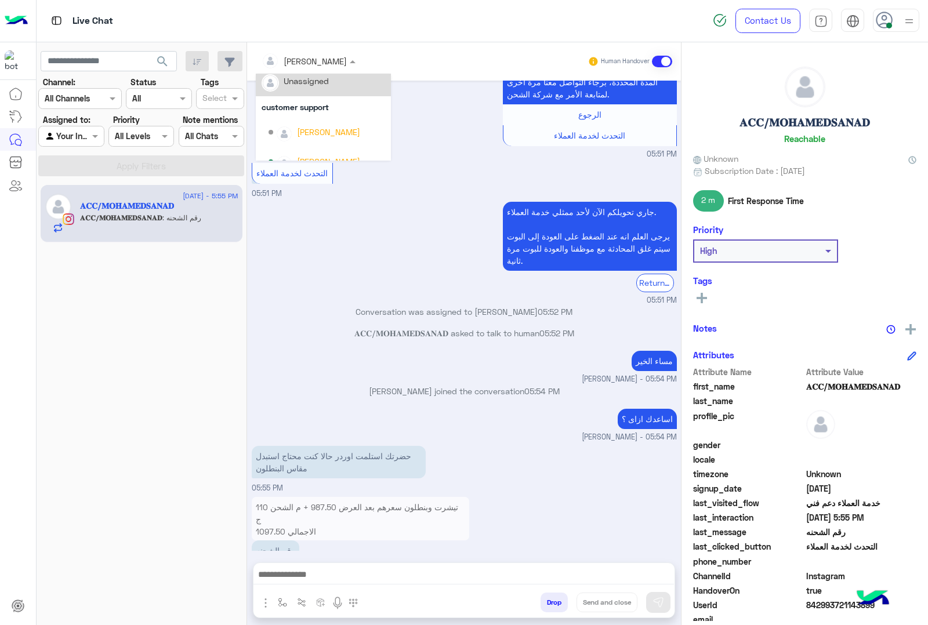
scroll to position [0, 0]
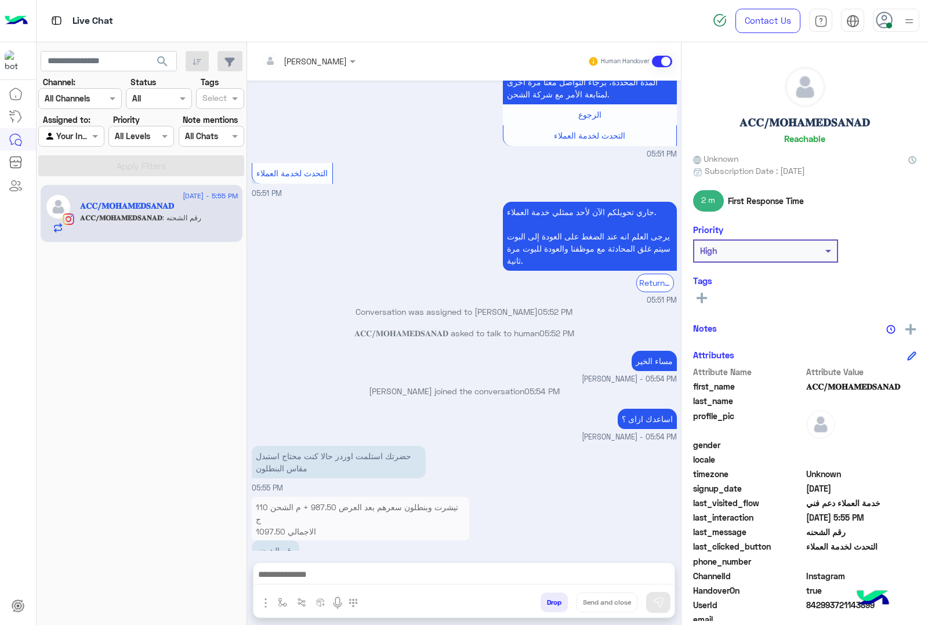
click at [312, 68] on div "[PERSON_NAME]" at bounding box center [303, 60] width 85 height 23
click at [313, 63] on input "text" at bounding box center [292, 61] width 63 height 12
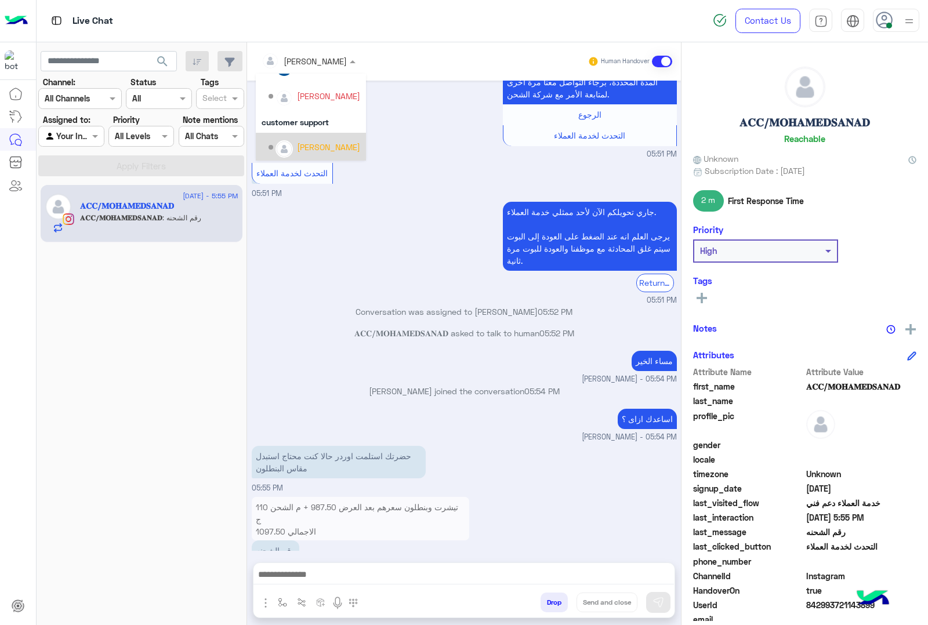
scroll to position [133, 0]
click at [297, 111] on div "Menaam" at bounding box center [313, 116] width 32 height 12
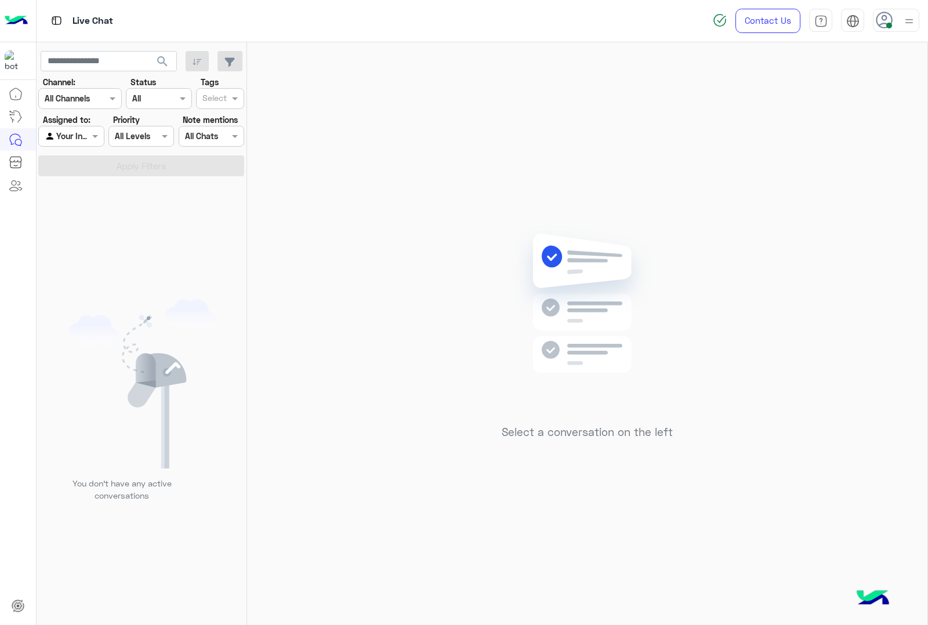
drag, startPoint x: 876, startPoint y: 18, endPoint x: 887, endPoint y: 18, distance: 11.0
click at [879, 18] on icon at bounding box center [883, 20] width 17 height 17
click at [813, 161] on label "Offline" at bounding box center [846, 164] width 126 height 21
